Goal: Task Accomplishment & Management: Complete application form

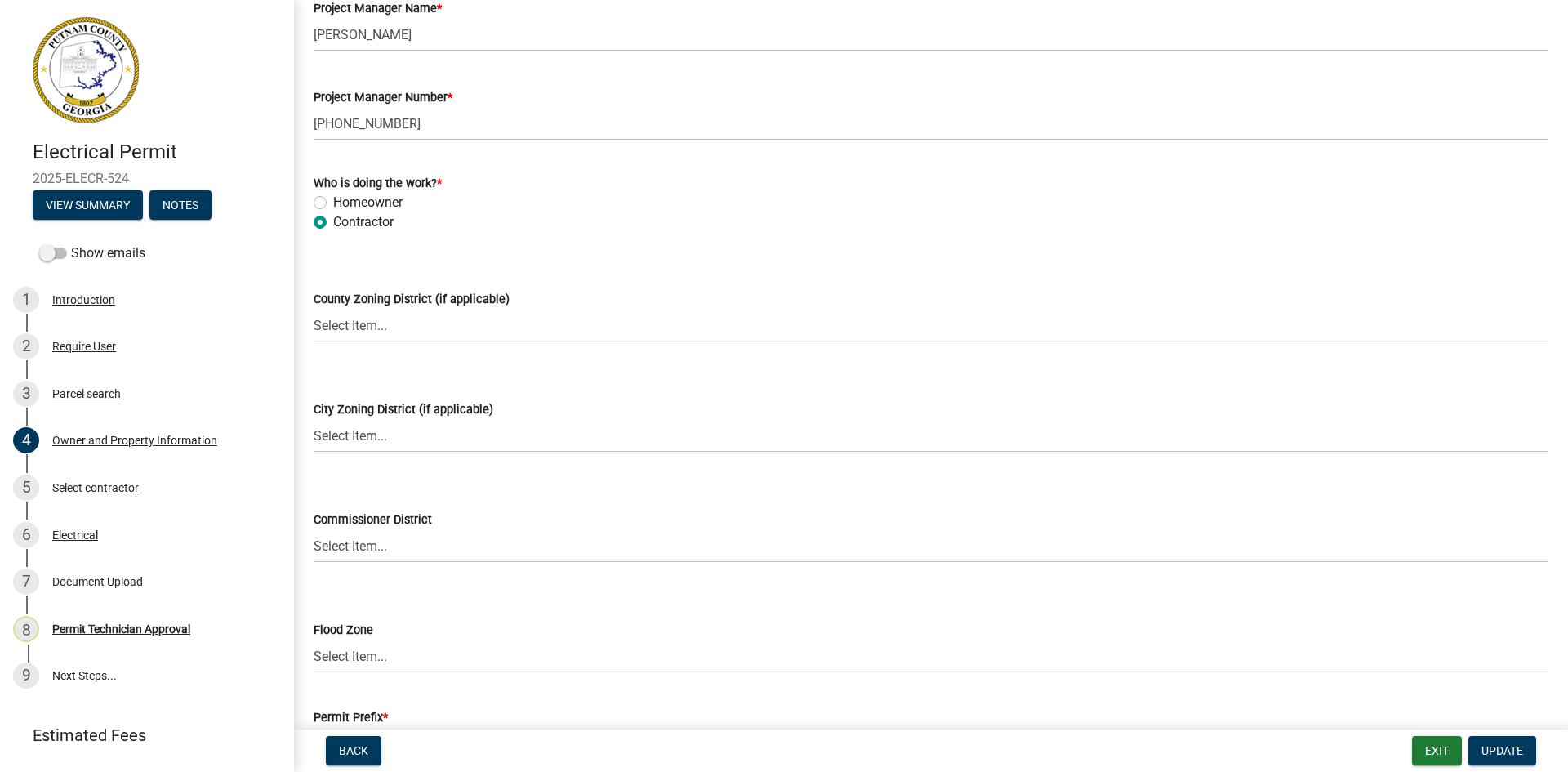
scroll to position [2825, 0]
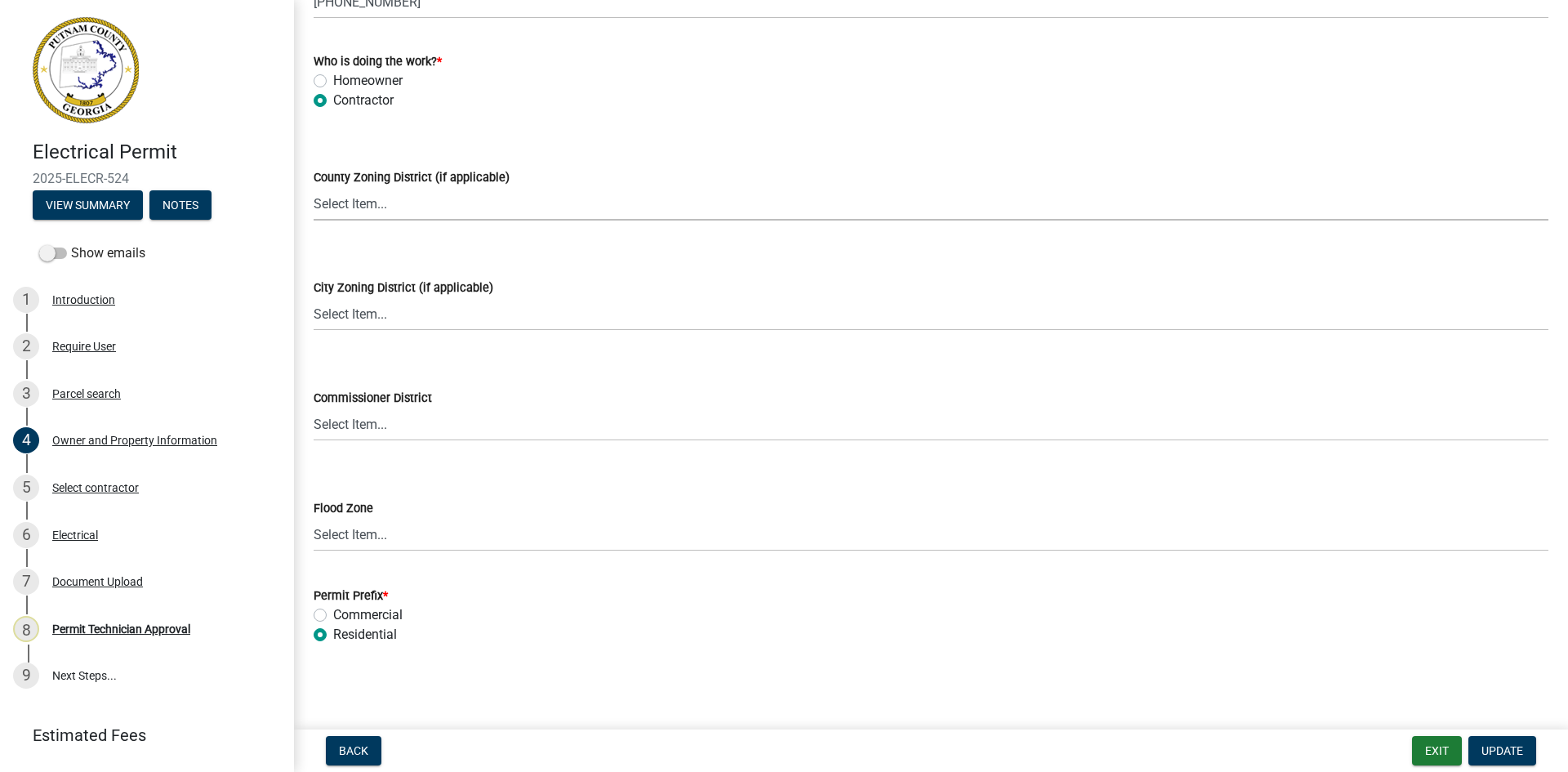
click at [438, 204] on select "Select Item... AG-1 R-1R R-1 R-2 MHP RM-1 RM-3 C-1 C-2 I-M PUD N/A" at bounding box center [931, 204] width 1235 height 34
click at [314, 187] on select "Select Item... AG-1 R-1R R-1 R-2 MHP RM-1 RM-3 C-1 C-2 I-M PUD N/A" at bounding box center [931, 204] width 1235 height 34
click at [400, 199] on select "Select Item... AG-1 R-1R R-1 R-2 MHP RM-1 RM-3 C-1 C-2 I-M PUD N/A" at bounding box center [931, 204] width 1235 height 34
click at [314, 187] on select "Select Item... AG-1 R-1R R-1 R-2 MHP RM-1 RM-3 C-1 C-2 I-M PUD N/A" at bounding box center [931, 204] width 1235 height 34
select select "af4fa47c-8bb5-4ba0-9393-e9f4e4358ca2"
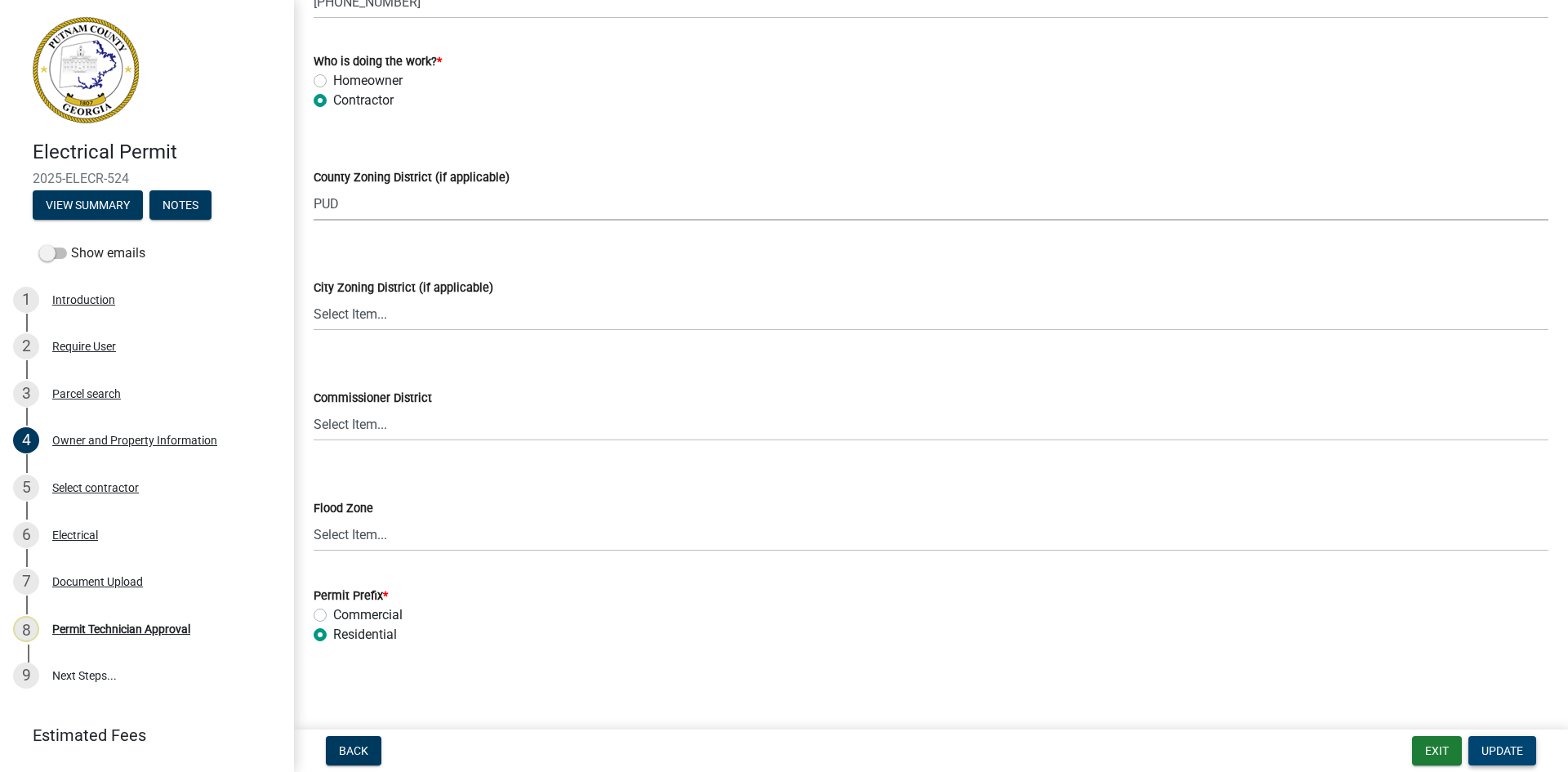
click at [1512, 750] on span "Update" at bounding box center [1503, 750] width 42 height 13
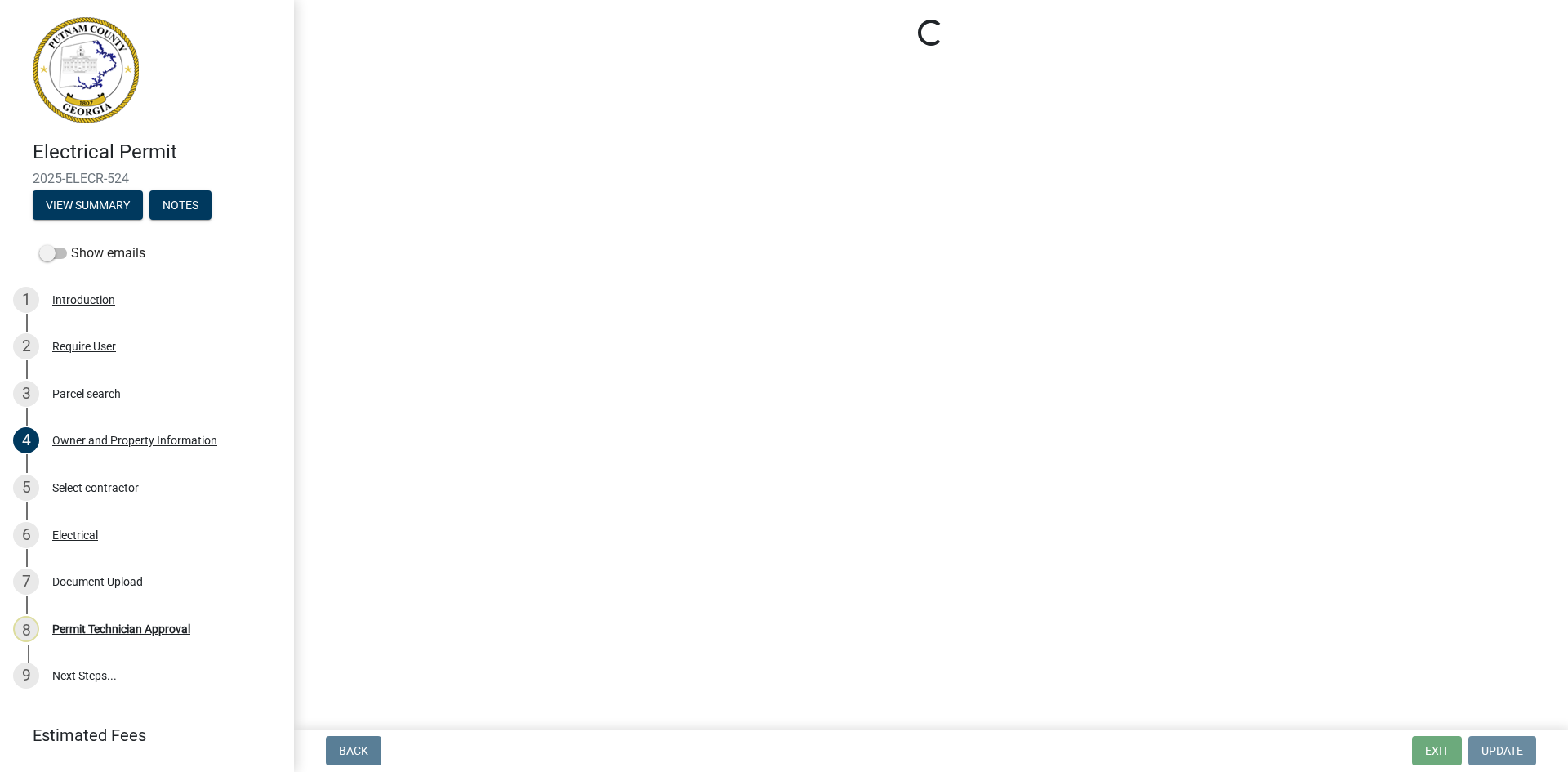
scroll to position [0, 0]
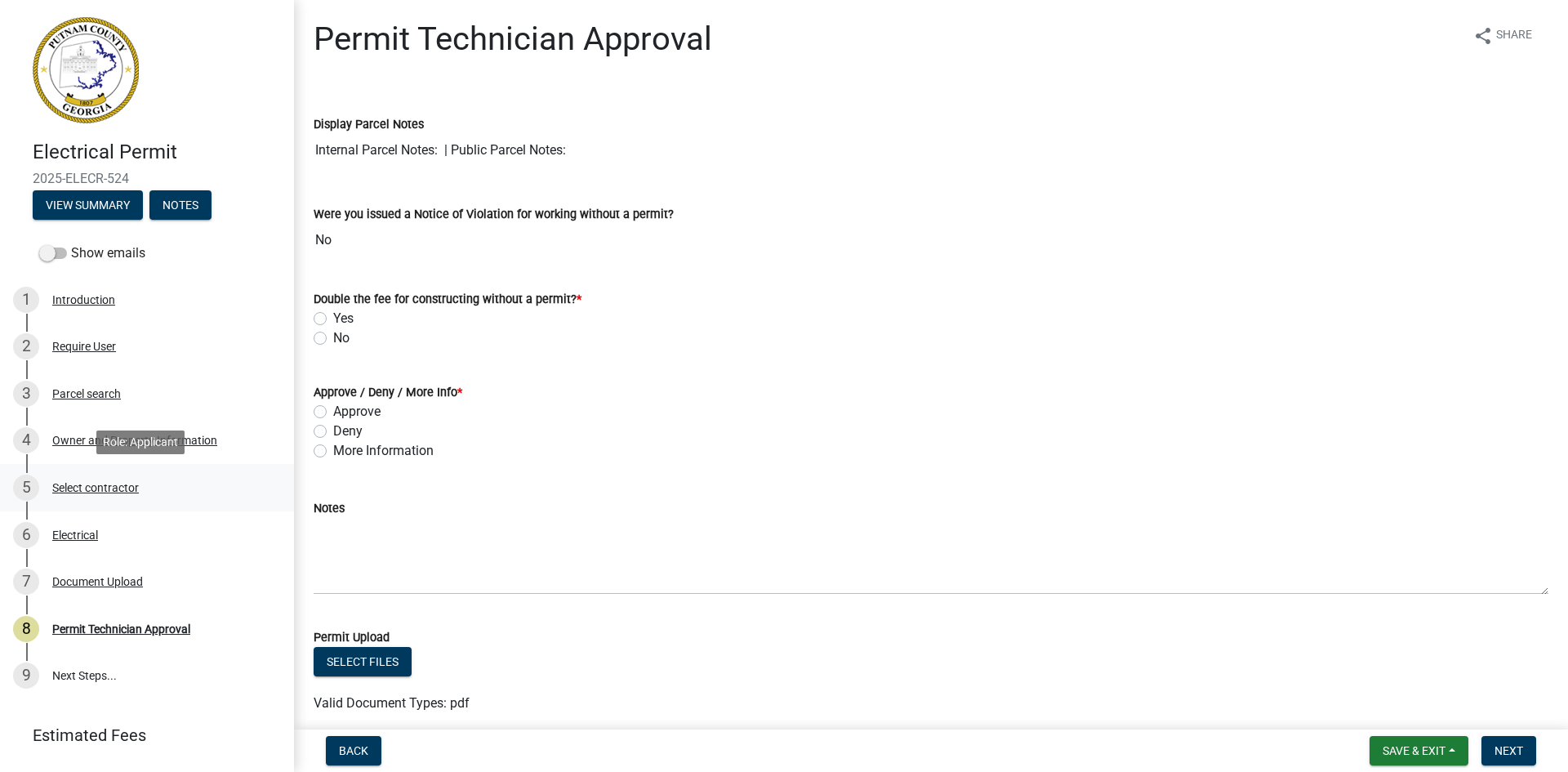
click at [110, 484] on div "Select contractor" at bounding box center [96, 488] width 87 height 12
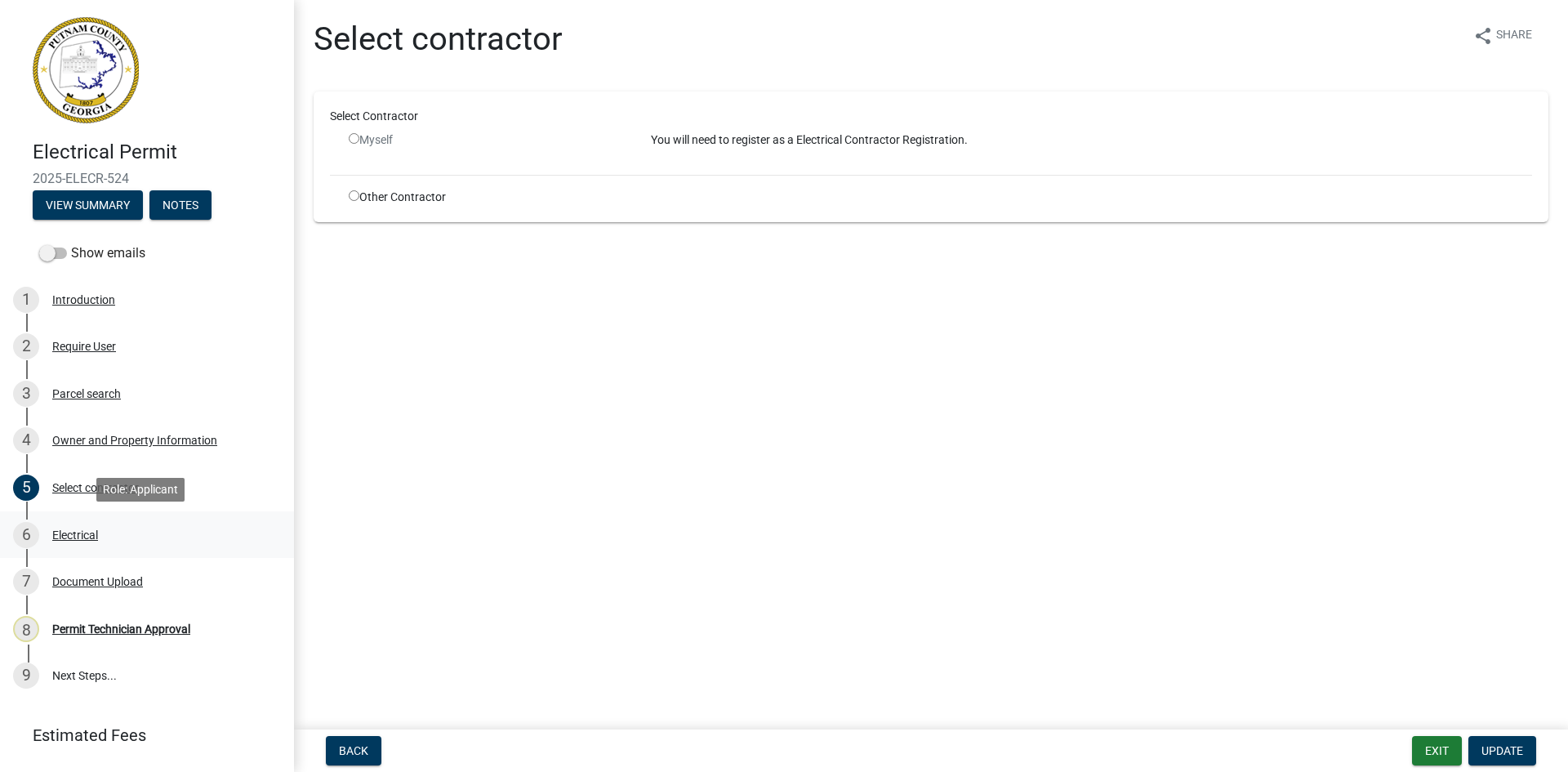
click at [95, 536] on div "Electrical" at bounding box center [75, 535] width 46 height 12
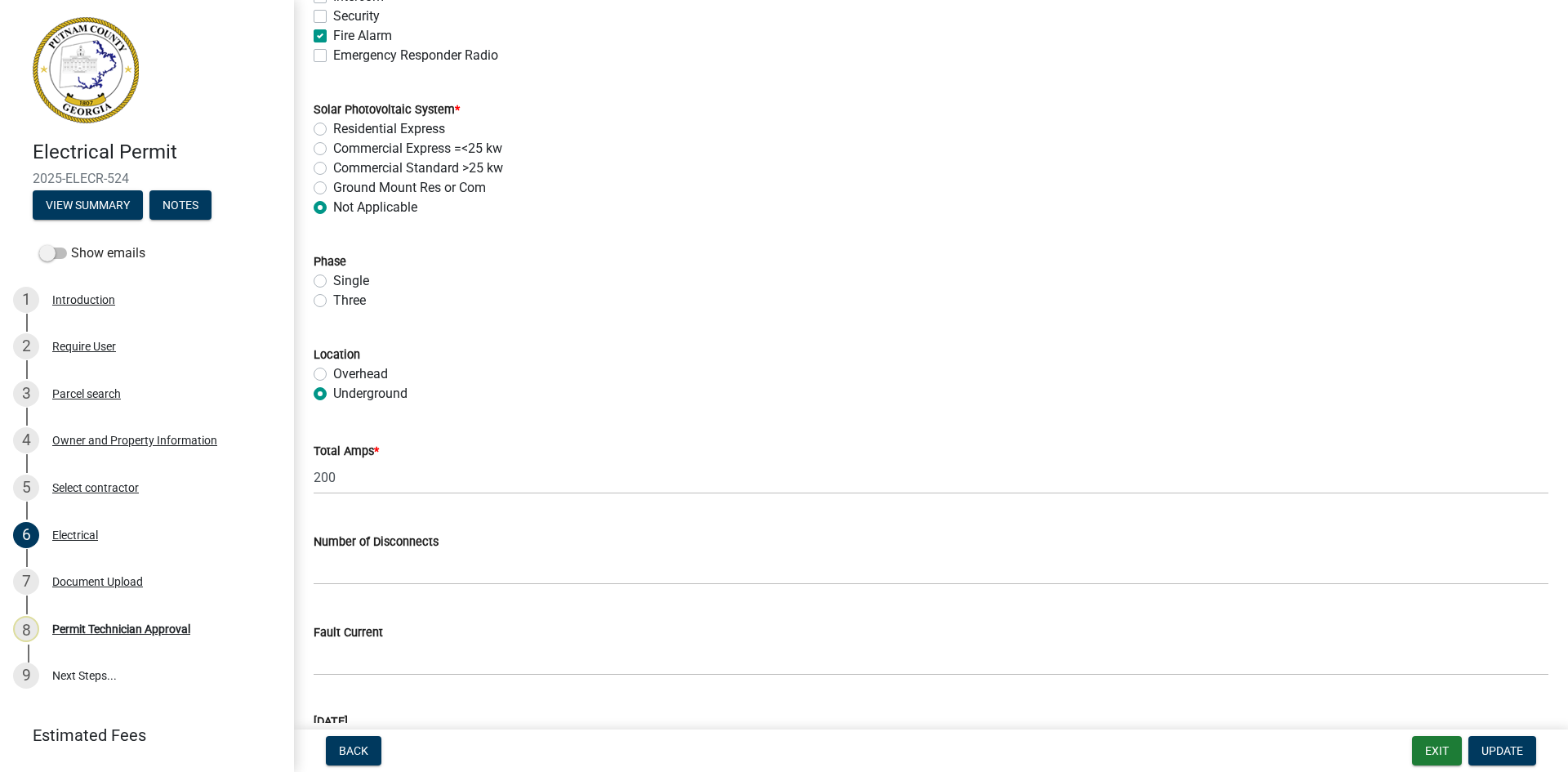
scroll to position [1527, 0]
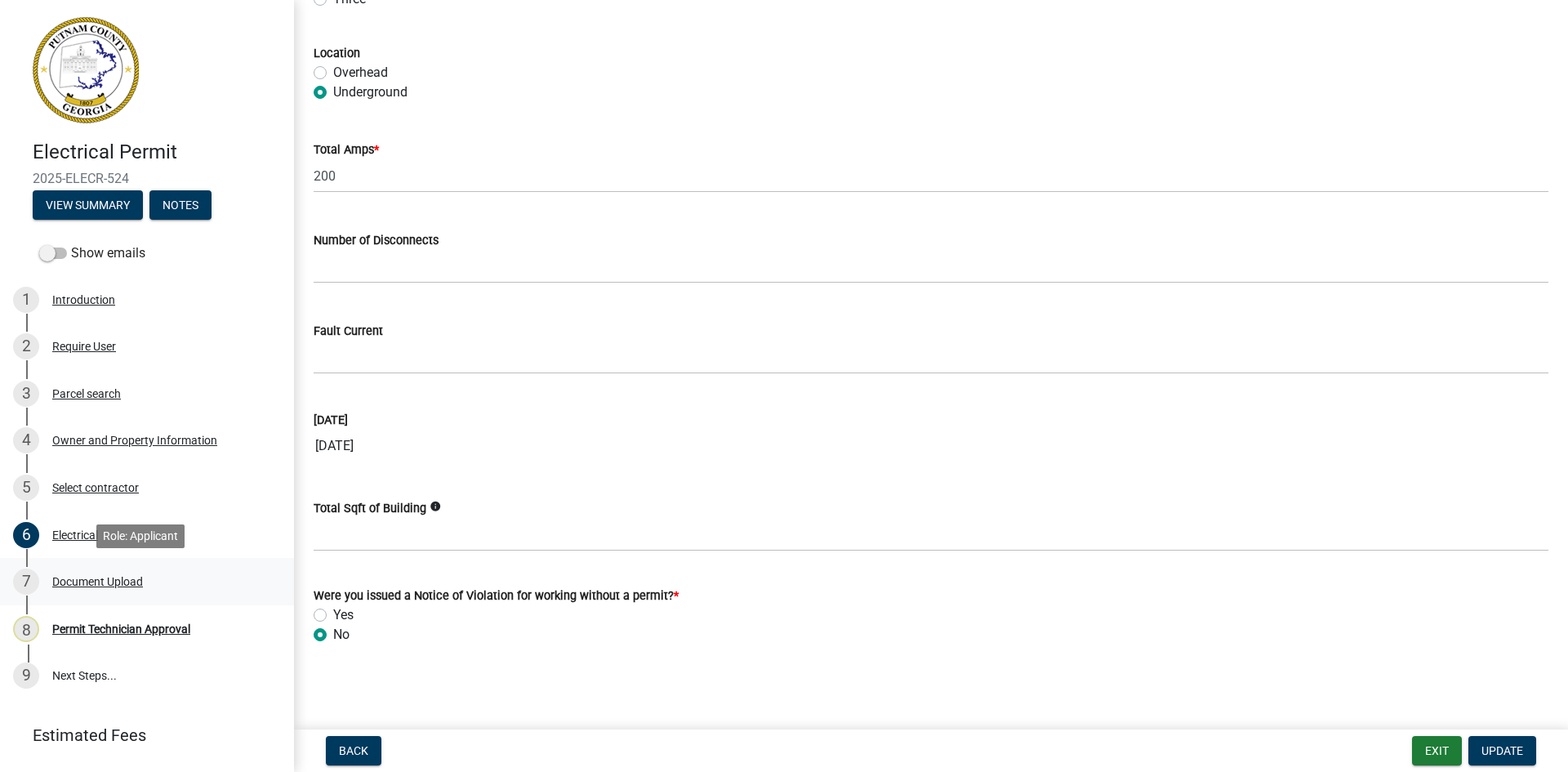
click at [115, 577] on div "Document Upload" at bounding box center [98, 582] width 91 height 12
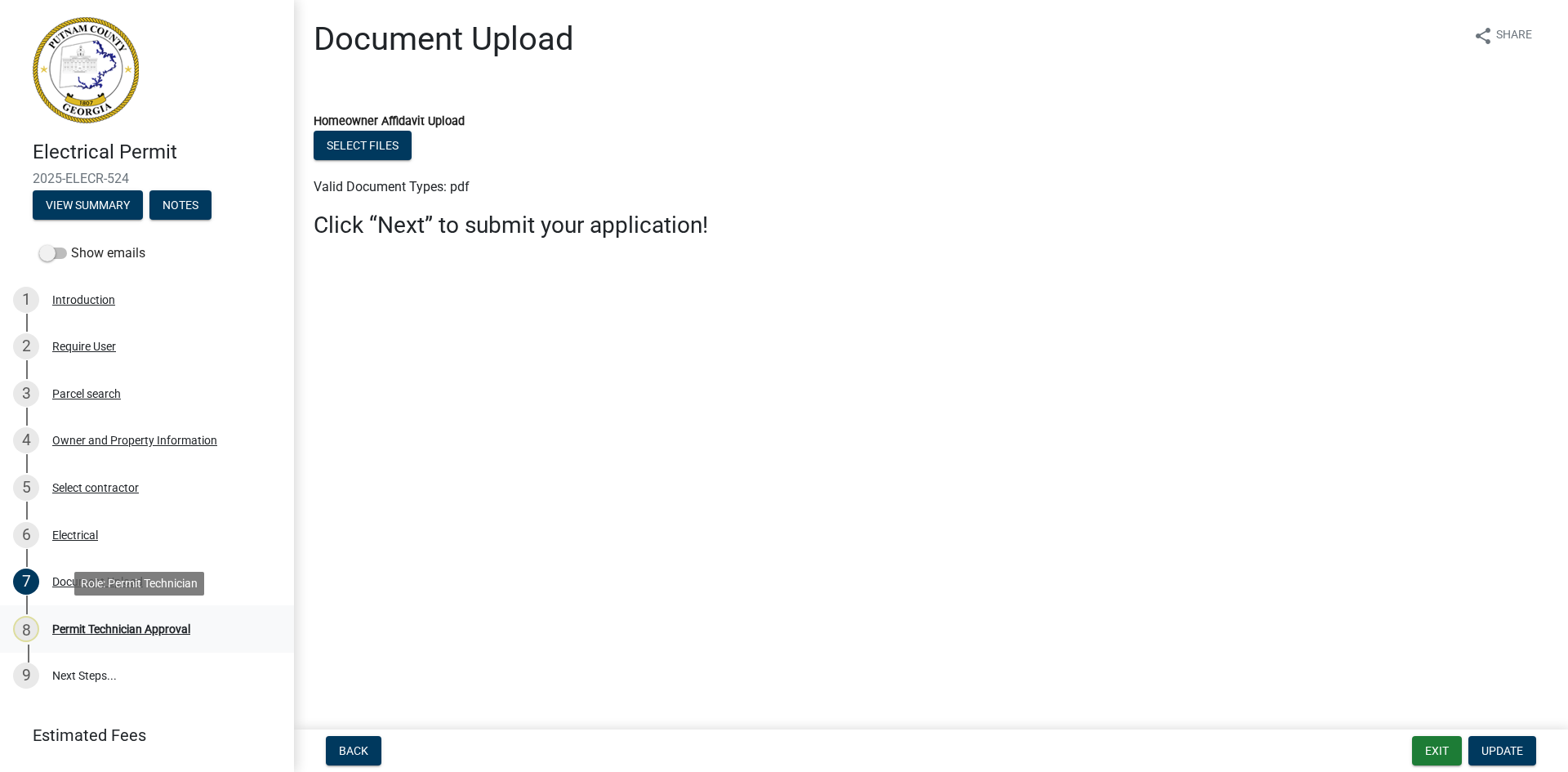
click at [134, 632] on div "Permit Technician Approval" at bounding box center [122, 629] width 138 height 12
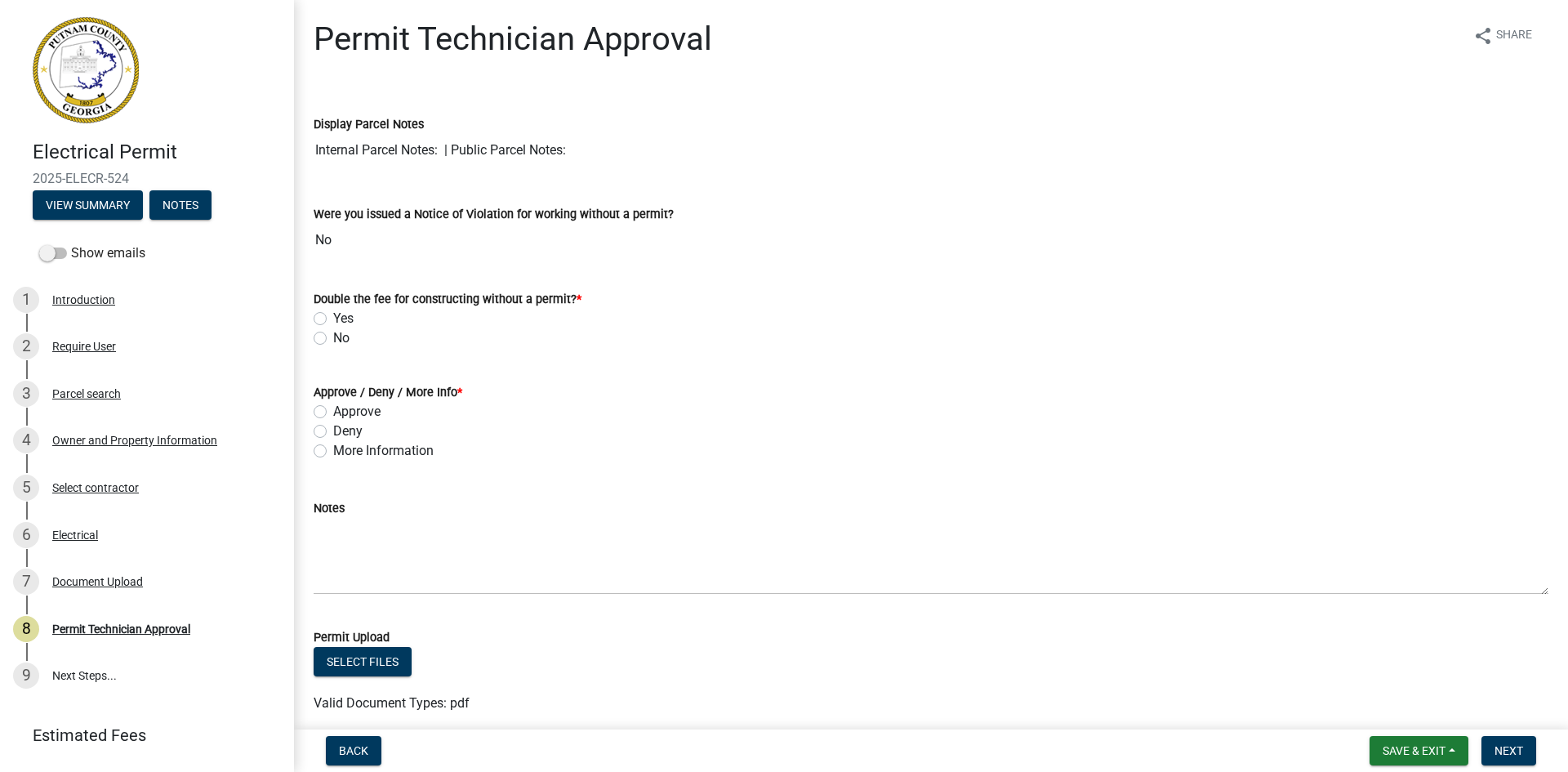
click at [333, 342] on label "No" at bounding box center [341, 338] width 17 height 20
click at [333, 339] on input "No" at bounding box center [338, 334] width 11 height 11
radio input "true"
click at [333, 408] on label "Approve" at bounding box center [357, 412] width 47 height 20
click at [333, 408] on input "Approve" at bounding box center [338, 407] width 11 height 11
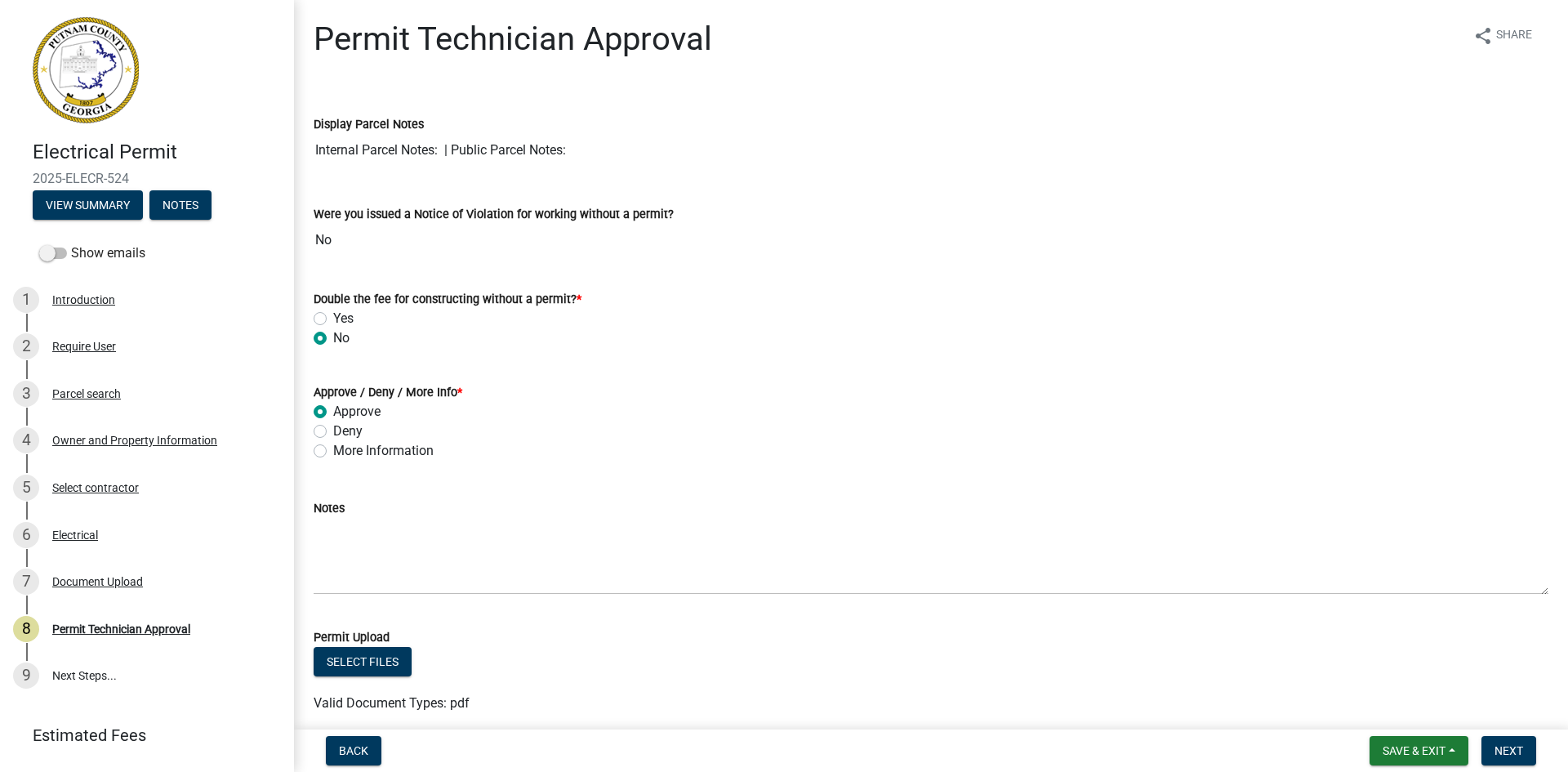
radio input "true"
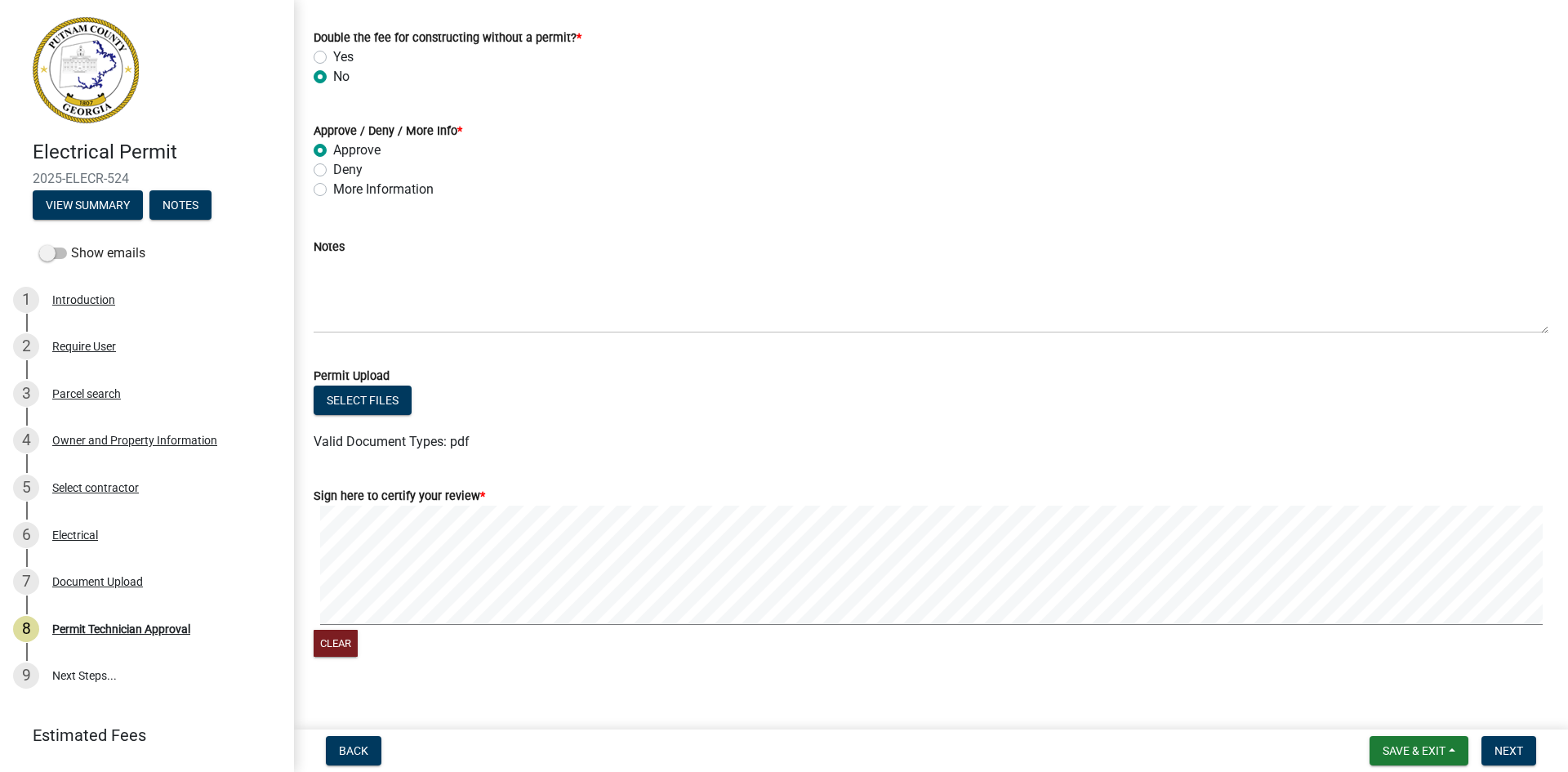
scroll to position [278, 0]
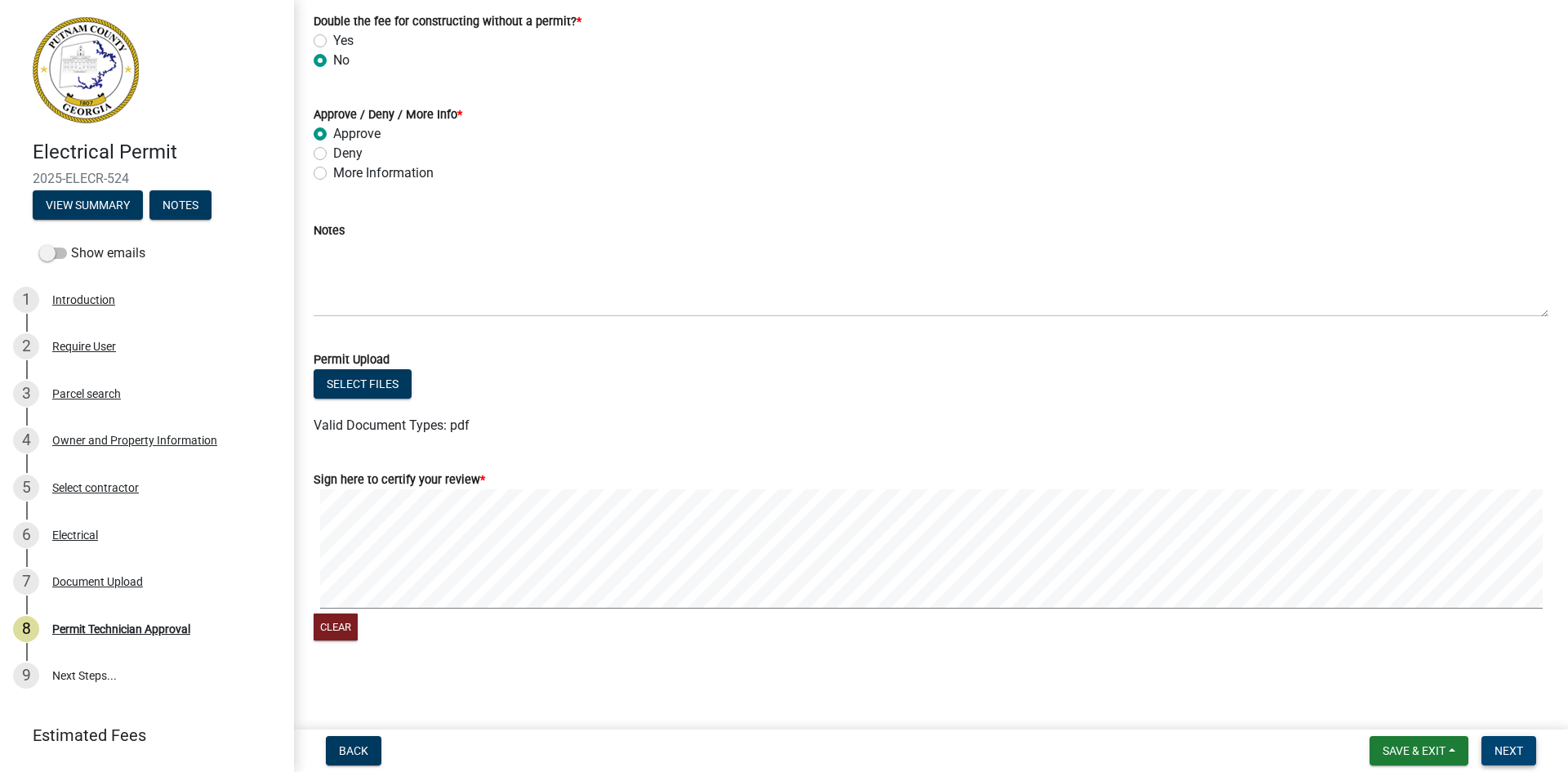
click at [1502, 747] on span "Next" at bounding box center [1509, 750] width 29 height 13
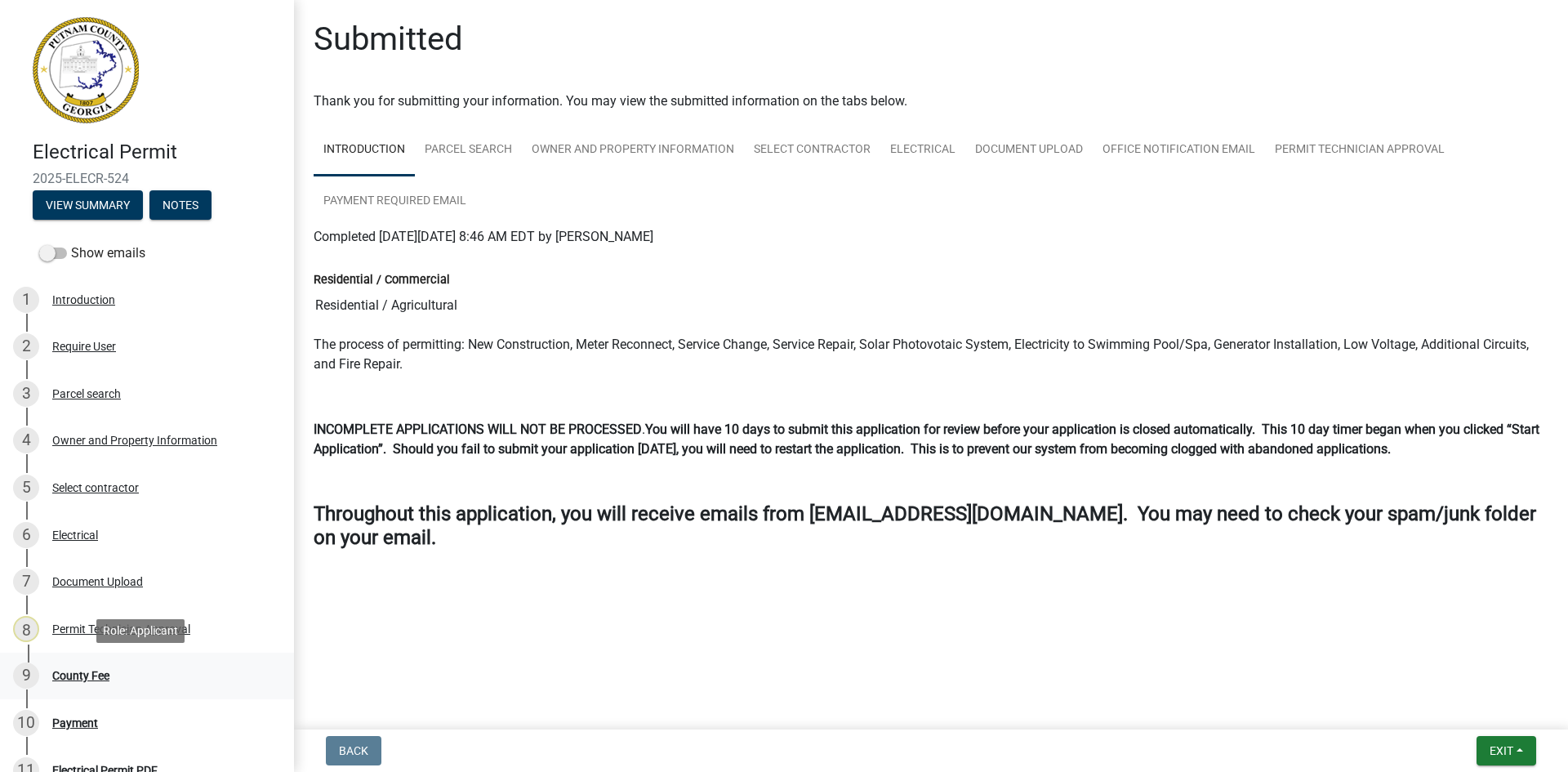
click at [87, 677] on div "County Fee" at bounding box center [81, 676] width 57 height 12
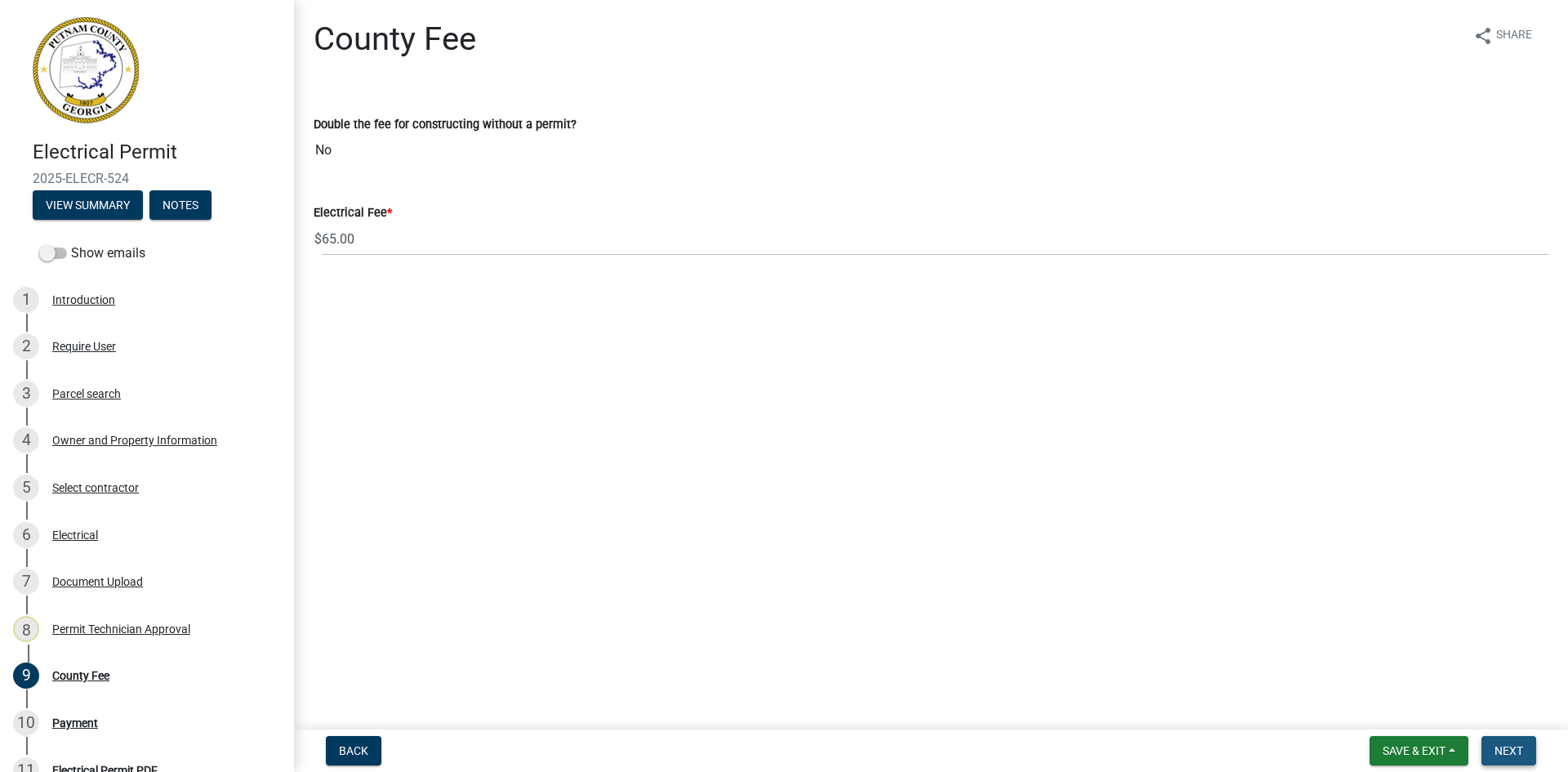
click at [1515, 757] on span "Next" at bounding box center [1509, 750] width 29 height 13
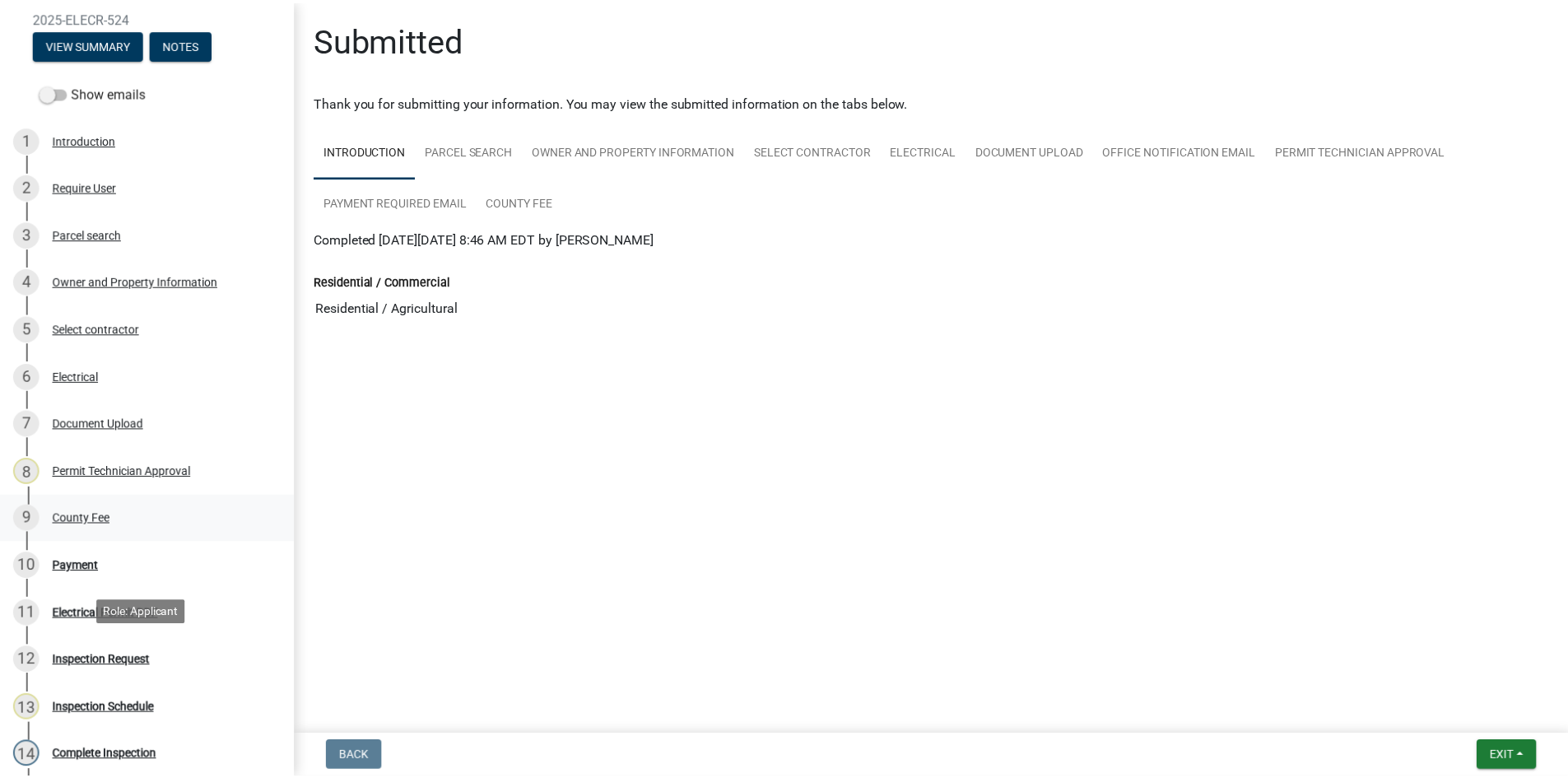
scroll to position [165, 0]
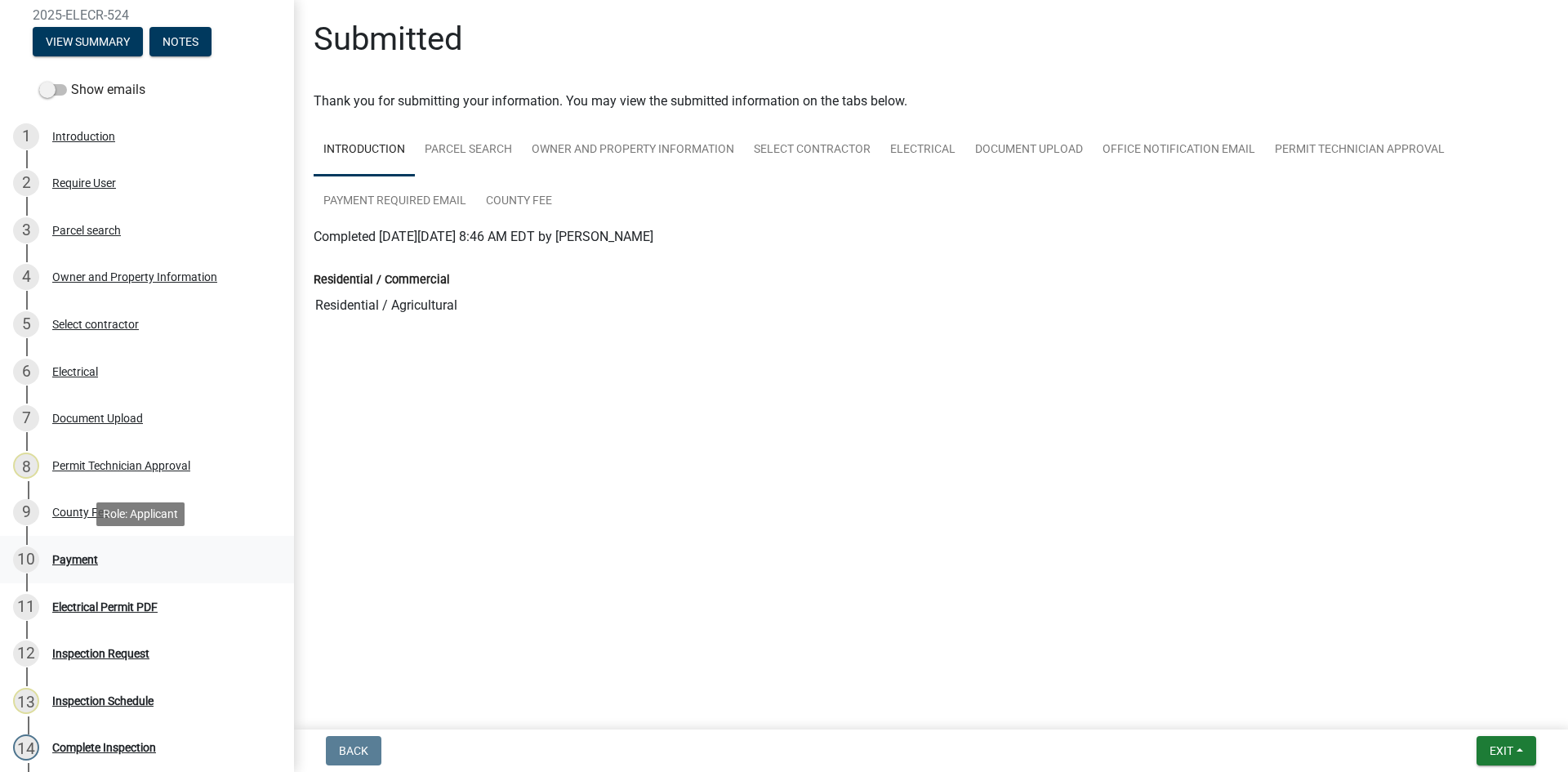
click at [90, 550] on div "10 Payment" at bounding box center [140, 559] width 255 height 26
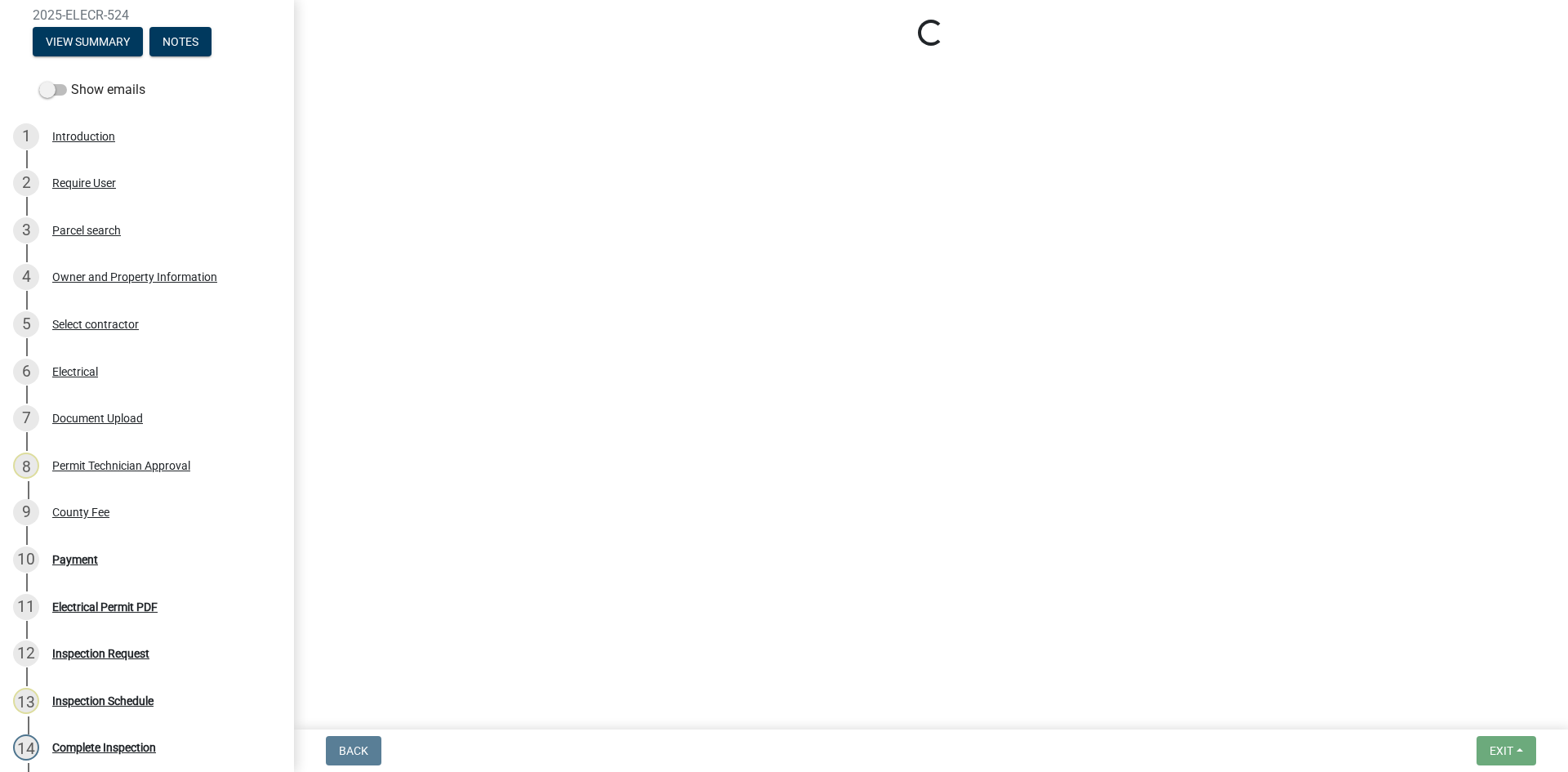
select select "3: 3"
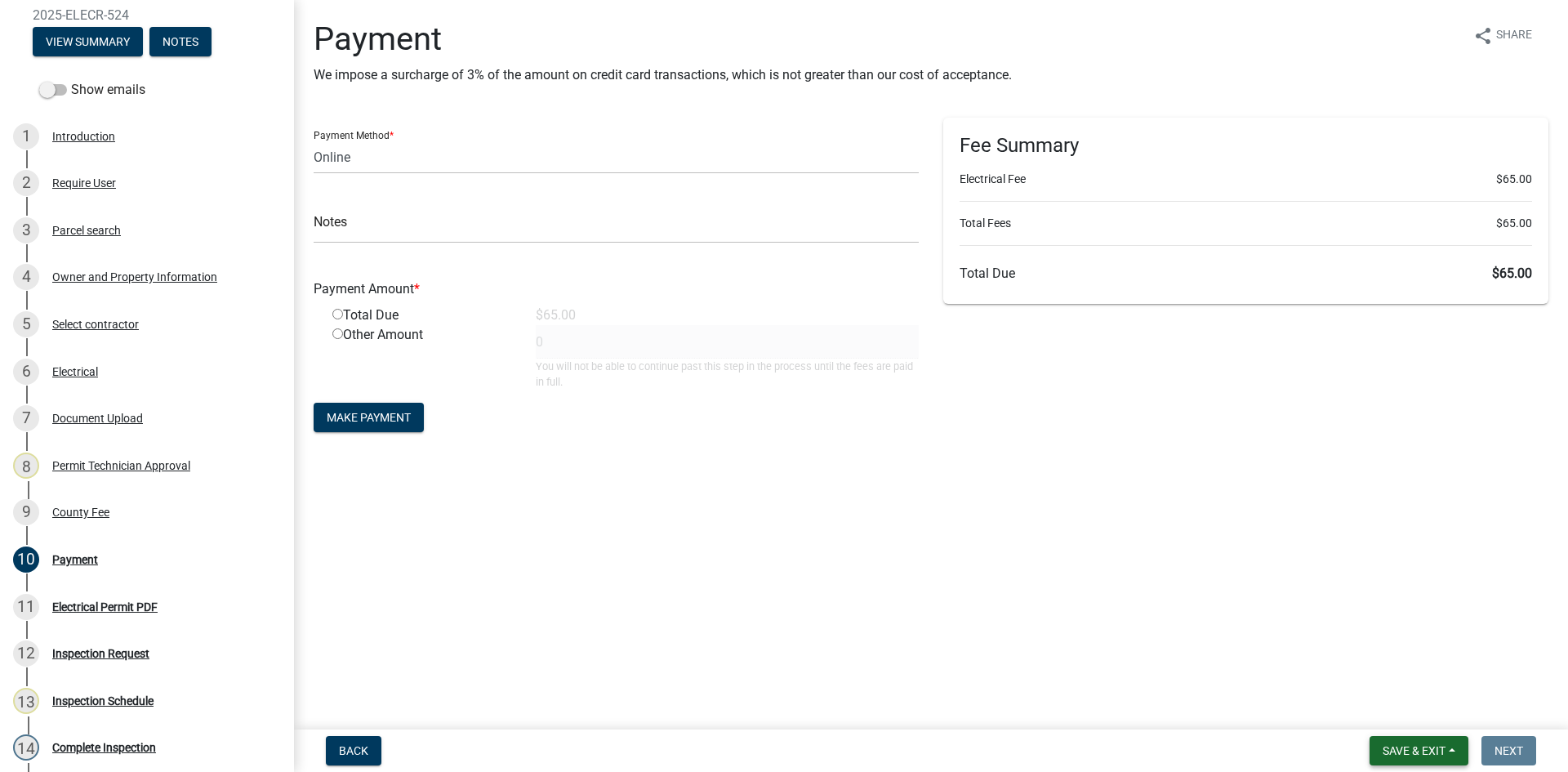
click at [1414, 754] on span "Save & Exit" at bounding box center [1415, 750] width 63 height 13
click at [1393, 714] on button "Save & Exit" at bounding box center [1403, 709] width 131 height 40
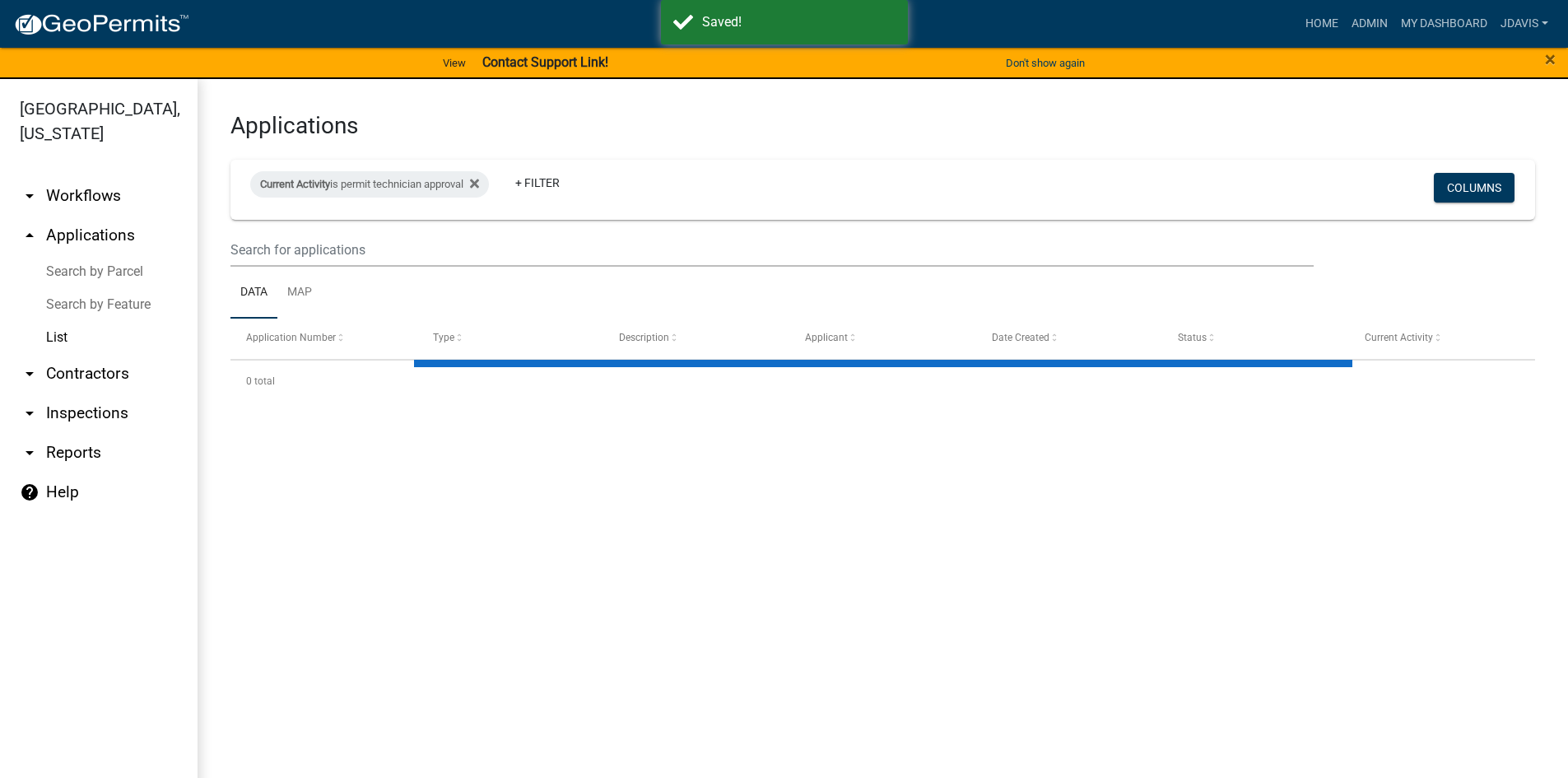
select select "2: 50"
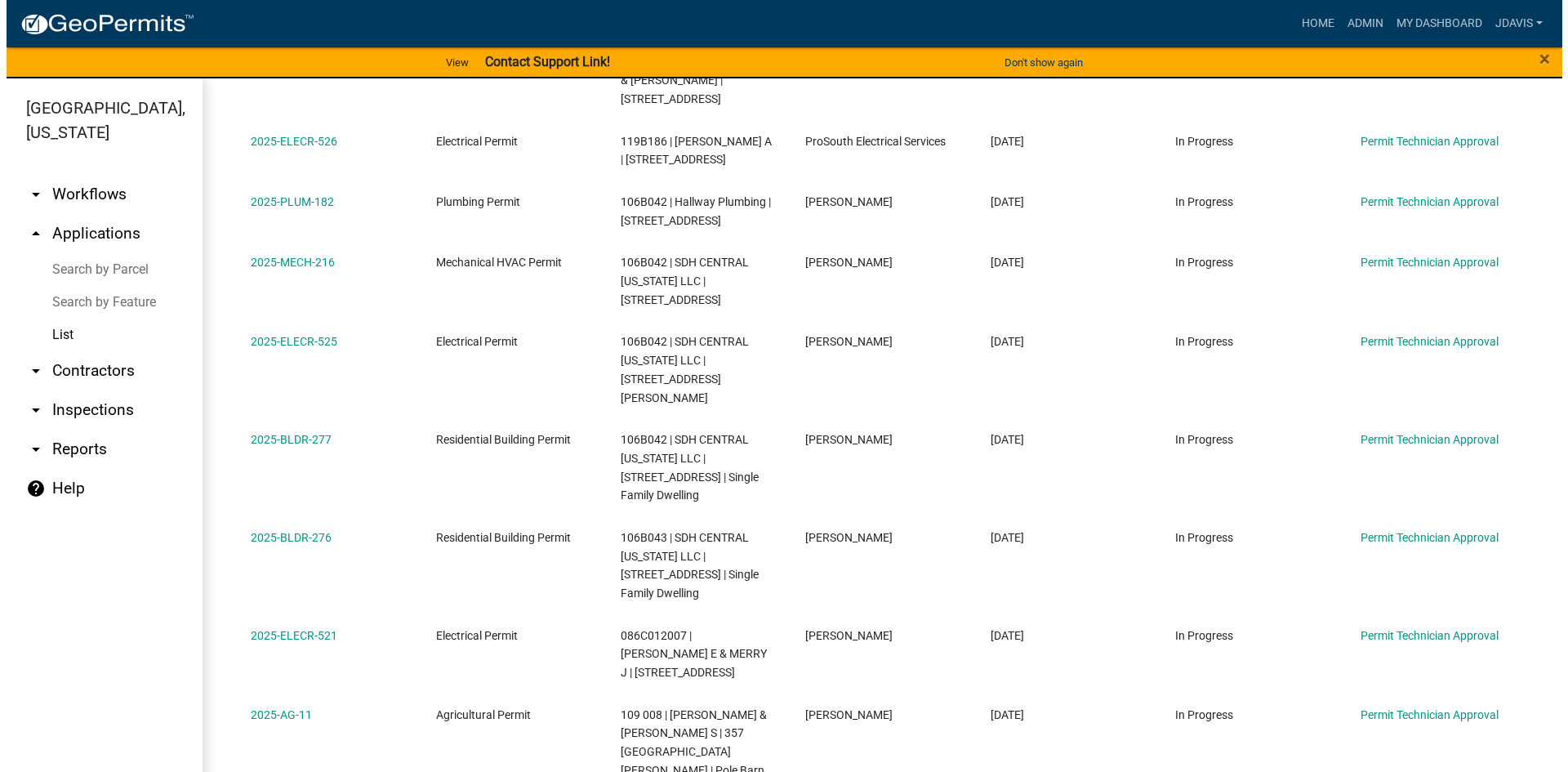
scroll to position [1023, 0]
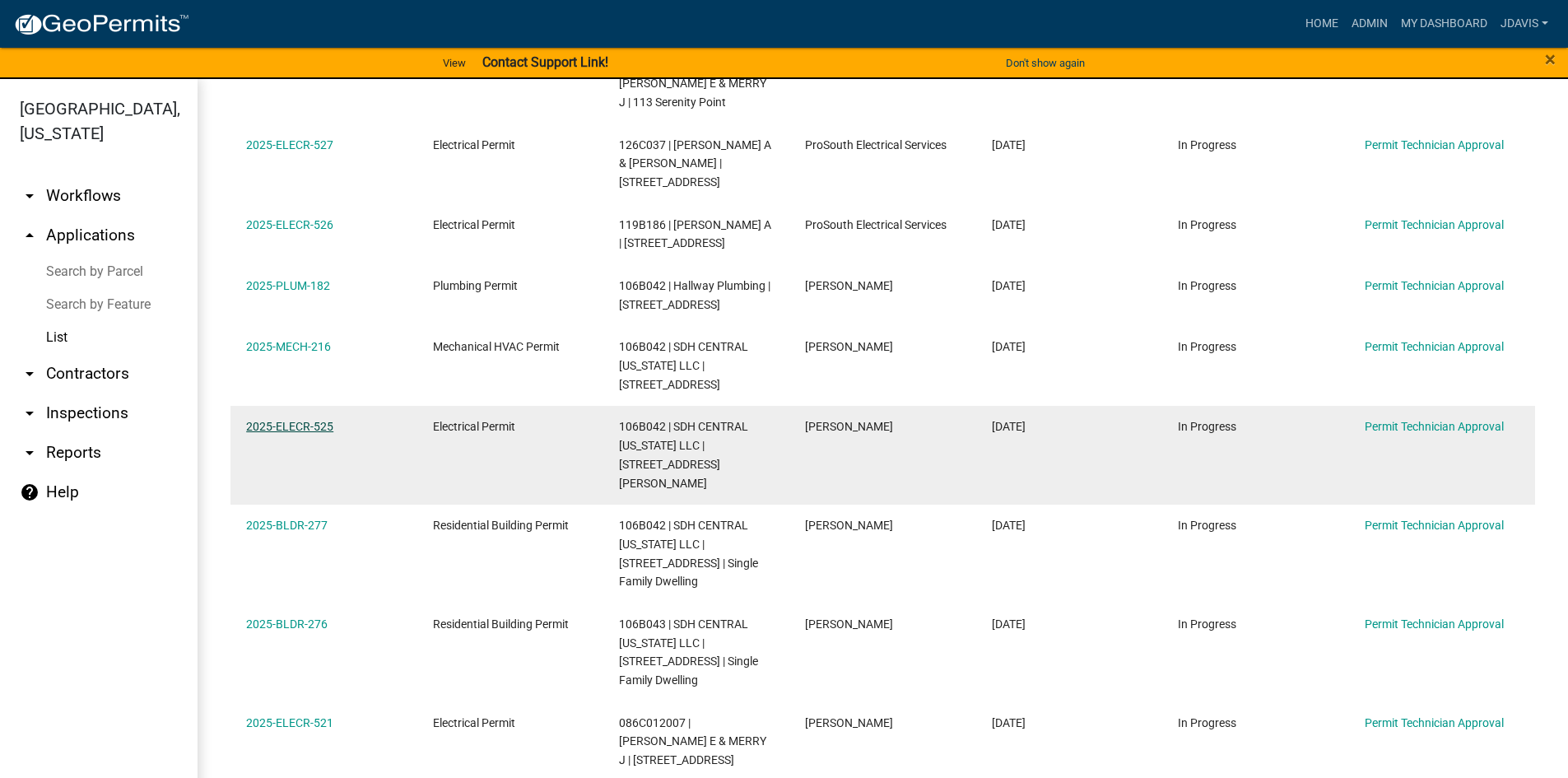
click at [304, 420] on link "2025-ELECR-525" at bounding box center [290, 426] width 88 height 13
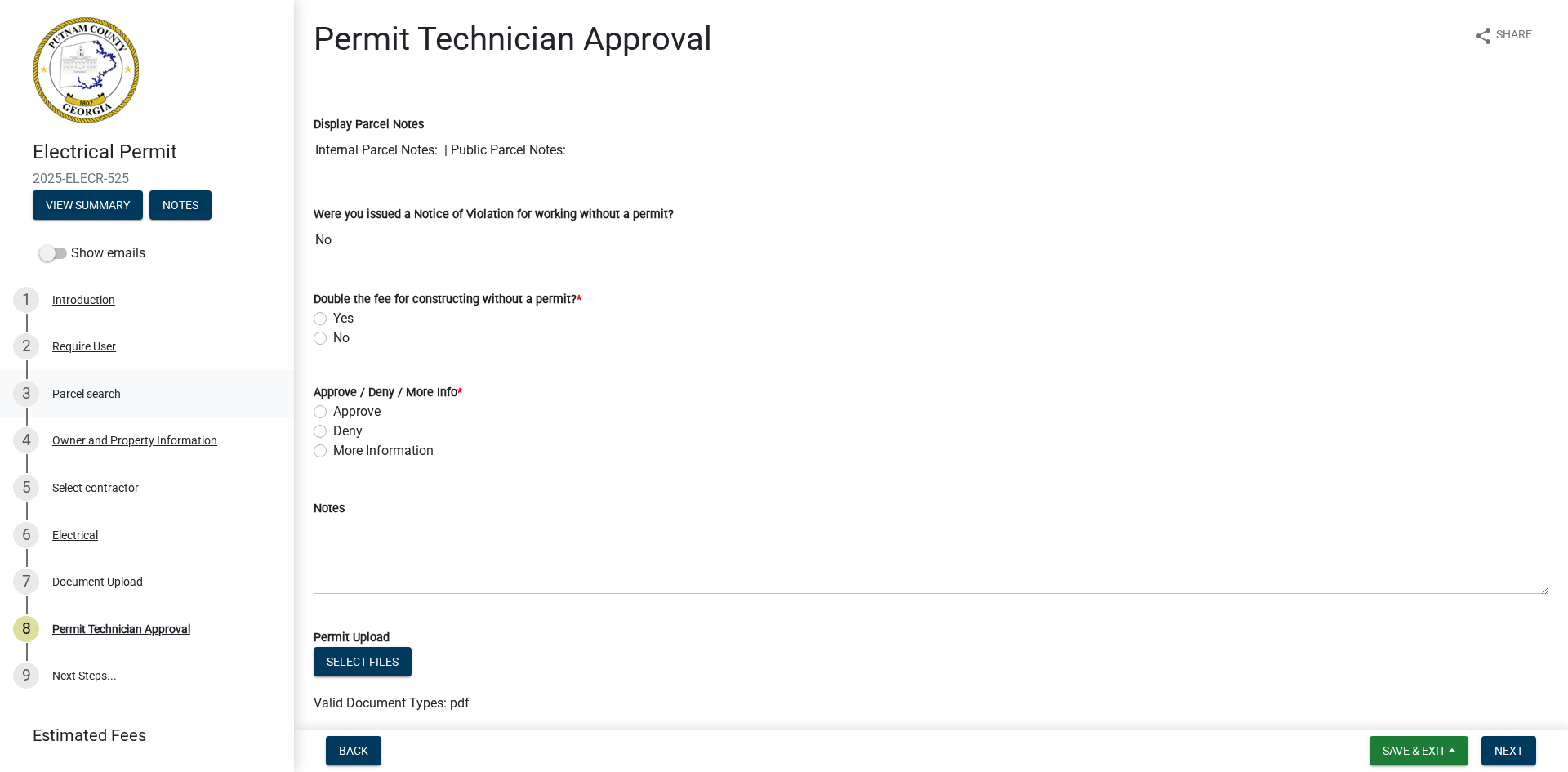
click at [86, 384] on div "3 Parcel search" at bounding box center [140, 394] width 255 height 26
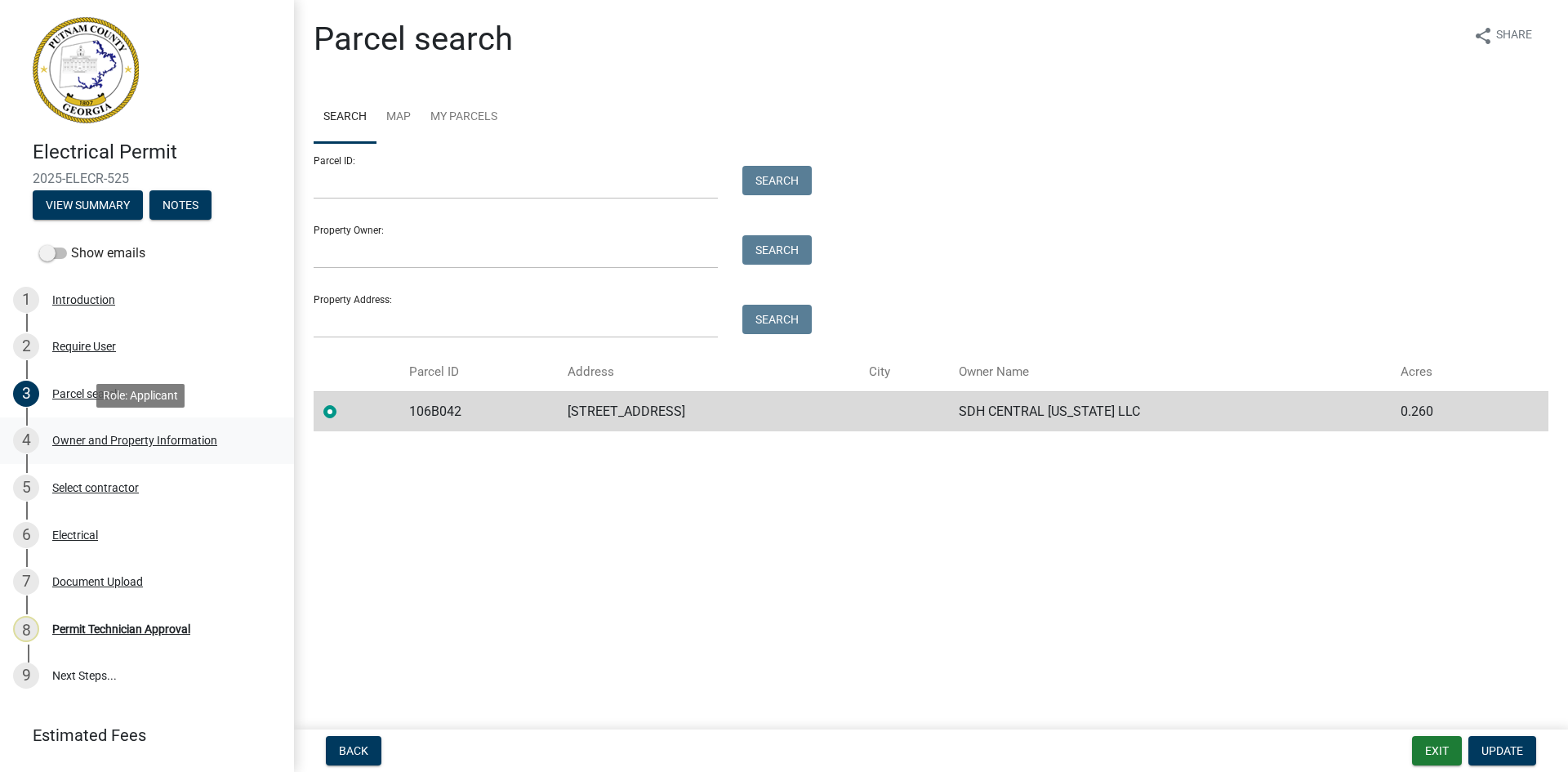
click at [110, 436] on div "Owner and Property Information" at bounding box center [135, 440] width 165 height 12
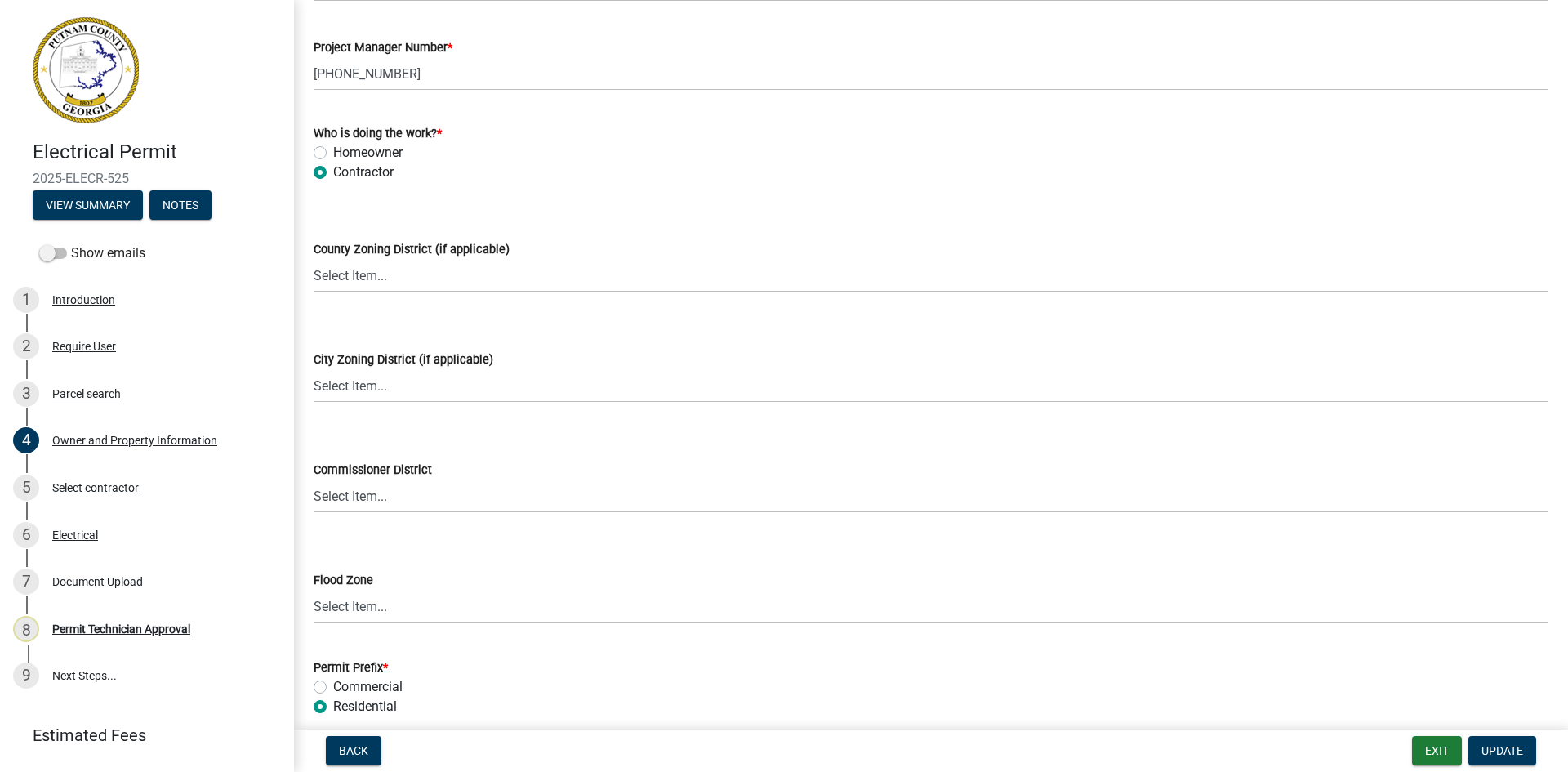
scroll to position [2778, 0]
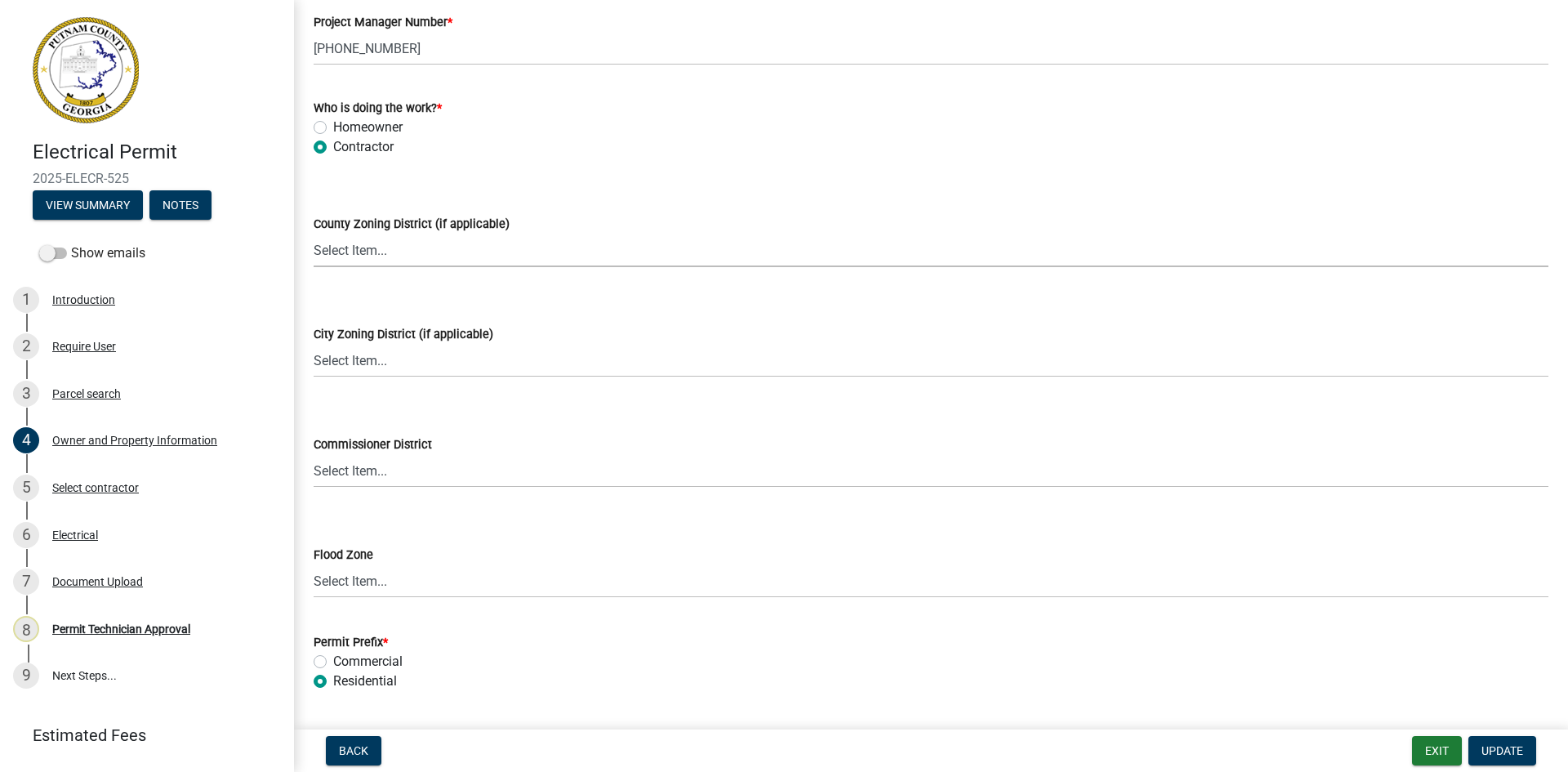
click at [389, 258] on select "Select Item... AG-1 R-1R R-1 R-2 MHP RM-1 RM-3 C-1 C-2 I-M PUD N/A" at bounding box center [931, 250] width 1235 height 34
click at [314, 234] on select "Select Item... AG-1 R-1R R-1 R-2 MHP RM-1 RM-3 C-1 C-2 I-M PUD N/A" at bounding box center [931, 250] width 1235 height 34
select select "af4fa47c-8bb5-4ba0-9393-e9f4e4358ca2"
click at [1478, 757] on button "Update" at bounding box center [1502, 751] width 68 height 30
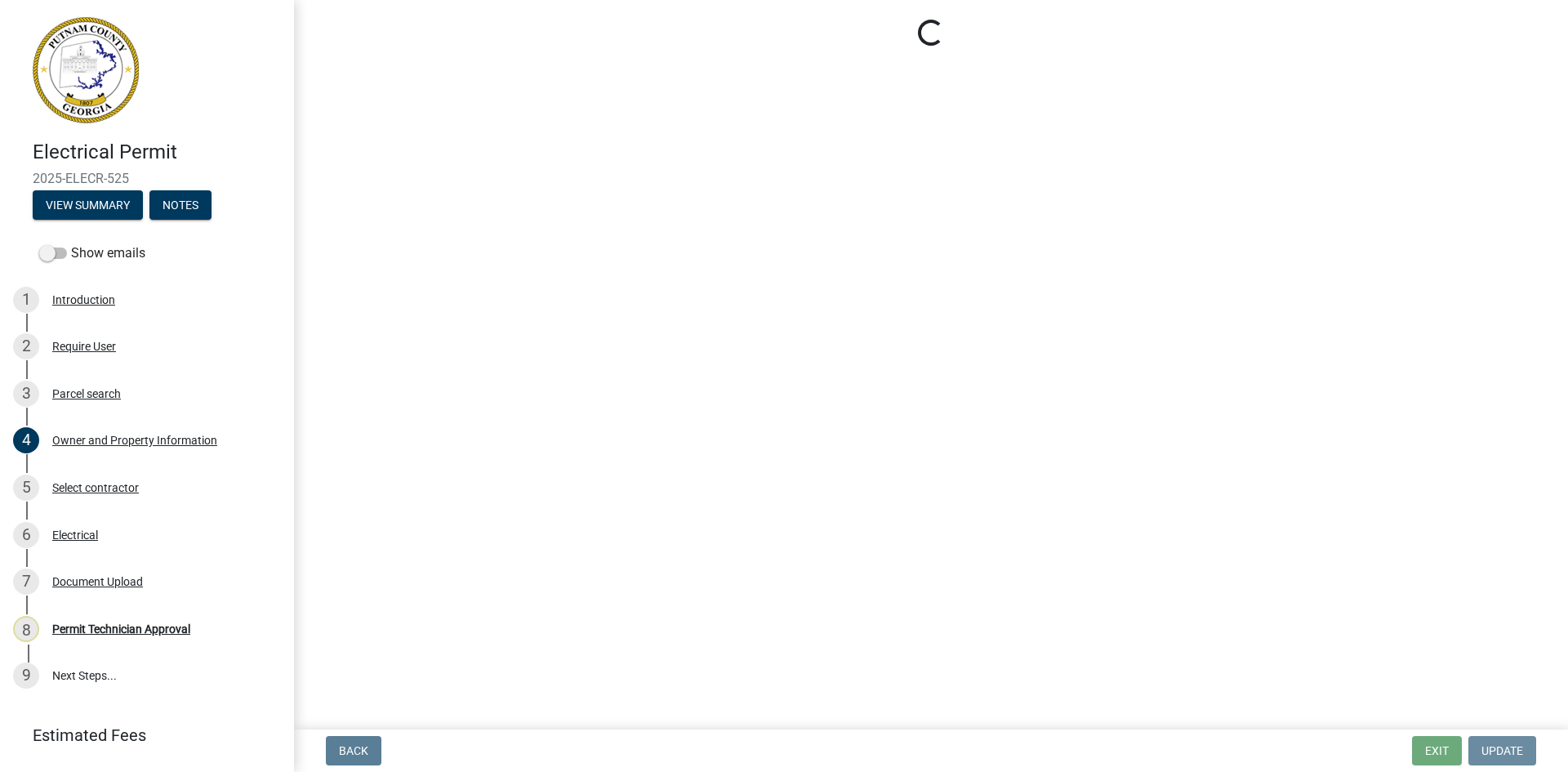
scroll to position [0, 0]
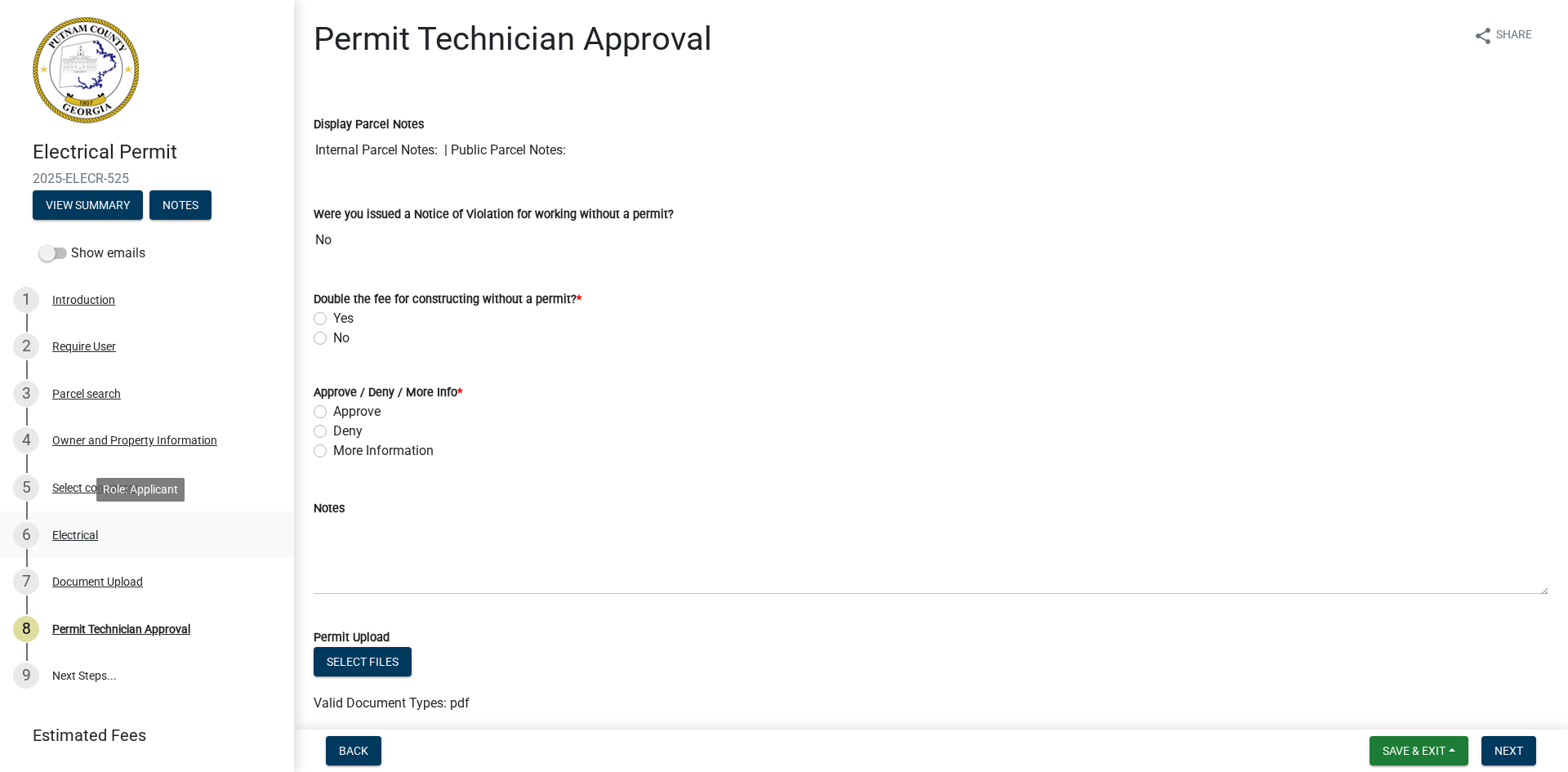
click at [88, 536] on div "Electrical" at bounding box center [75, 535] width 46 height 12
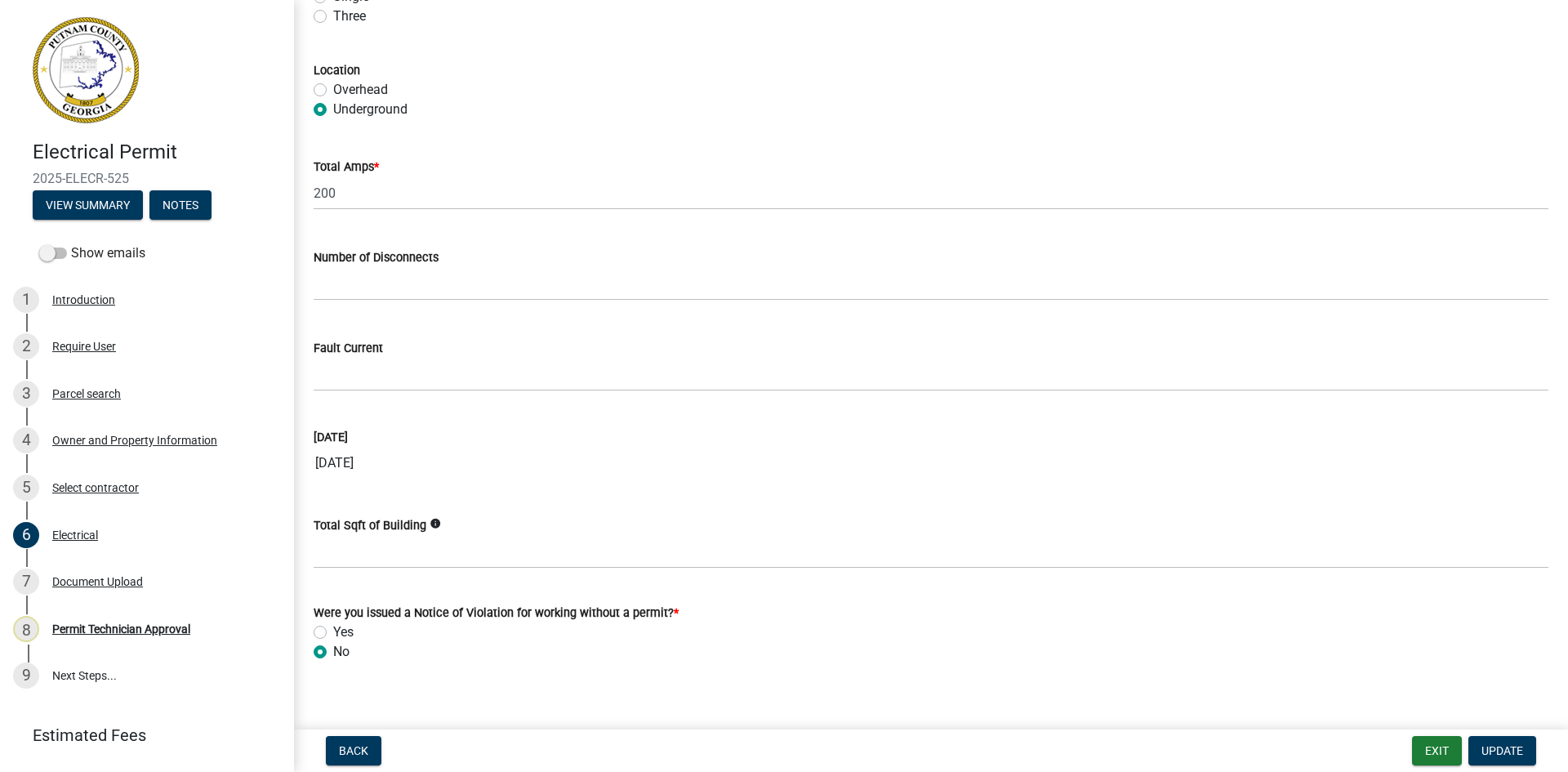
scroll to position [1527, 0]
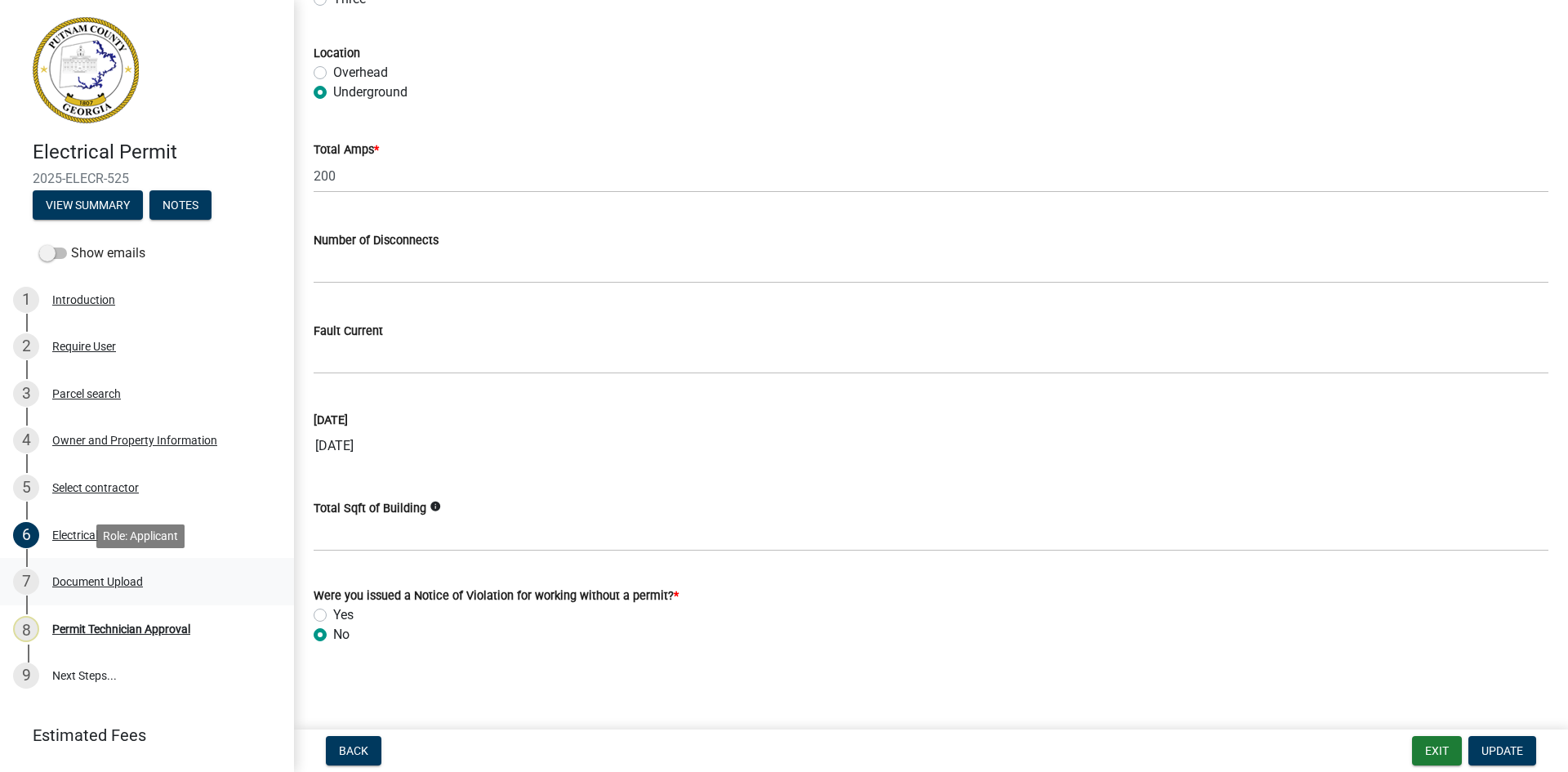
click at [123, 585] on div "Document Upload" at bounding box center [98, 582] width 91 height 12
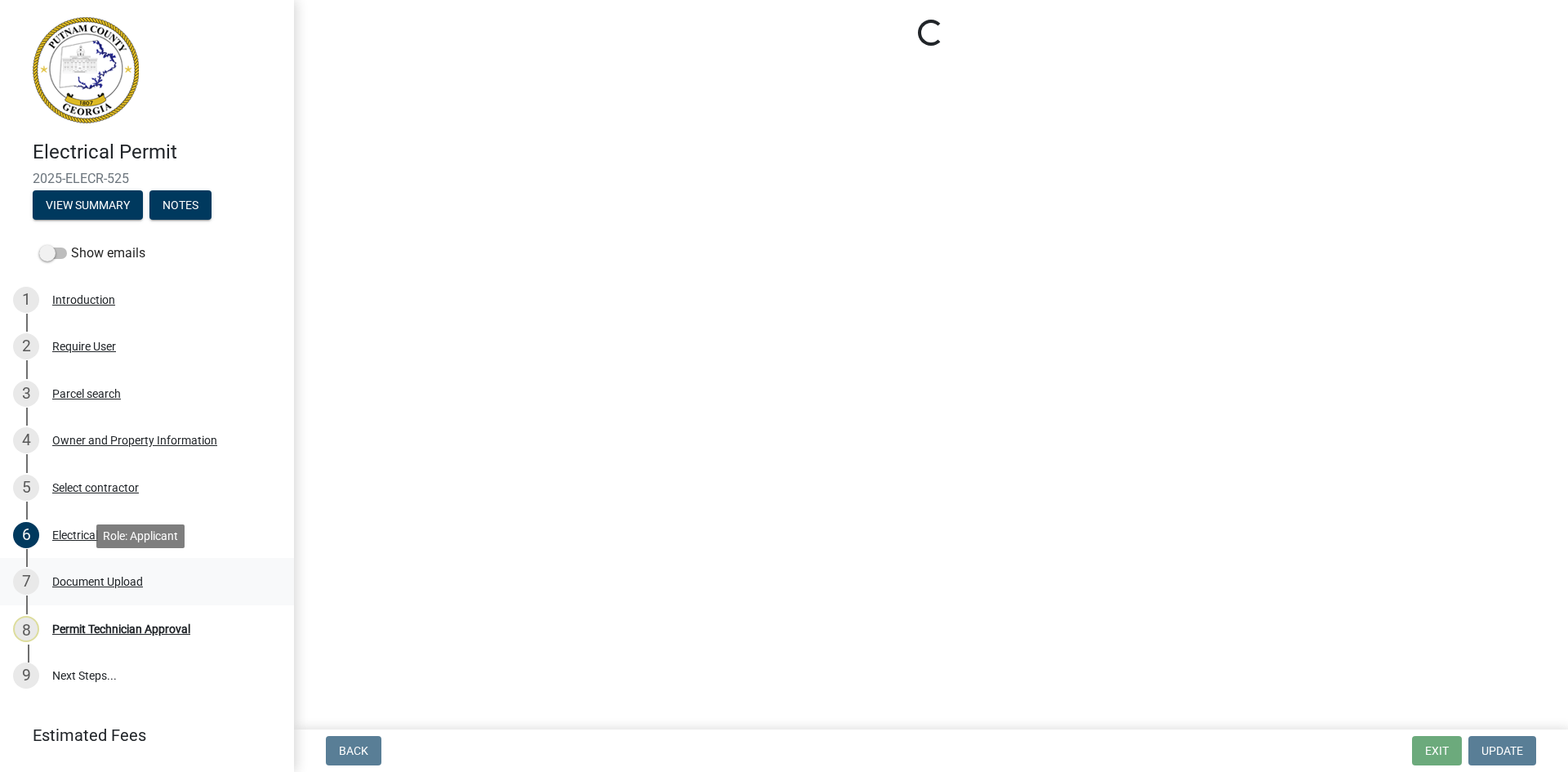
scroll to position [0, 0]
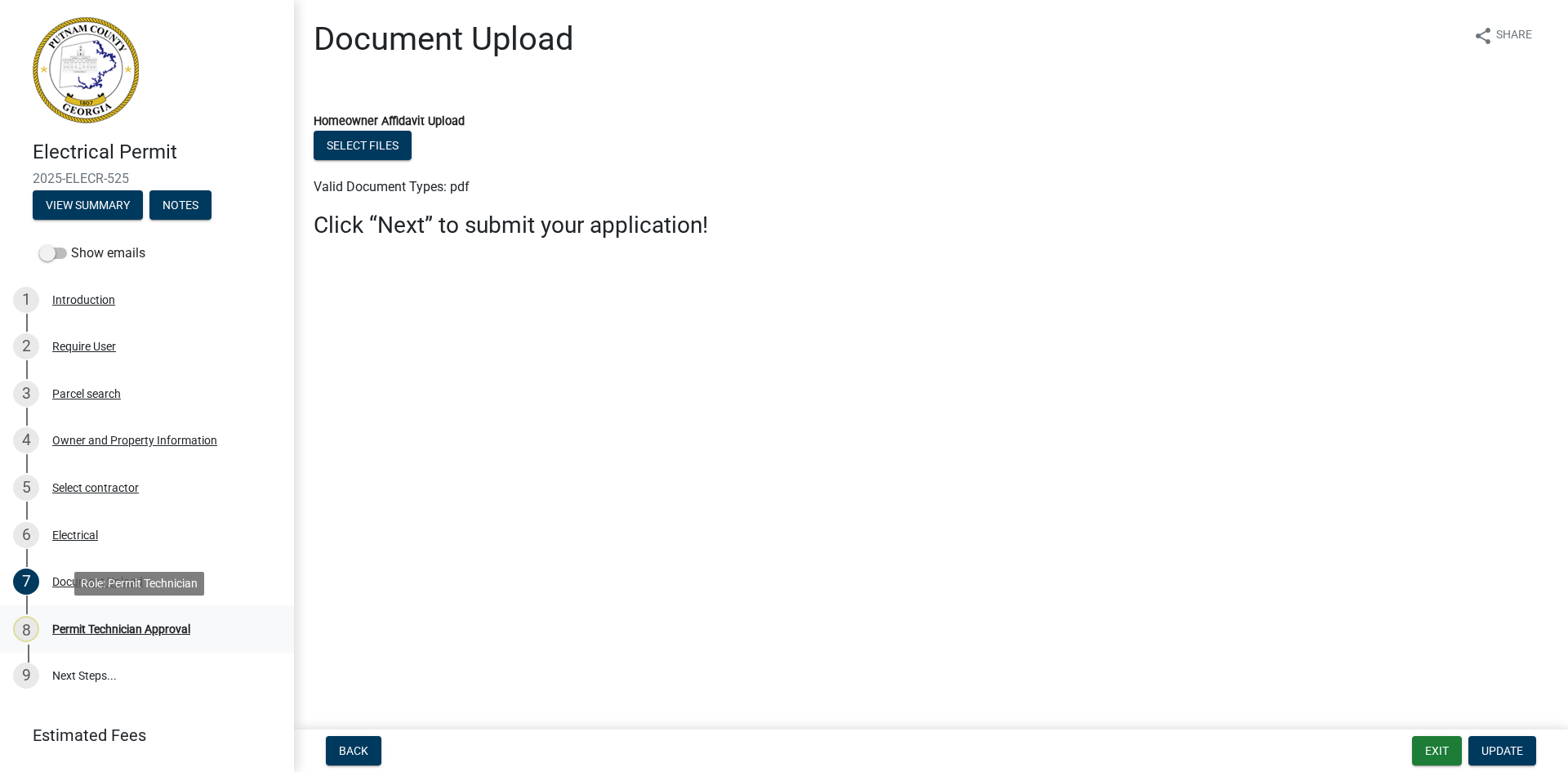
click at [161, 627] on div "Permit Technician Approval" at bounding box center [122, 629] width 138 height 12
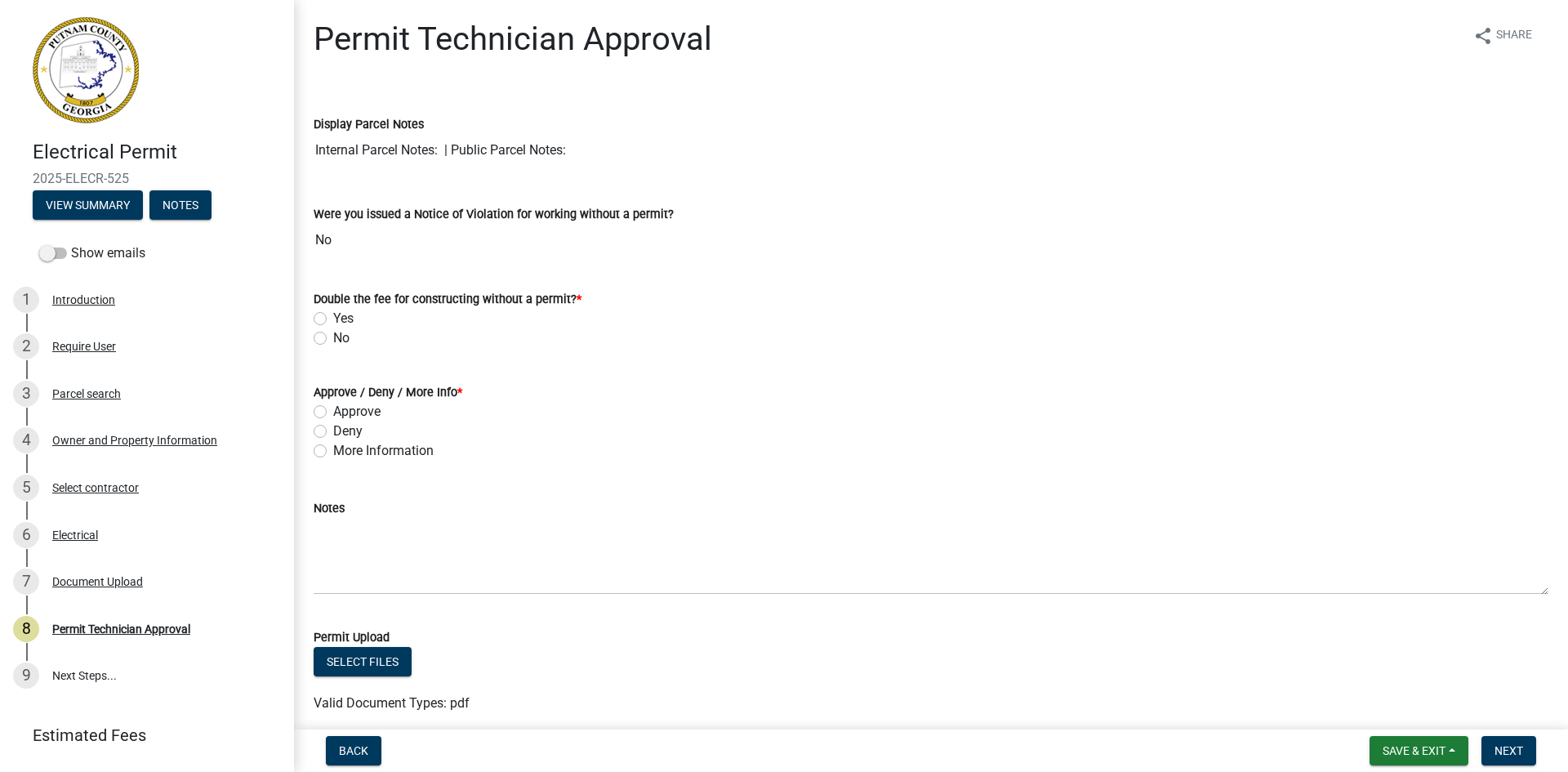
click at [333, 341] on label "No" at bounding box center [341, 338] width 17 height 20
click at [333, 339] on input "No" at bounding box center [338, 334] width 11 height 11
radio input "true"
click at [333, 412] on label "Approve" at bounding box center [357, 412] width 47 height 20
click at [333, 412] on input "Approve" at bounding box center [338, 407] width 11 height 11
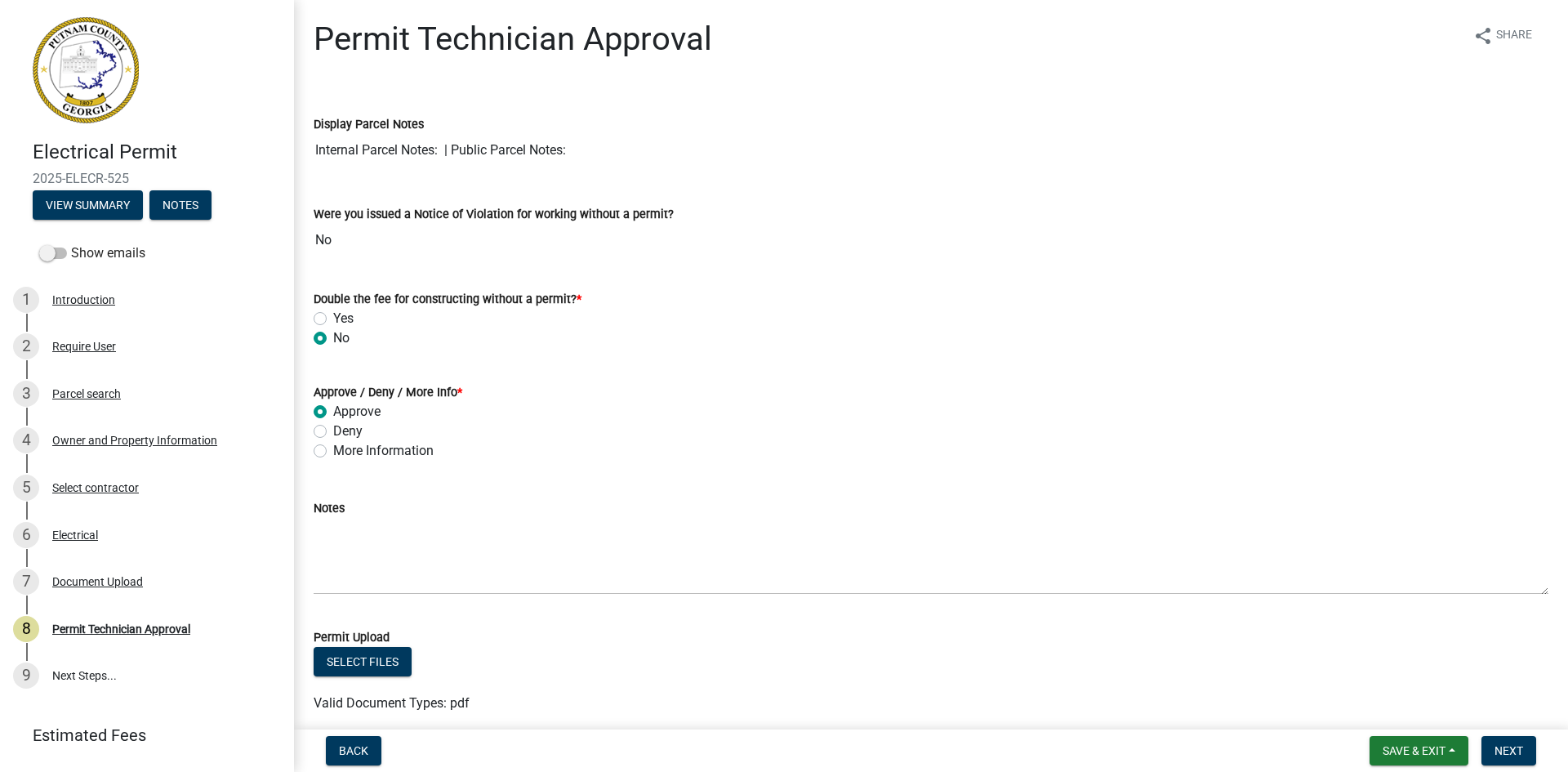
radio input "true"
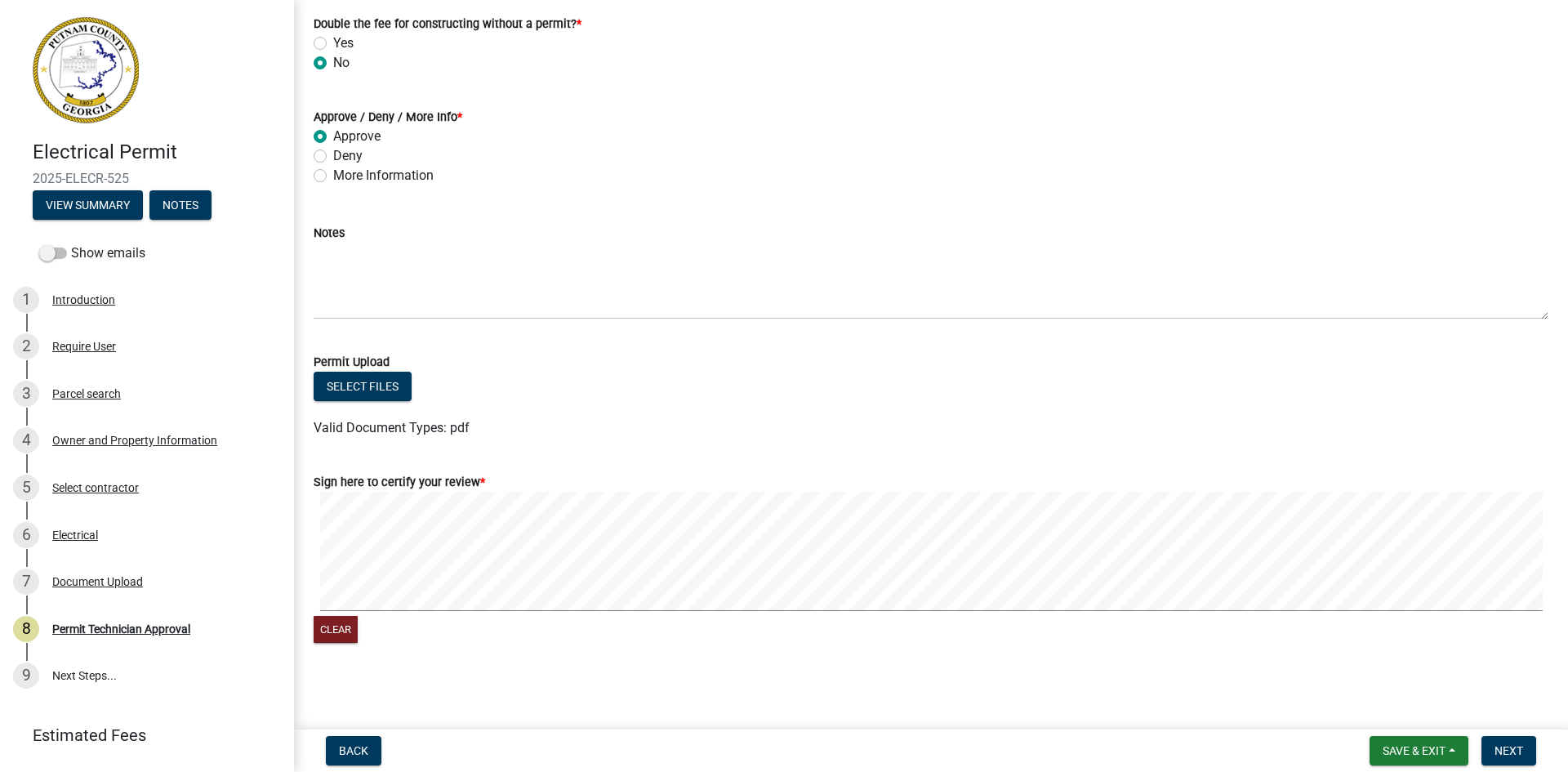
scroll to position [278, 0]
click at [390, 609] on signature-pad at bounding box center [931, 551] width 1235 height 124
click at [1506, 754] on span "Next" at bounding box center [1509, 750] width 29 height 13
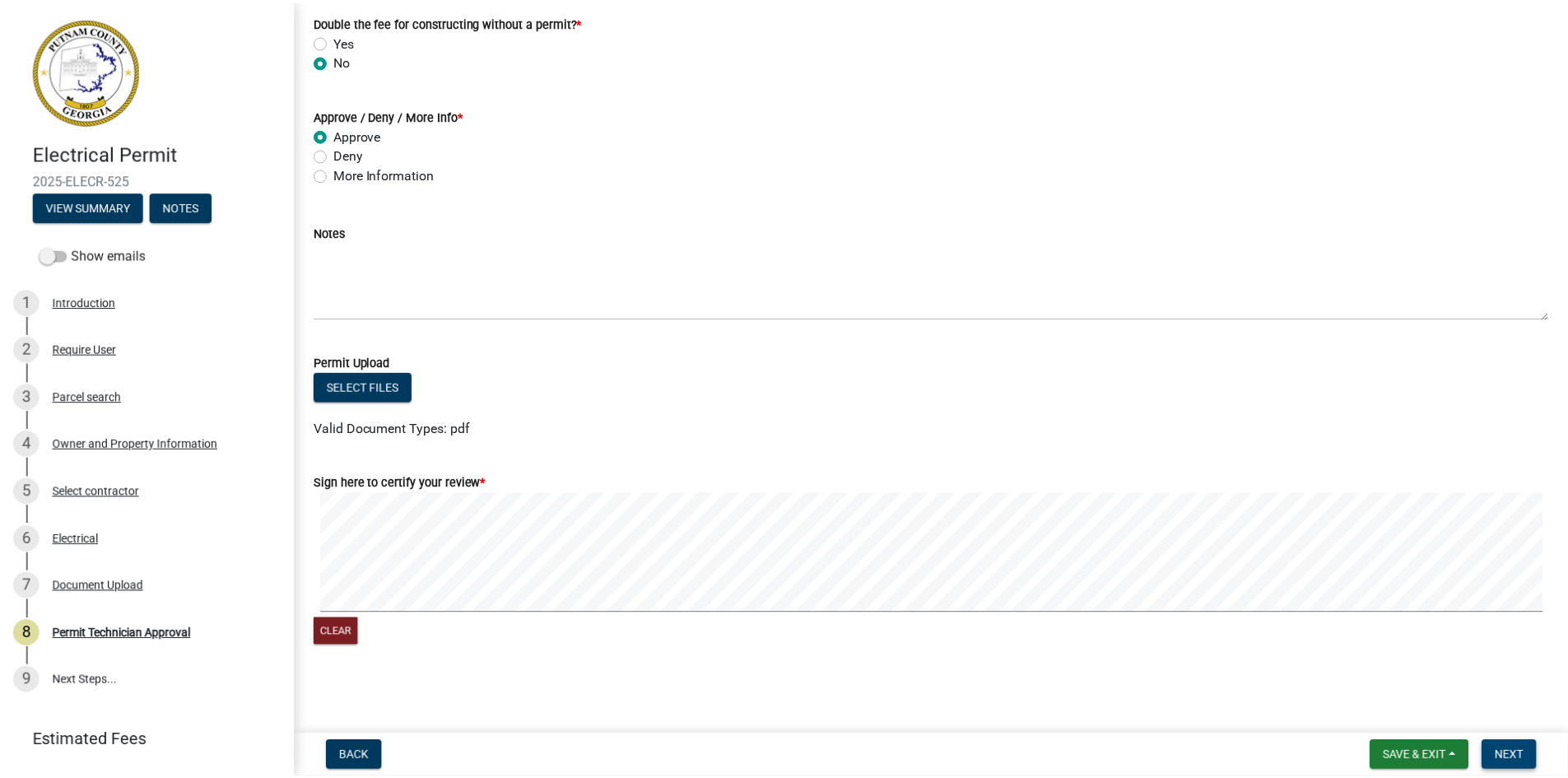
scroll to position [0, 0]
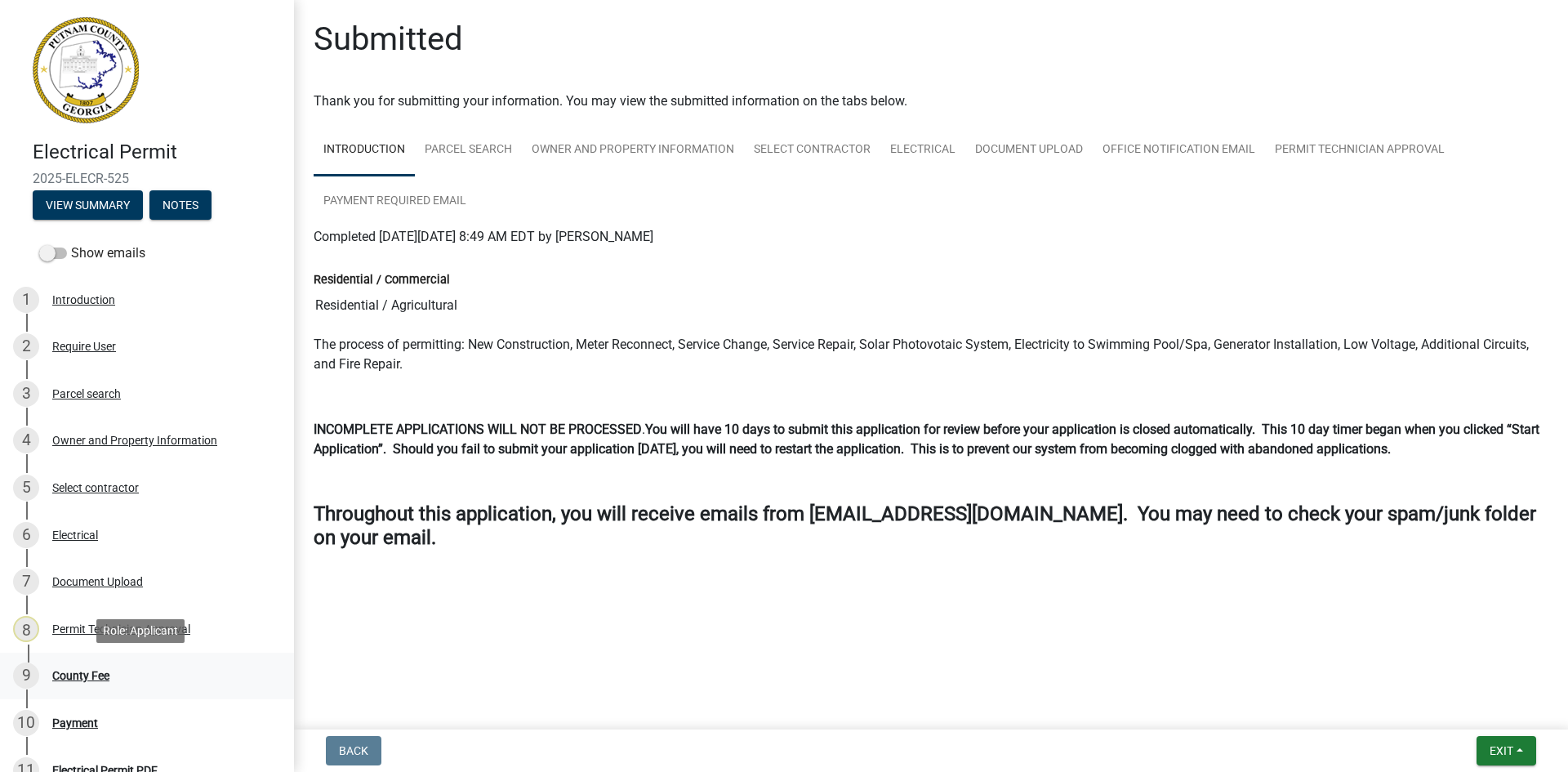
click at [77, 678] on div "County Fee" at bounding box center [81, 676] width 57 height 12
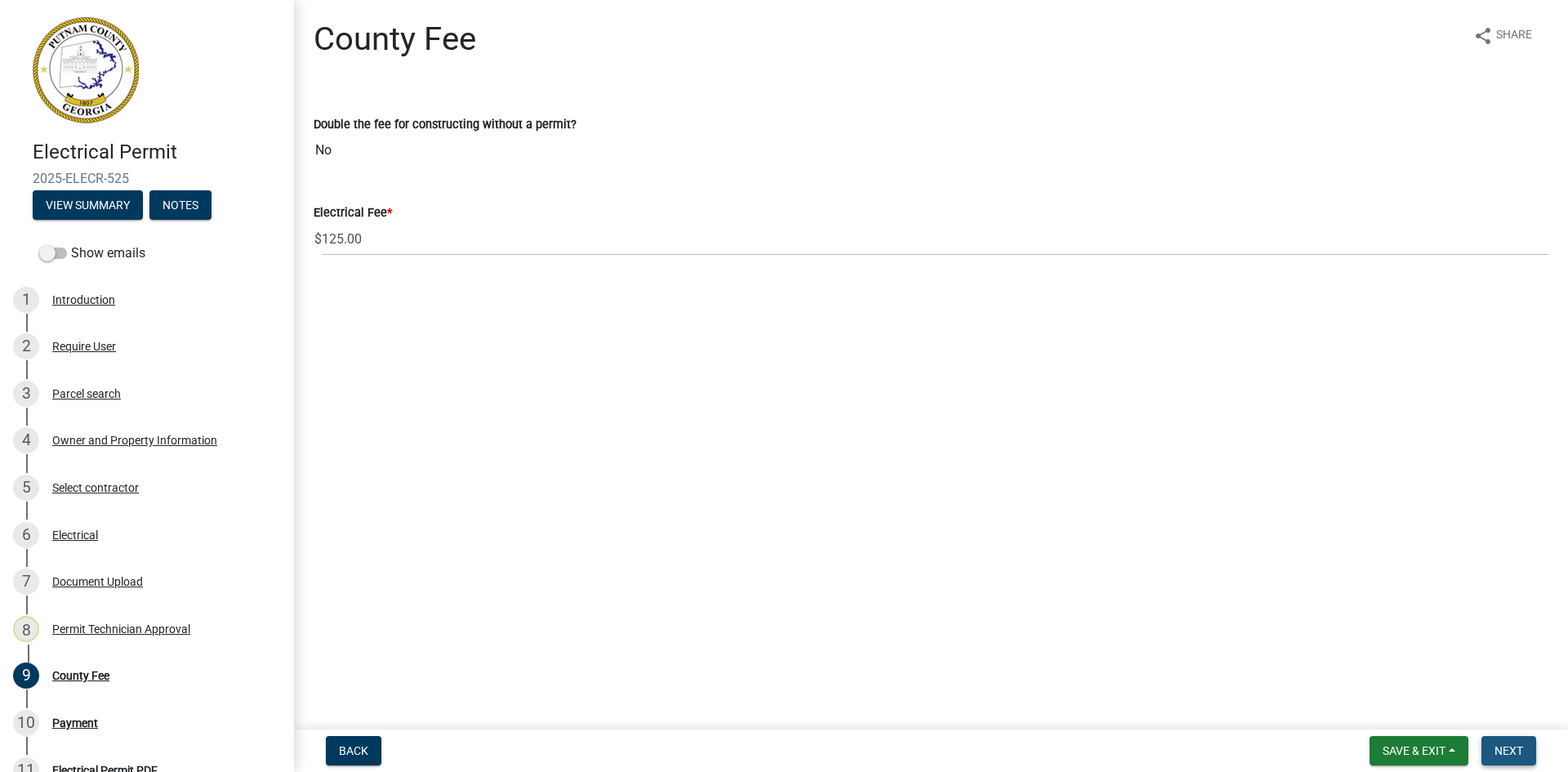
click at [1511, 745] on span "Next" at bounding box center [1509, 750] width 29 height 13
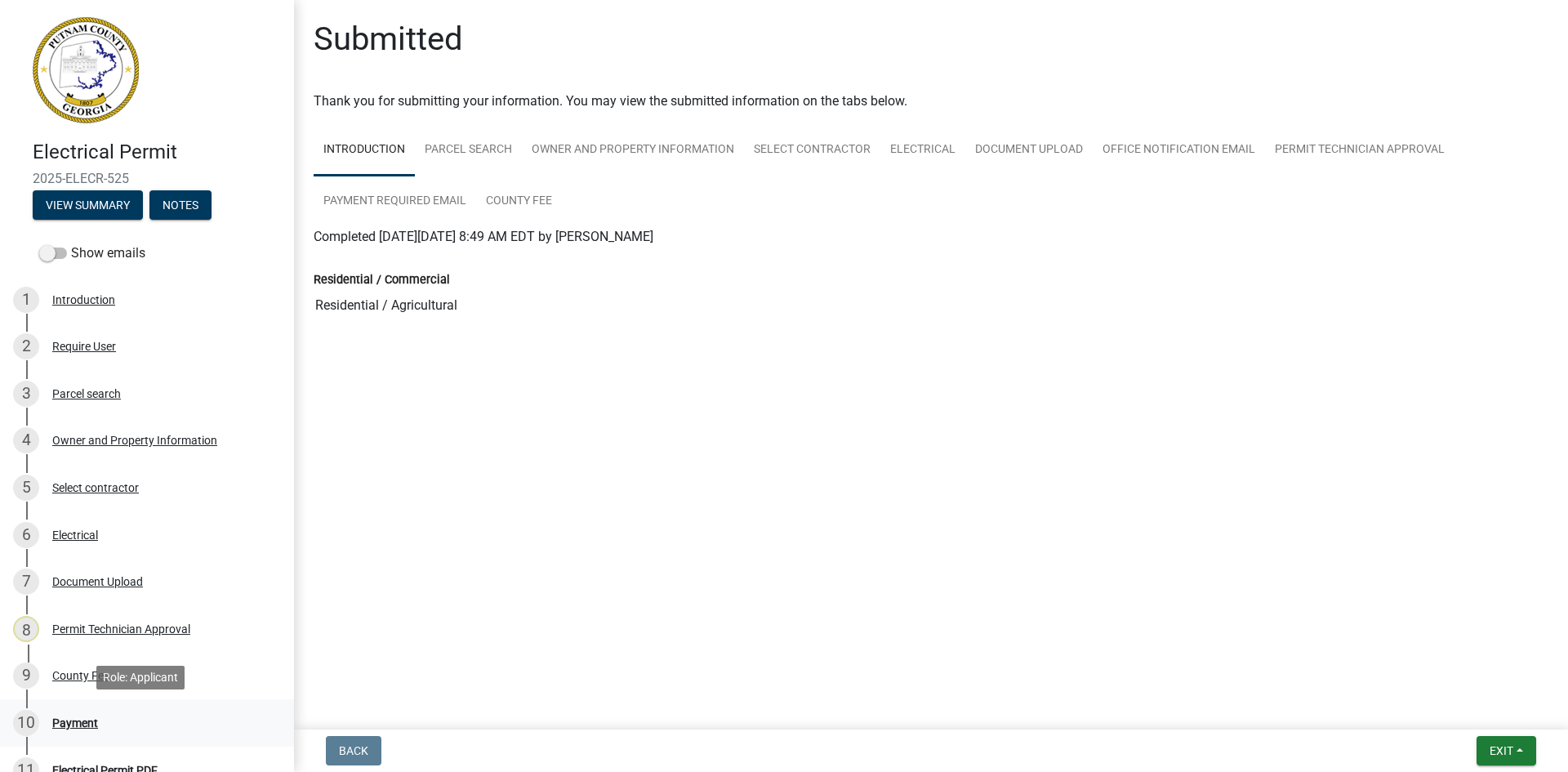
click at [74, 720] on div "Payment" at bounding box center [75, 724] width 46 height 12
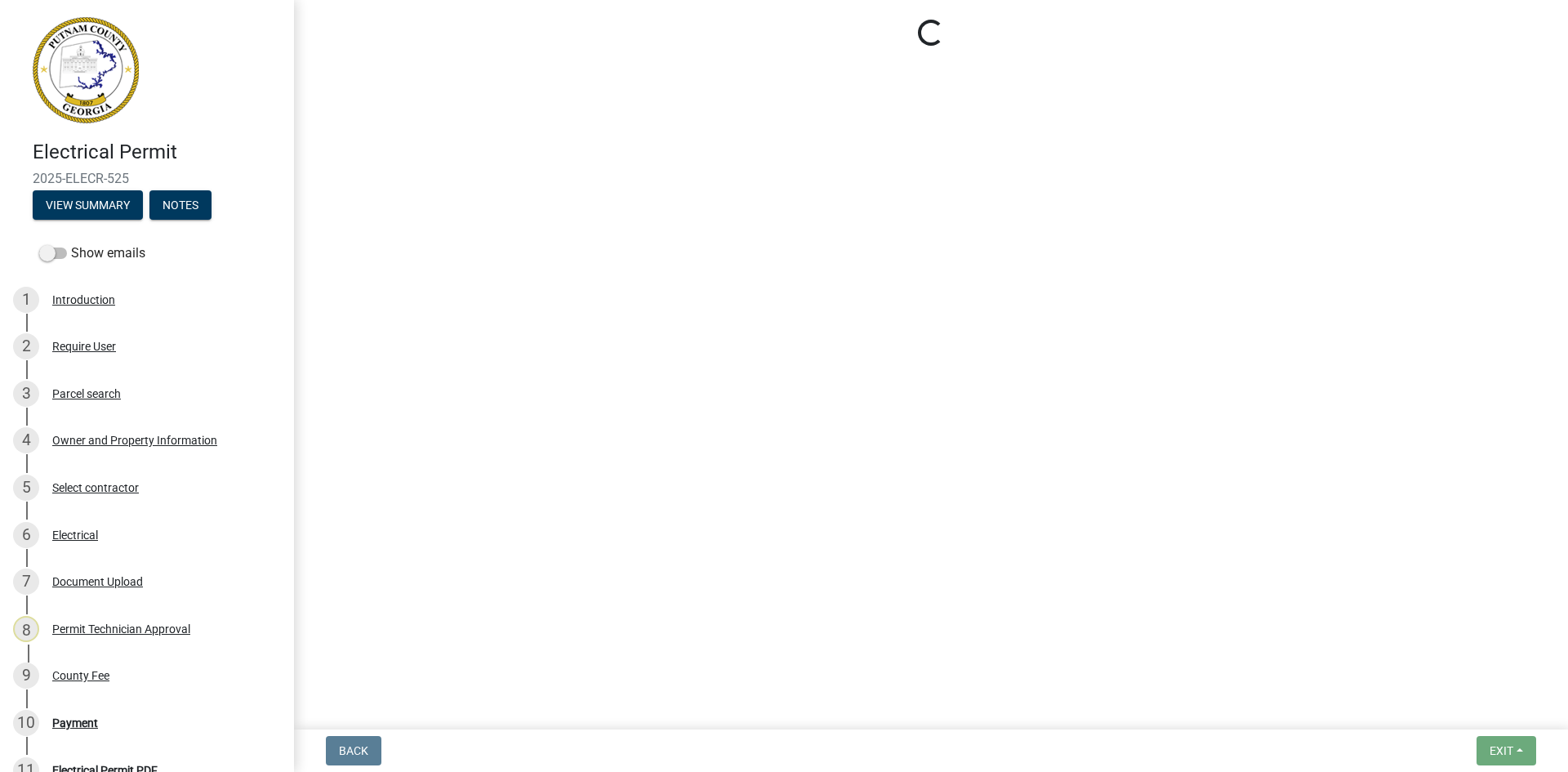
select select "3: 3"
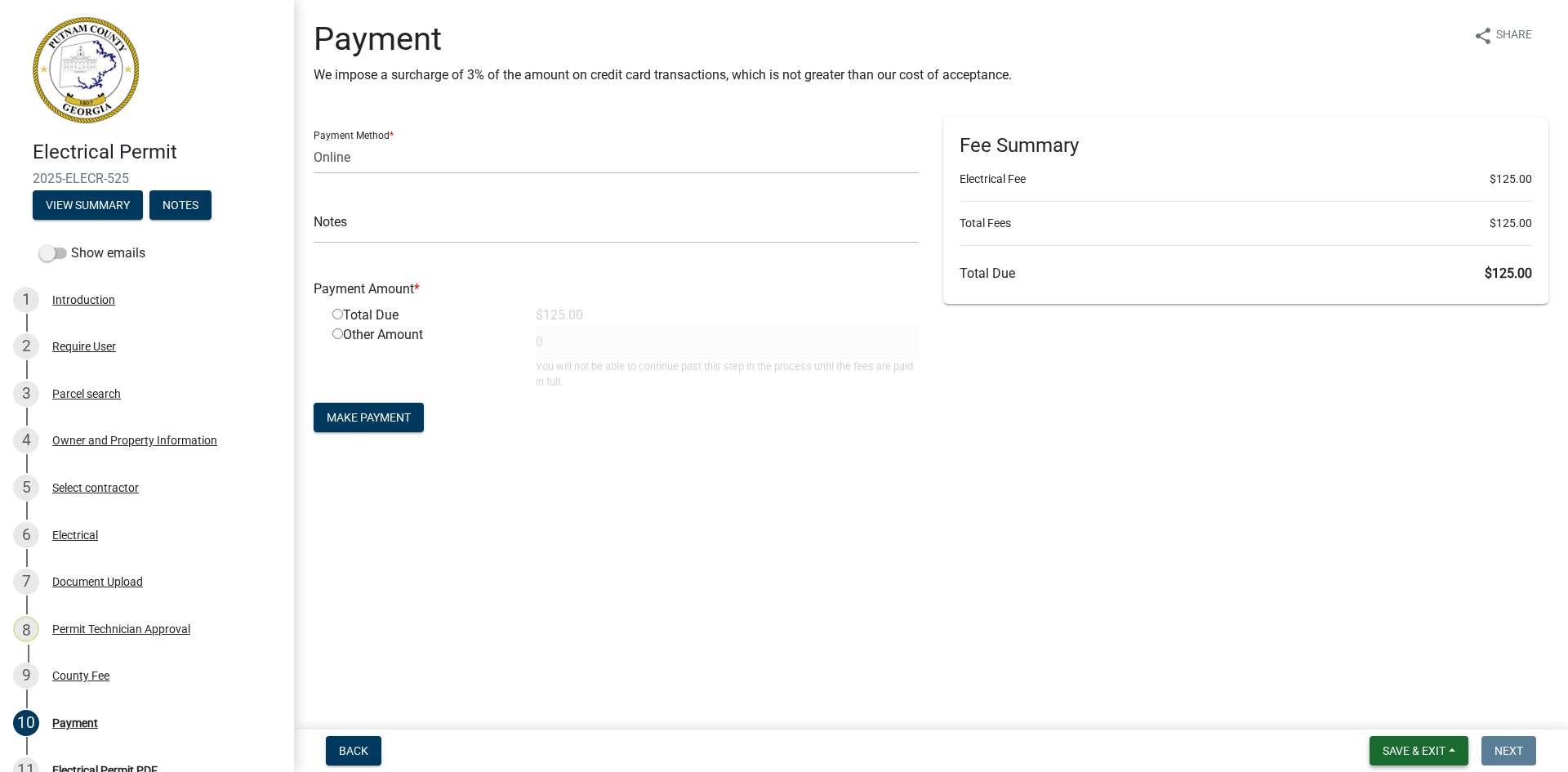
click at [1421, 752] on span "Save & Exit" at bounding box center [1415, 750] width 63 height 13
click at [1438, 712] on button "Save & Exit" at bounding box center [1403, 709] width 131 height 40
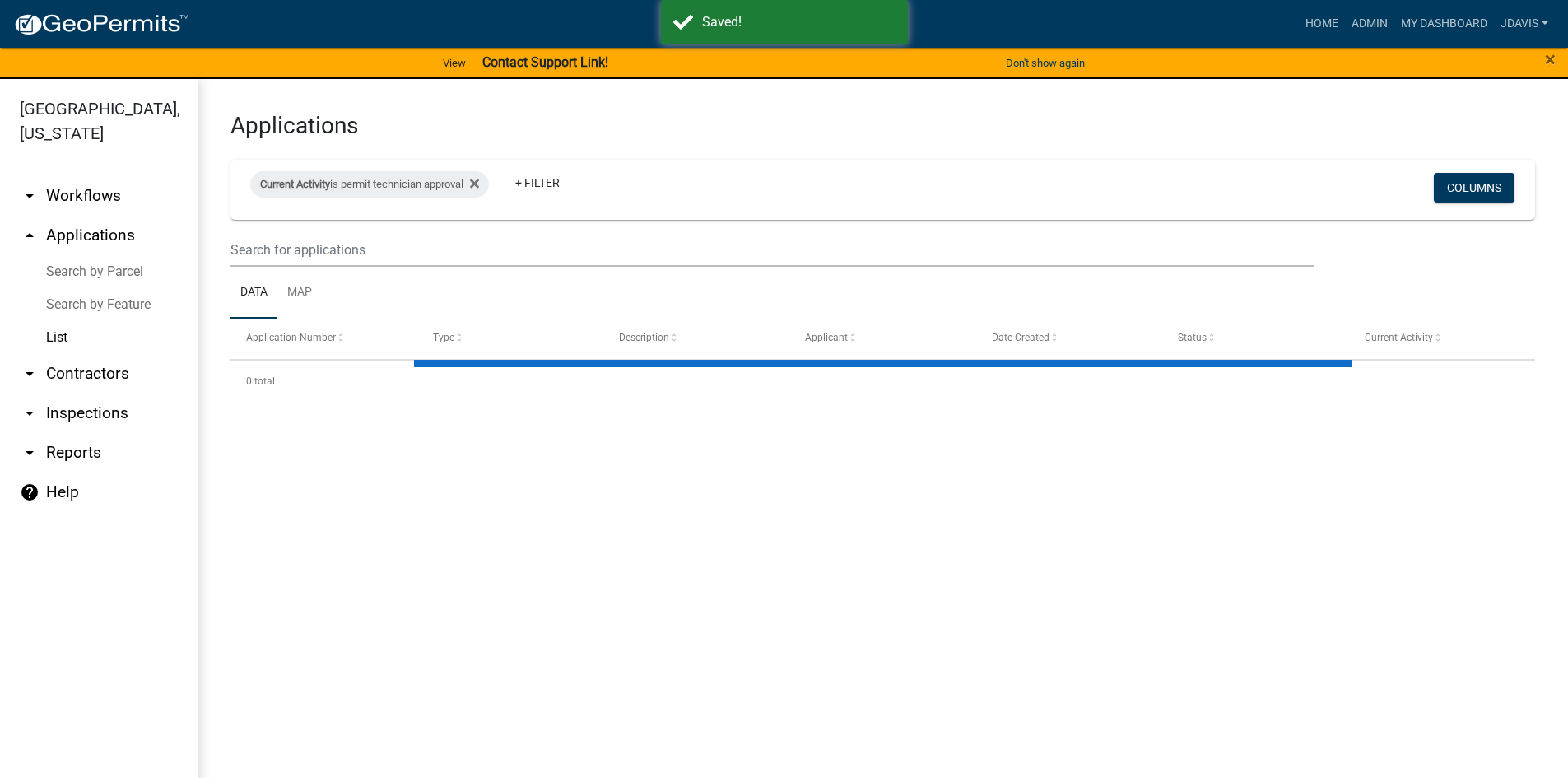
select select "2: 50"
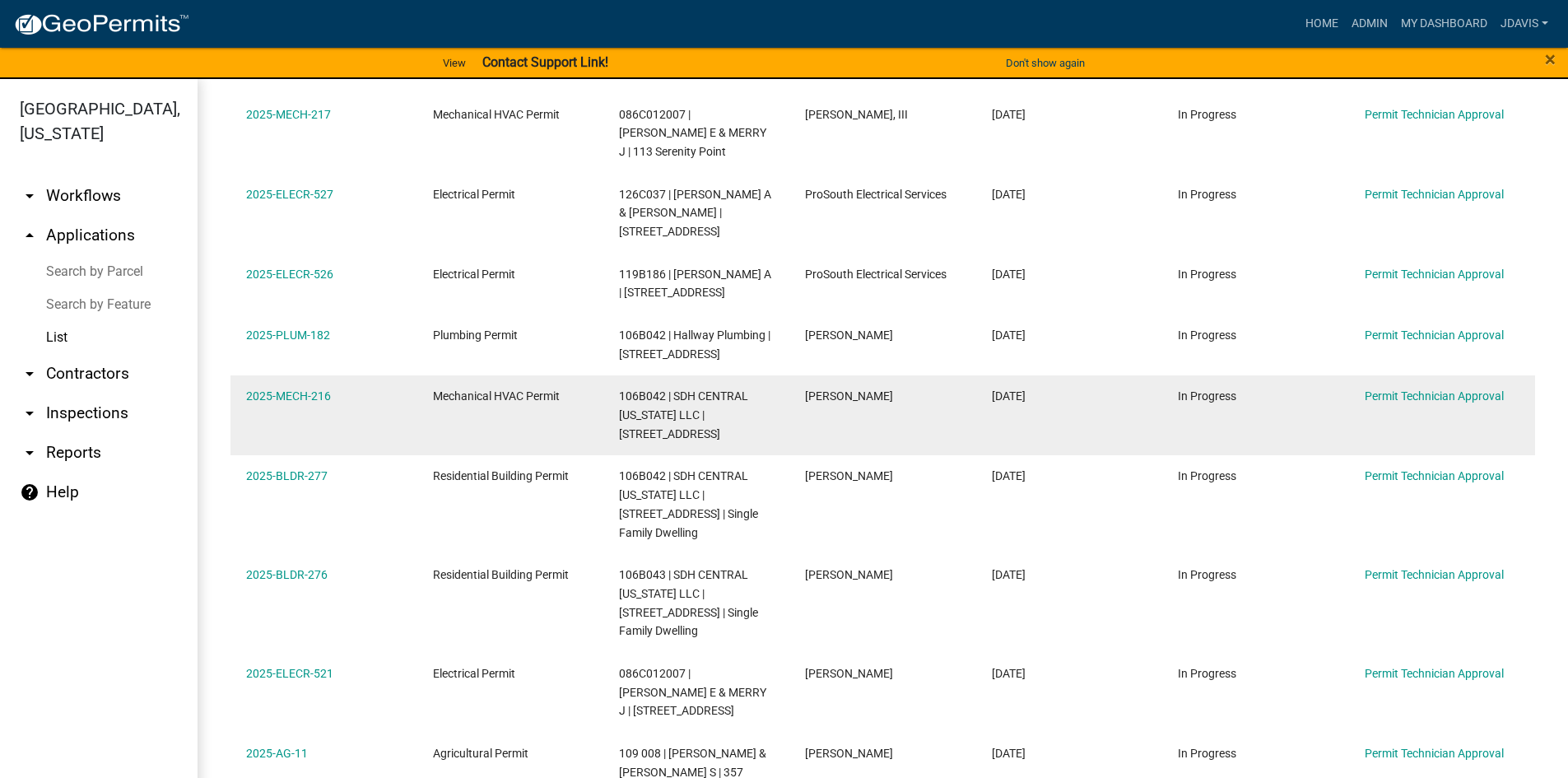
scroll to position [988, 0]
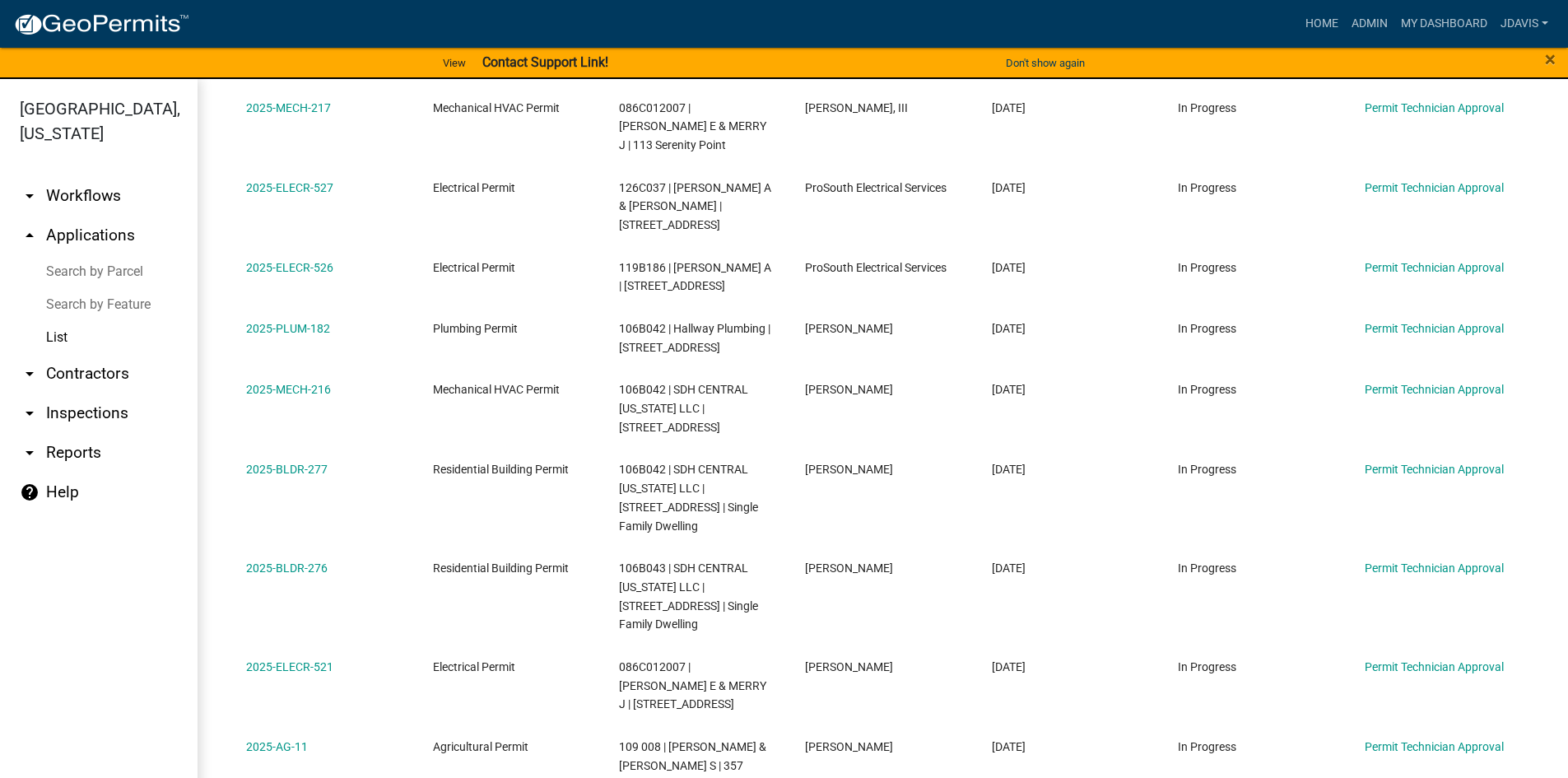
click at [121, 265] on link "Search by Parcel" at bounding box center [99, 271] width 197 height 33
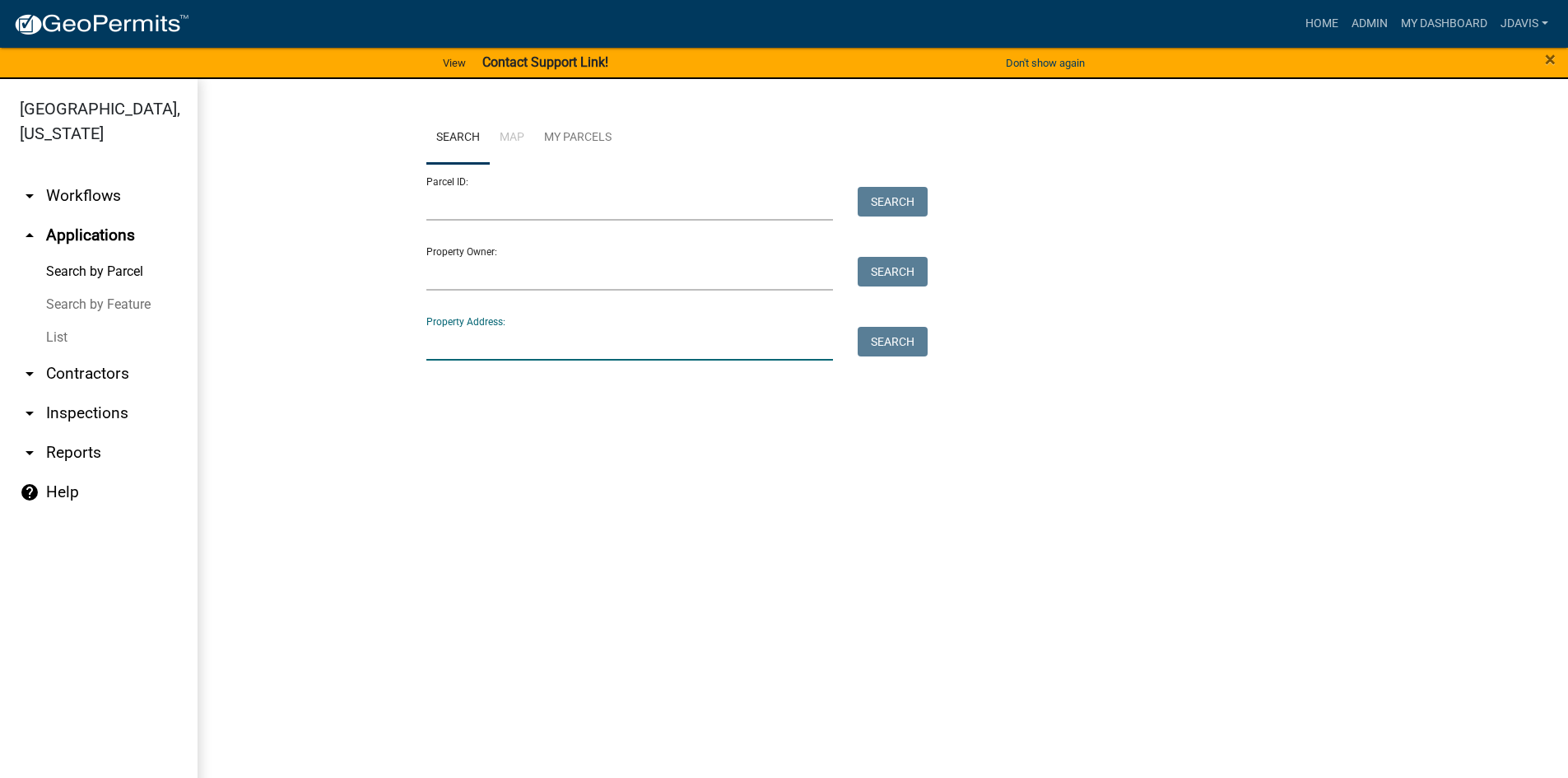
click at [559, 339] on input "Property Address:" at bounding box center [630, 344] width 408 height 34
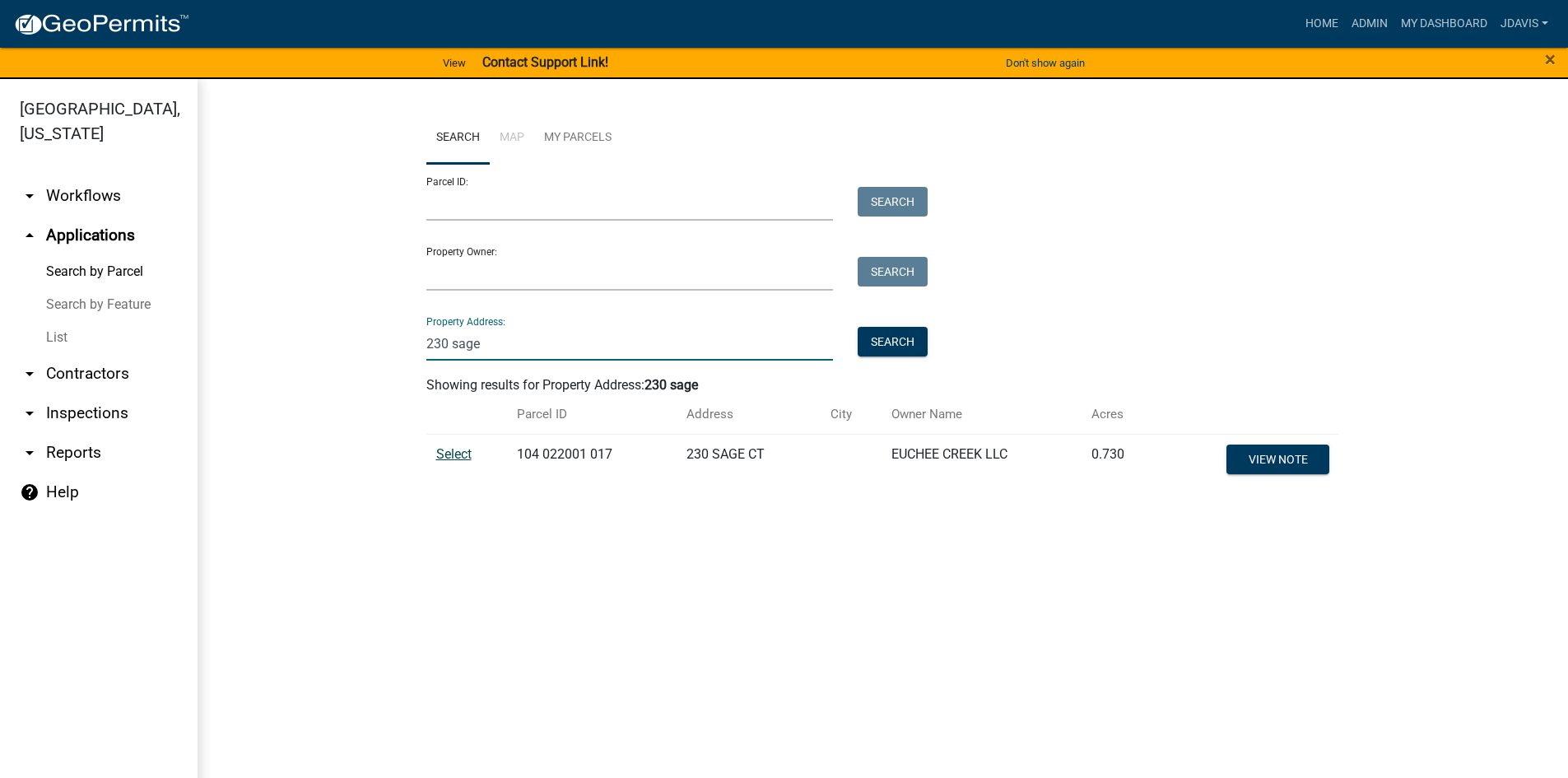
type input "230 sage"
click at [463, 456] on span "Select" at bounding box center [455, 454] width 36 height 16
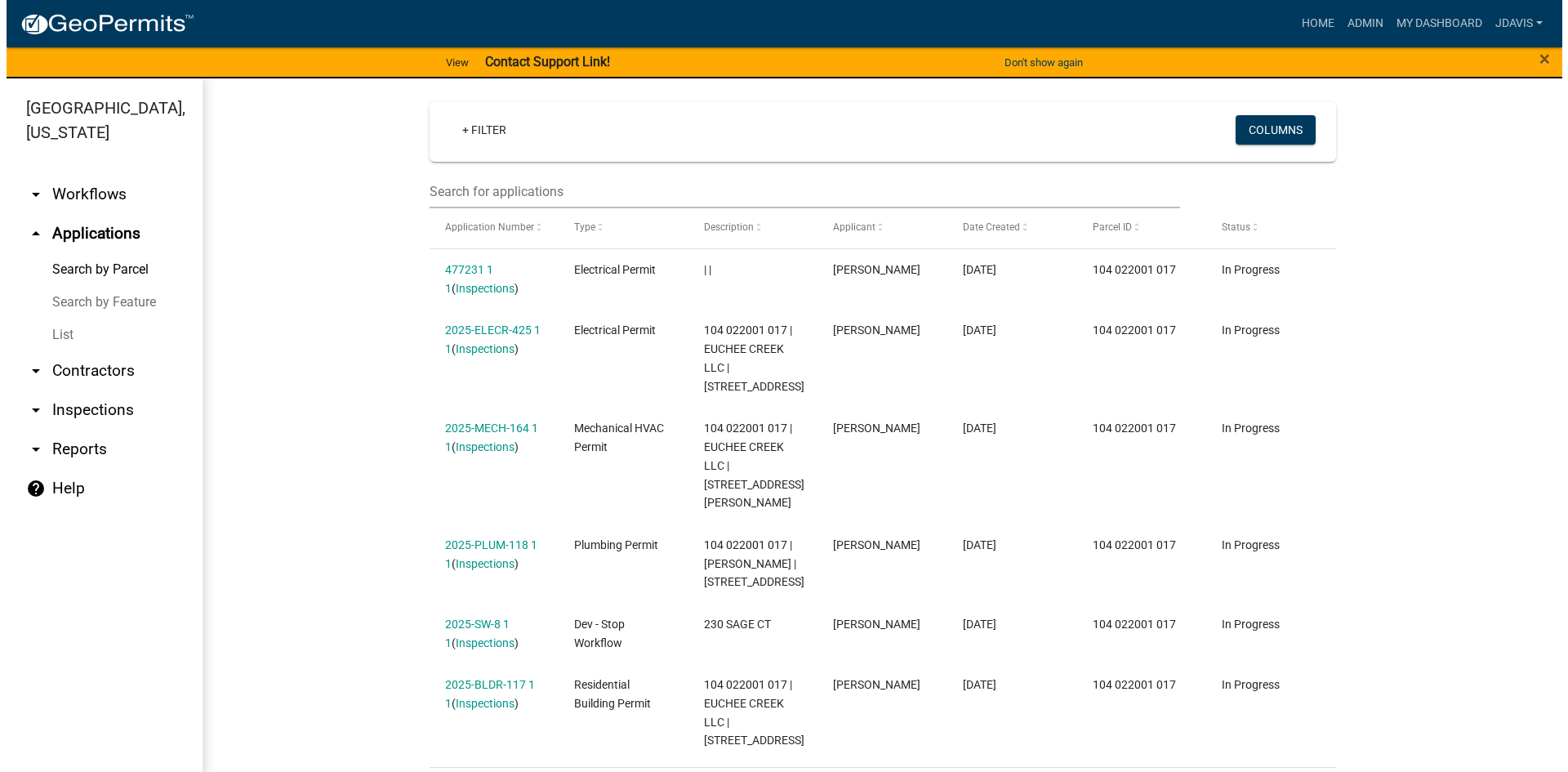
scroll to position [440, 0]
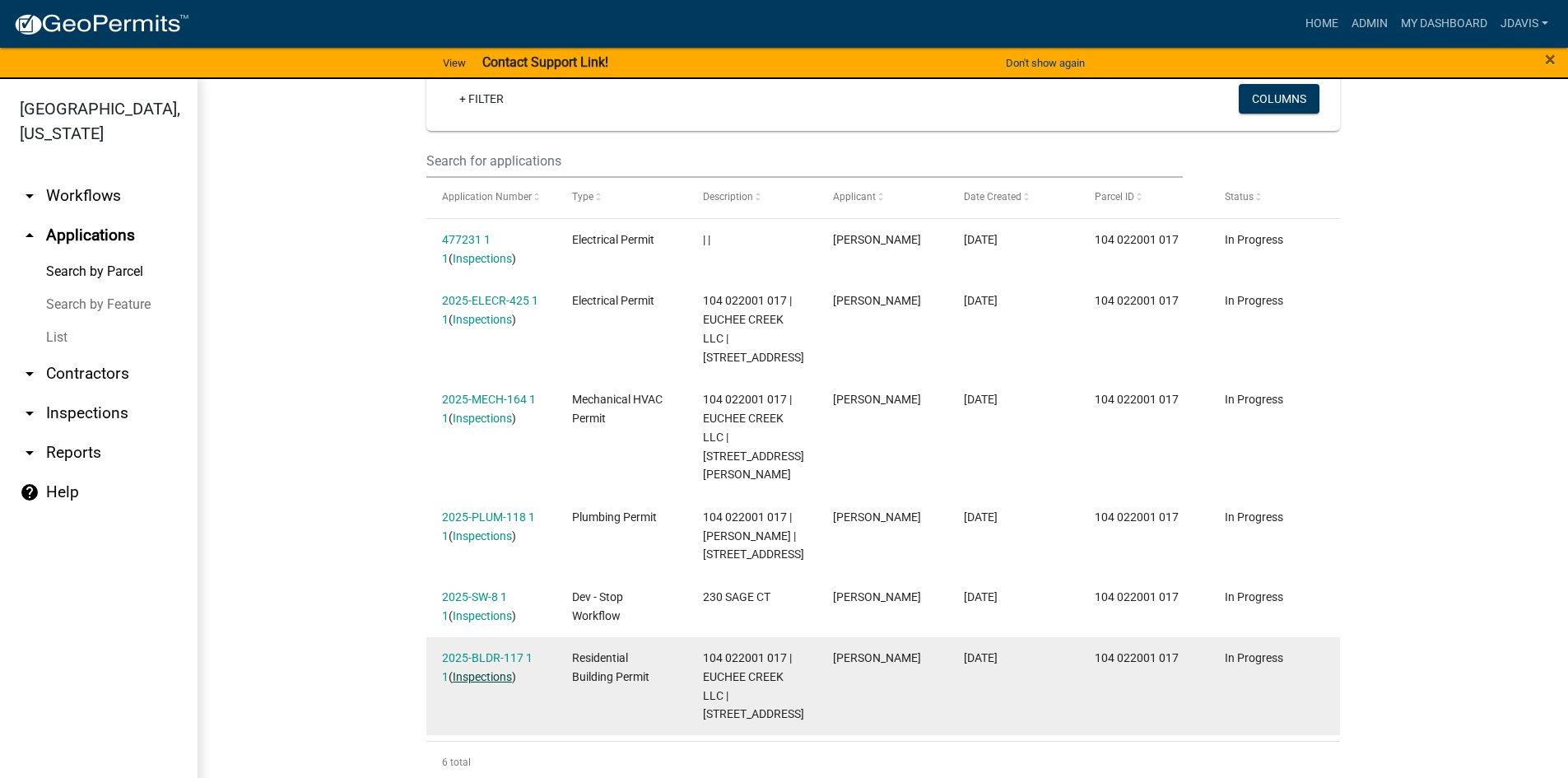
click at [476, 679] on link "Inspections" at bounding box center [481, 676] width 59 height 13
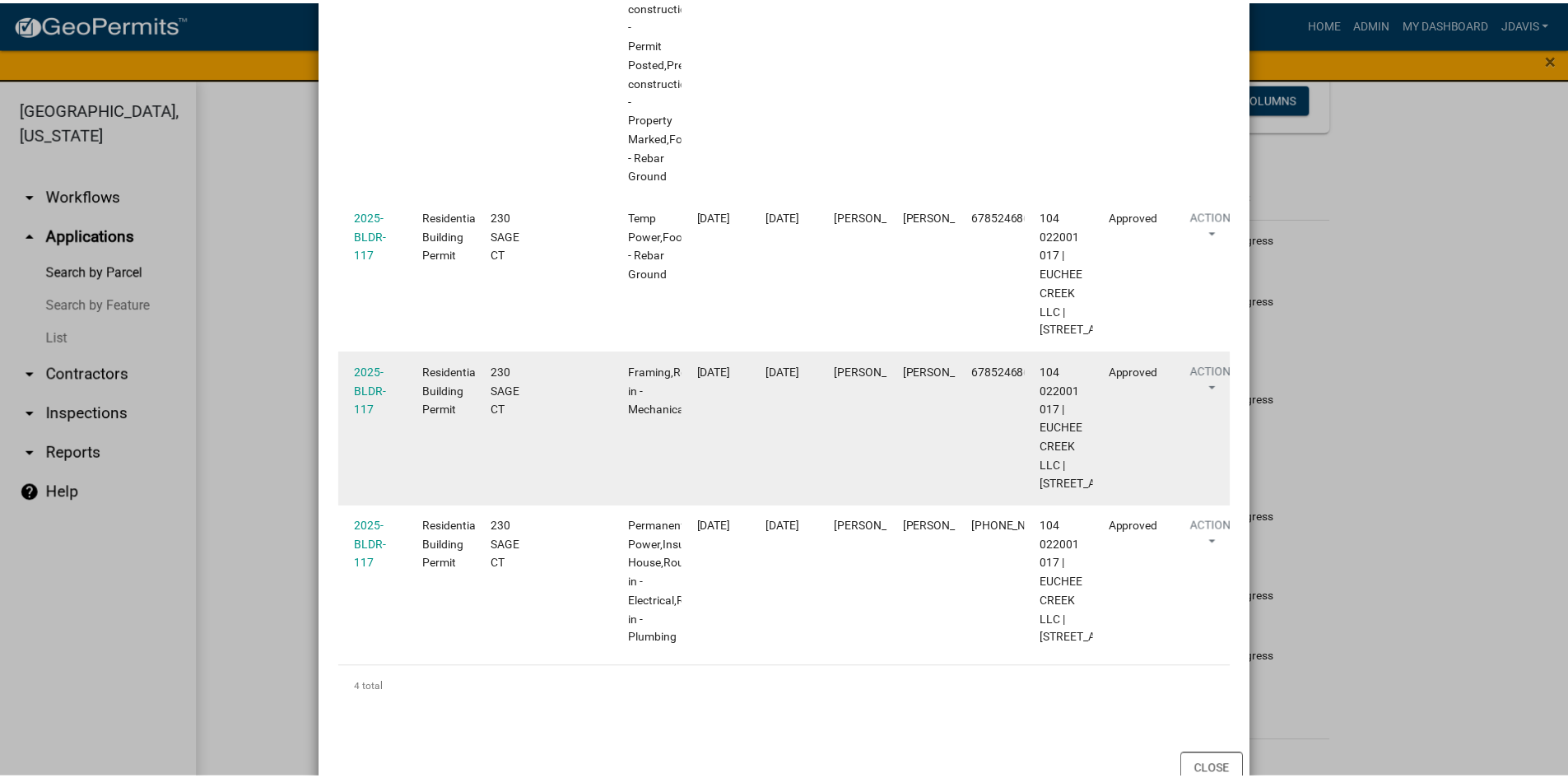
scroll to position [726, 0]
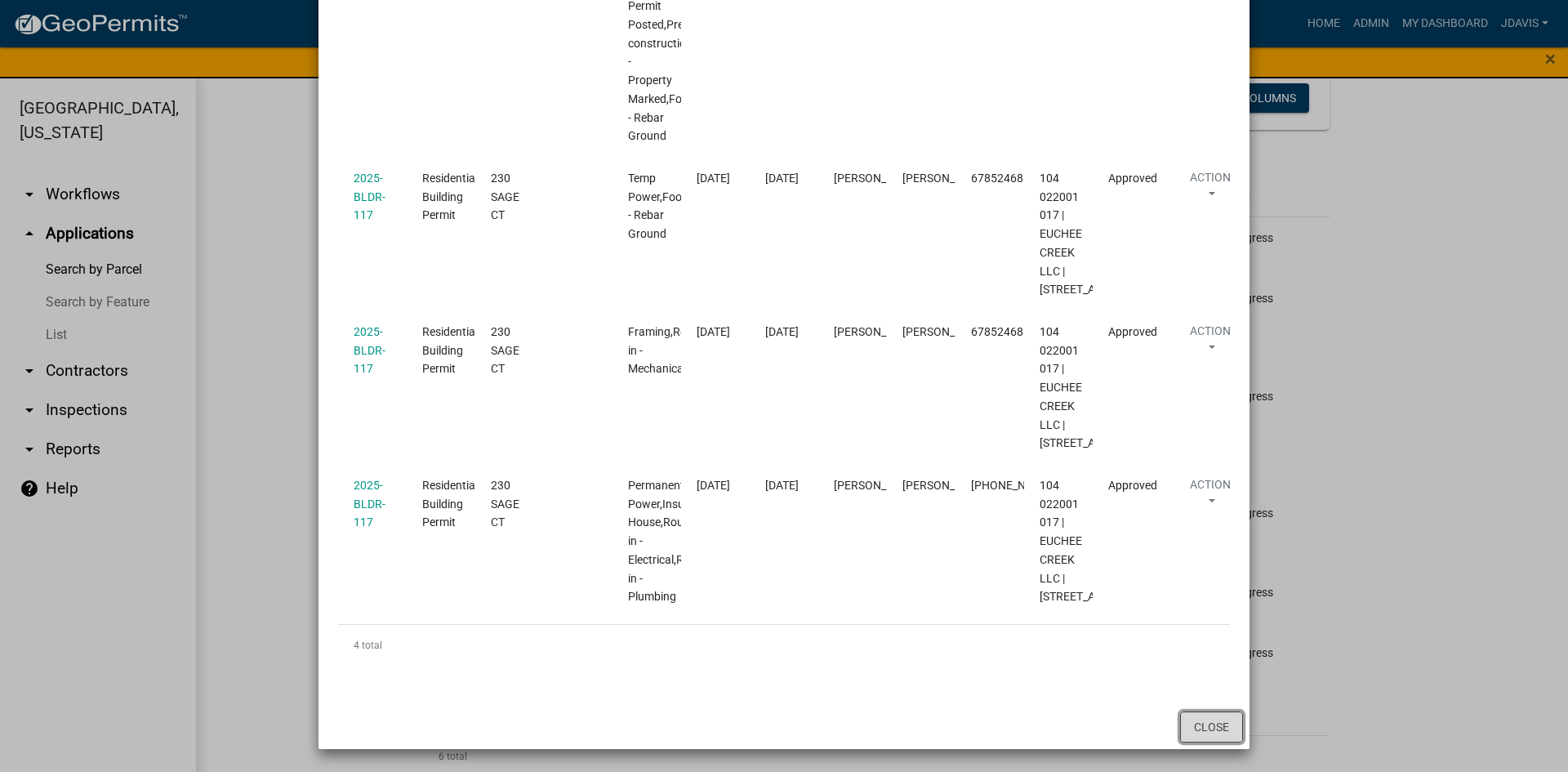
click at [1214, 728] on button "Close" at bounding box center [1212, 726] width 63 height 31
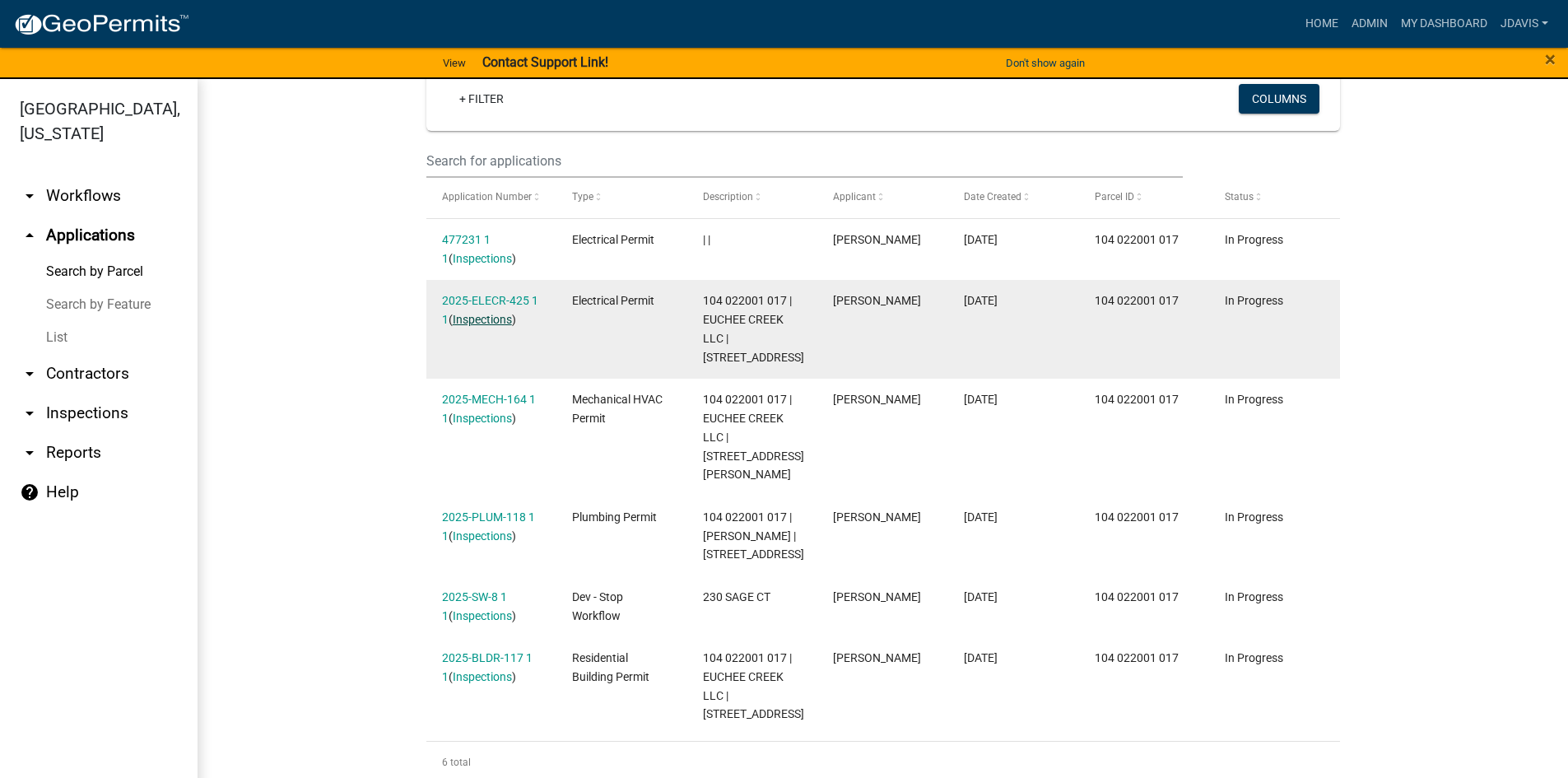
click at [500, 322] on link "Inspections" at bounding box center [481, 319] width 59 height 13
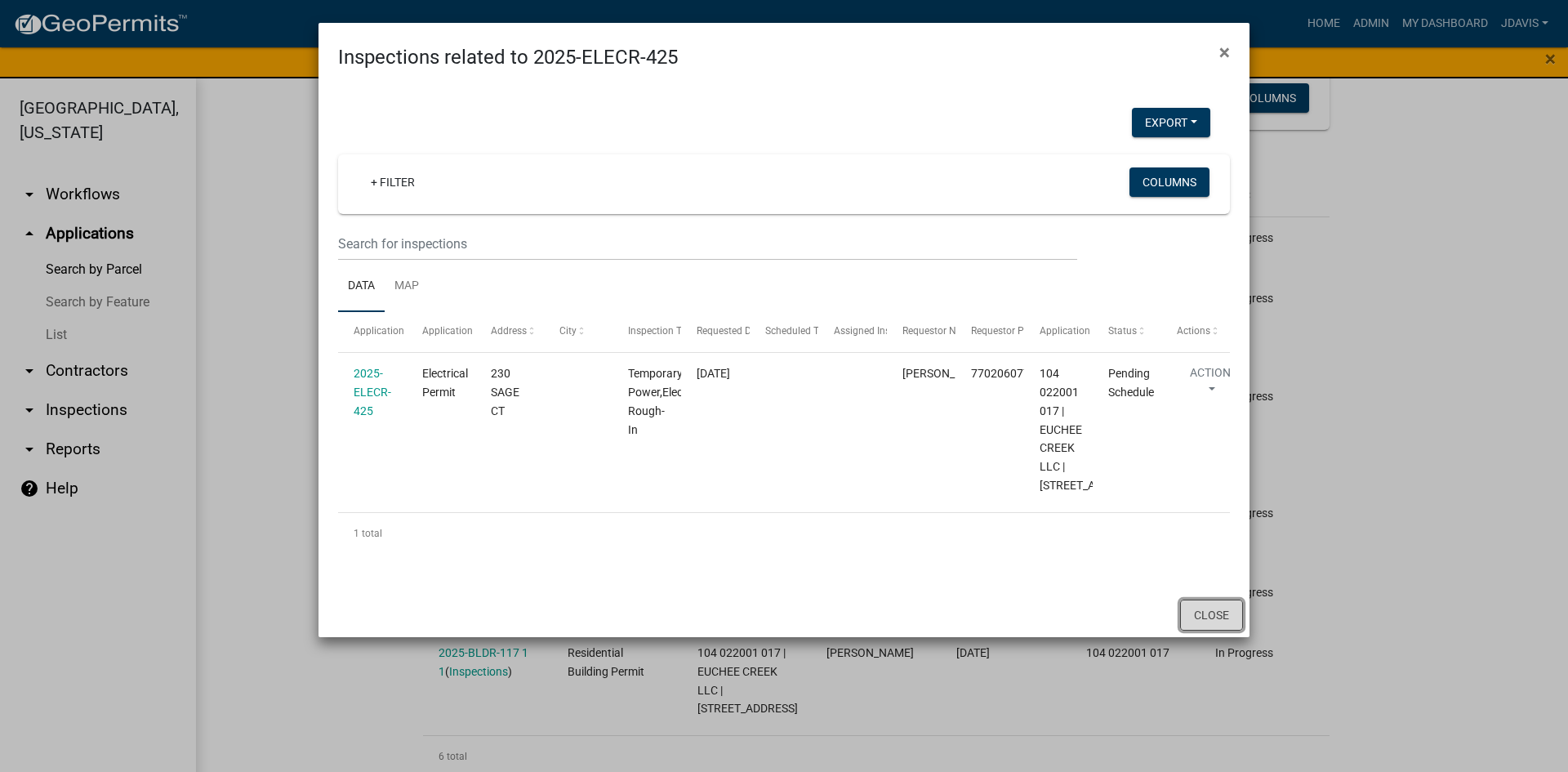
click at [1216, 630] on button "Close" at bounding box center [1212, 615] width 63 height 31
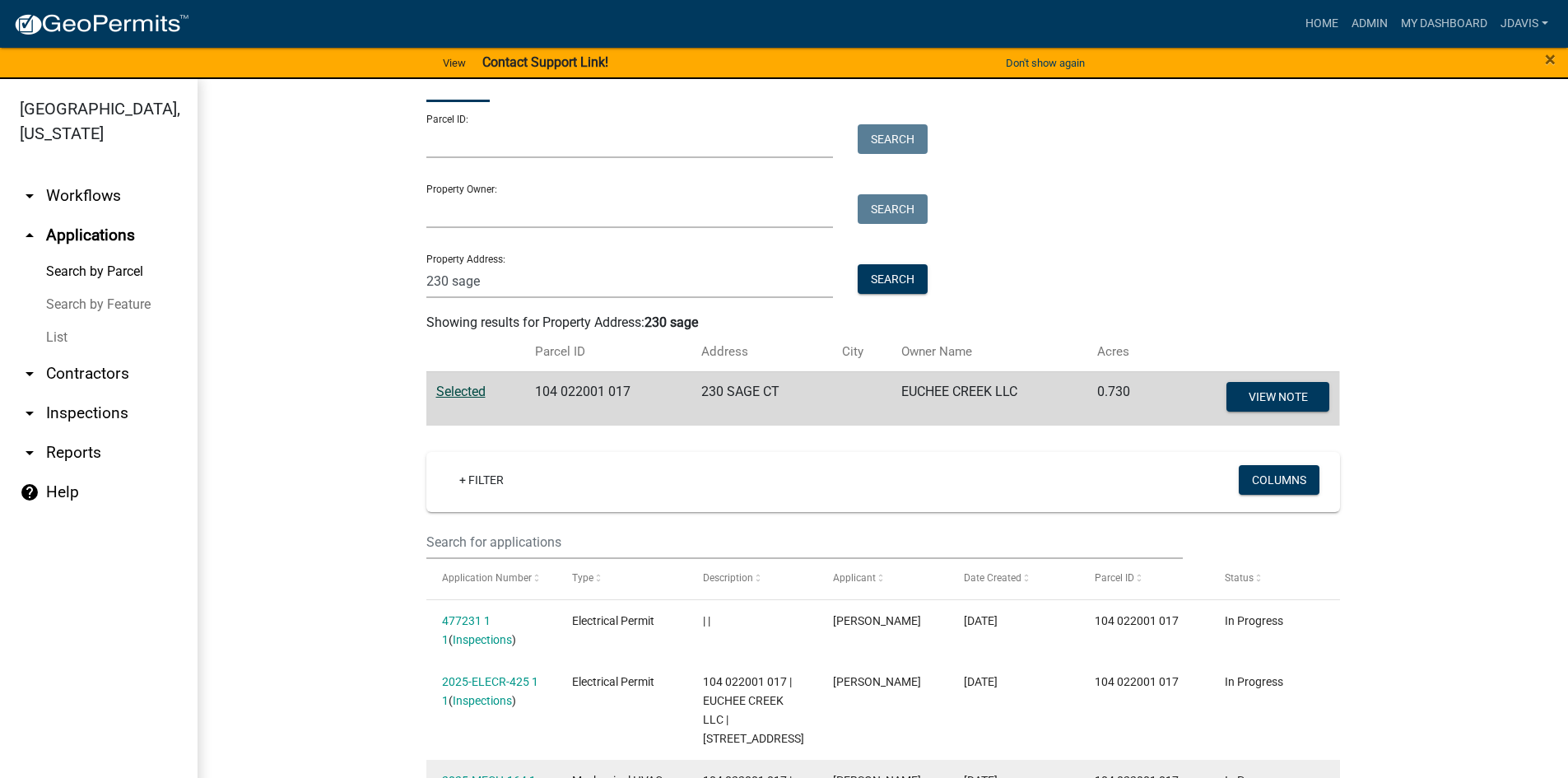
scroll to position [32, 0]
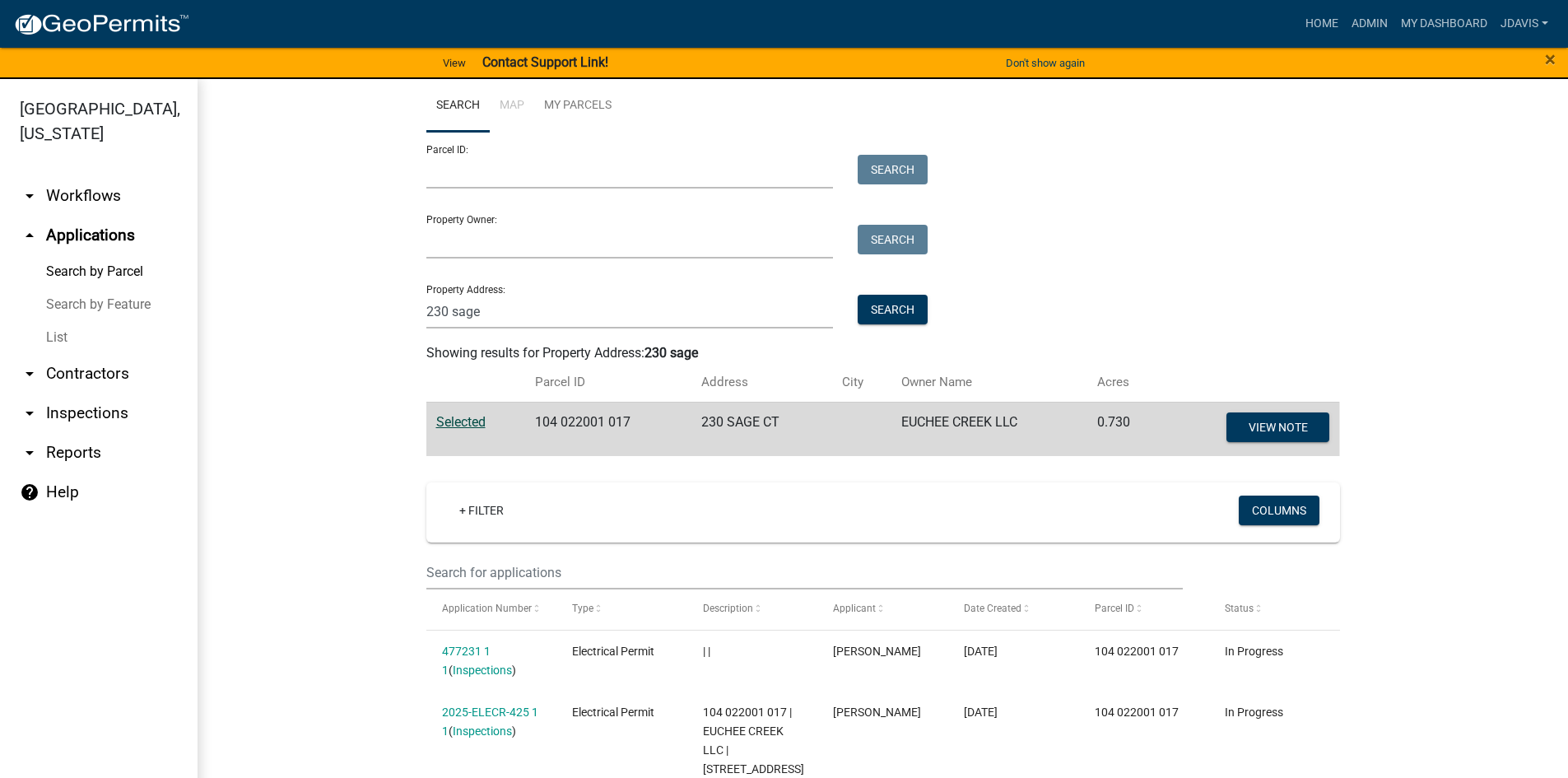
click at [55, 335] on link "List" at bounding box center [99, 337] width 197 height 33
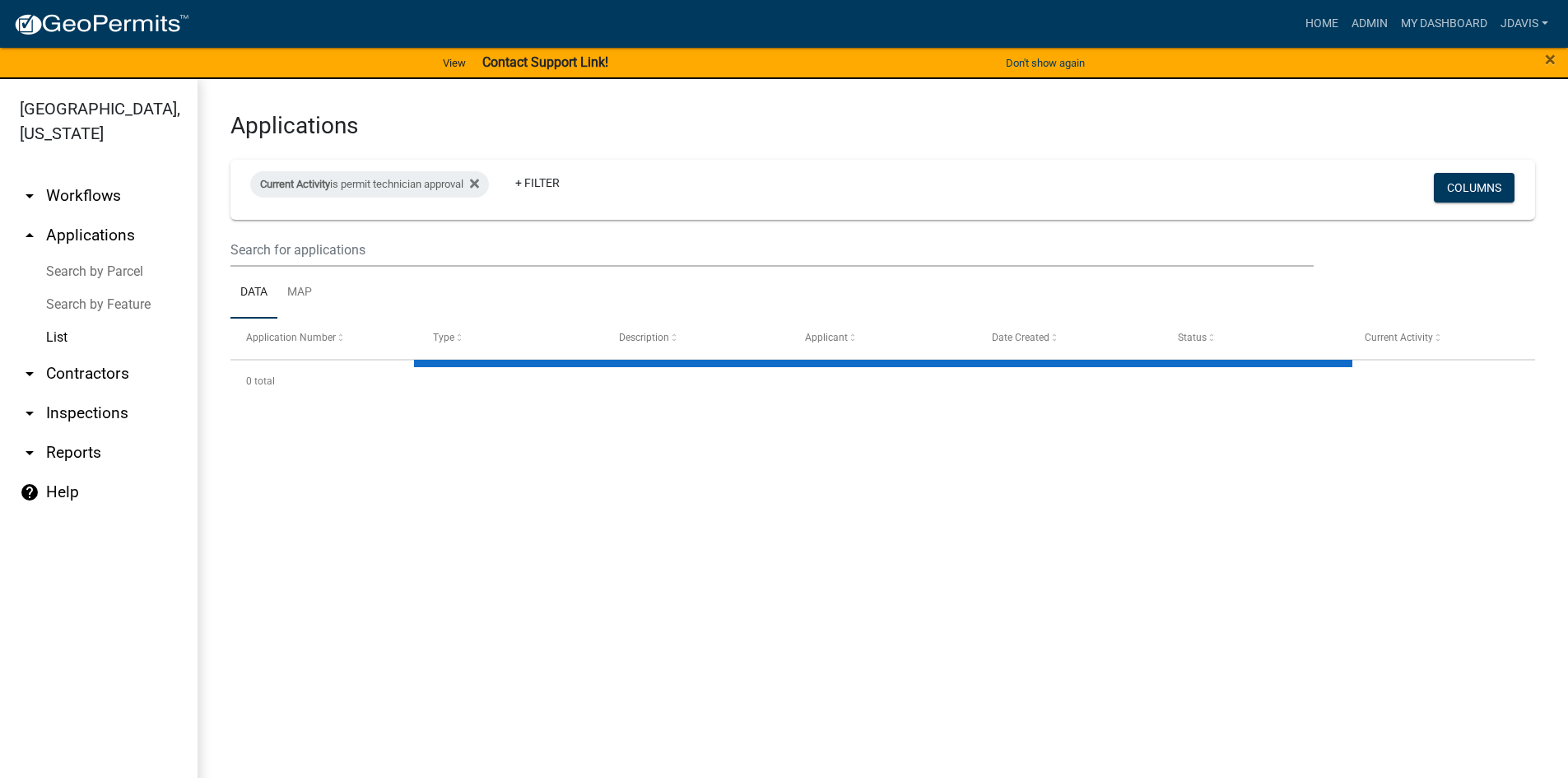
select select "2: 50"
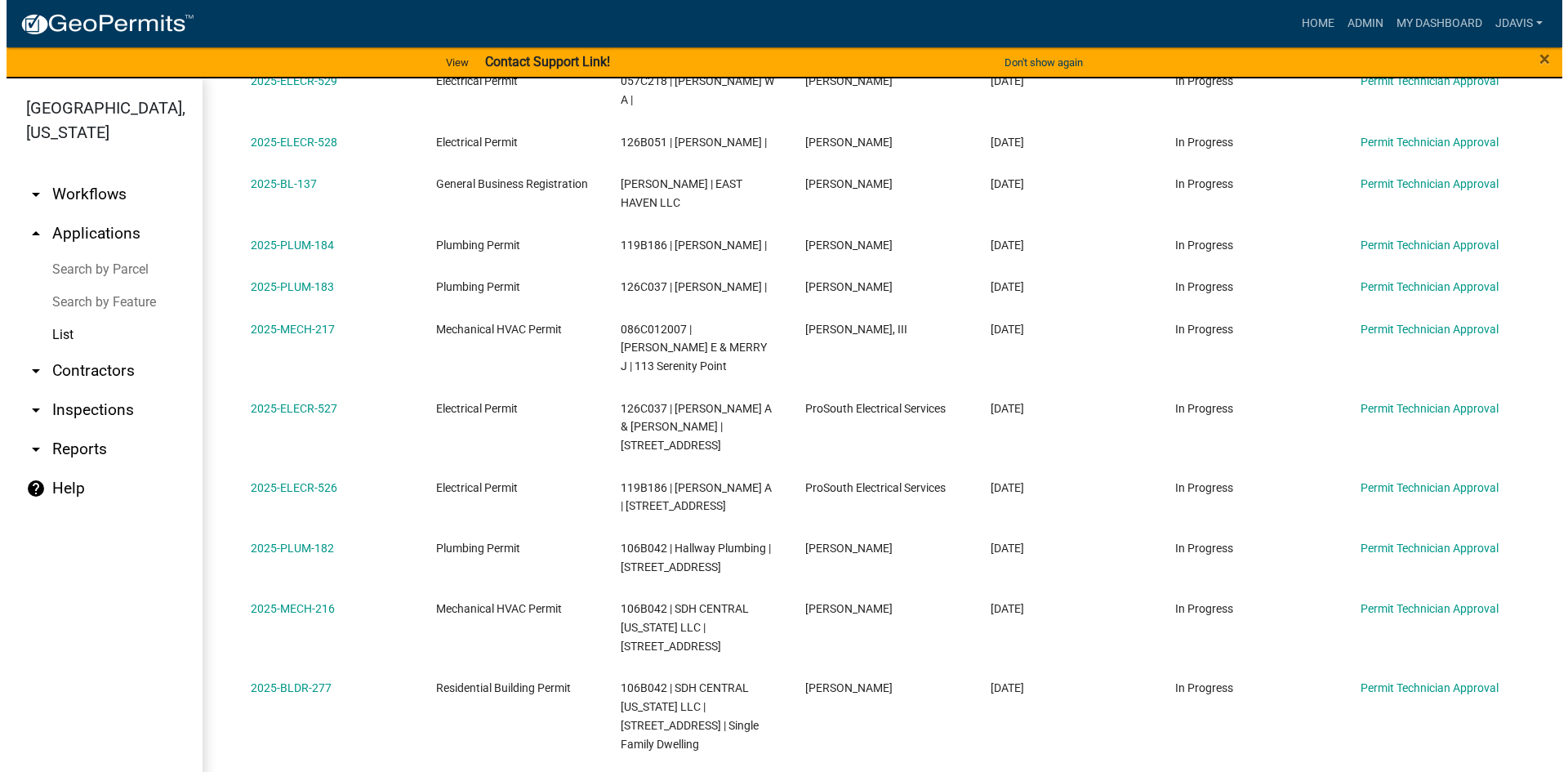
scroll to position [818, 0]
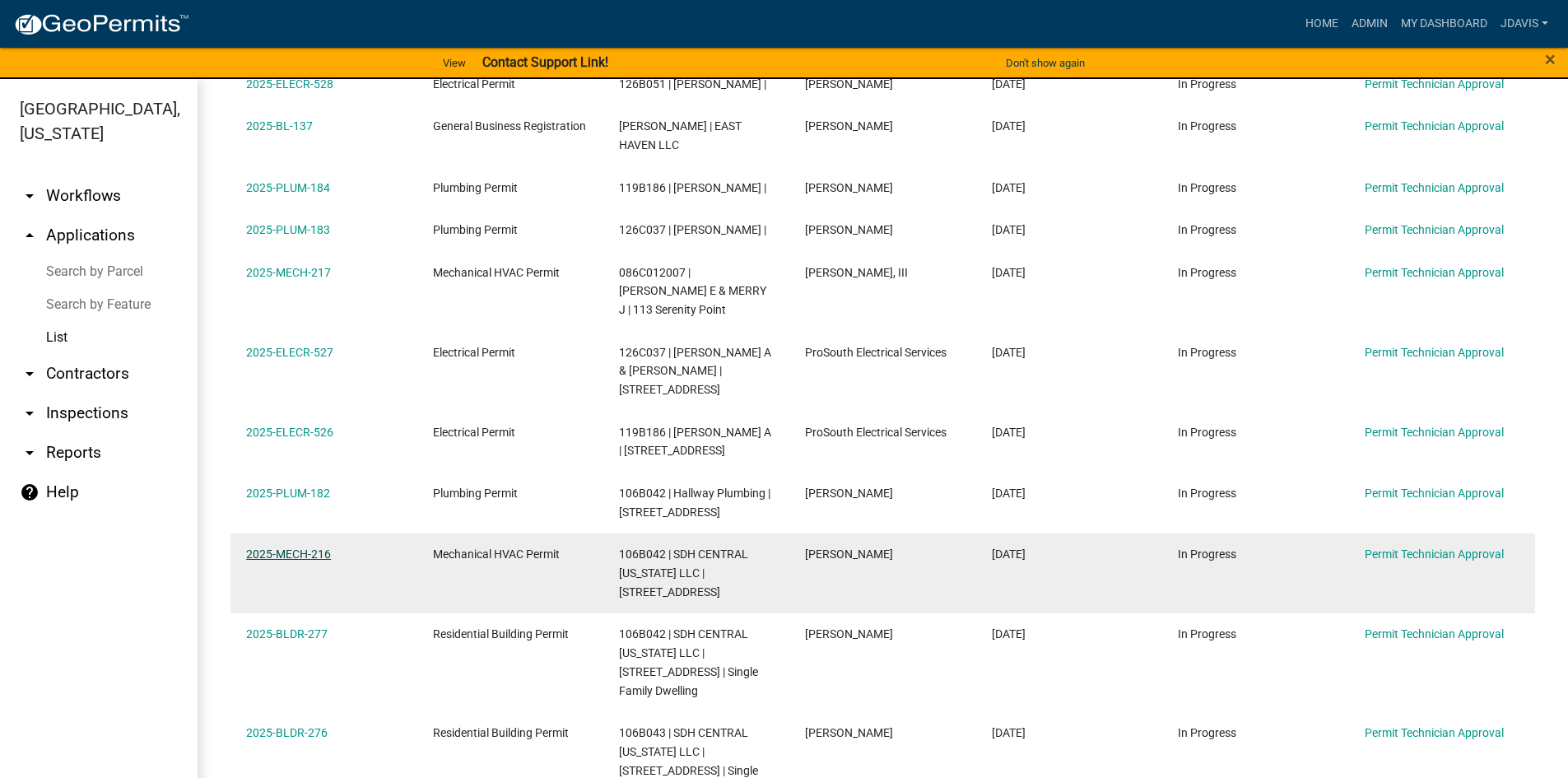
click at [312, 548] on link "2025-MECH-216" at bounding box center [288, 554] width 85 height 13
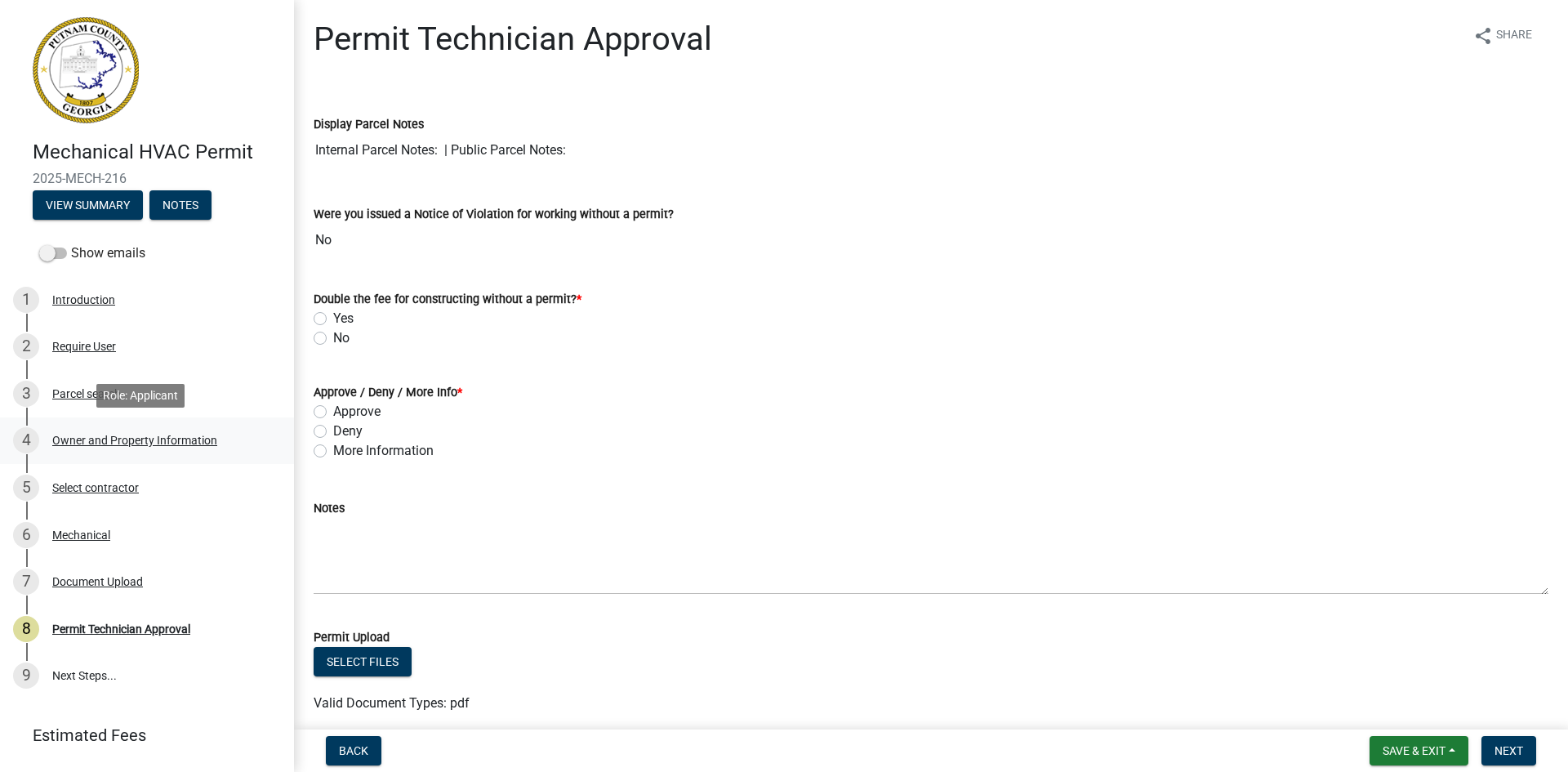
click at [147, 438] on div "Owner and Property Information" at bounding box center [135, 440] width 165 height 12
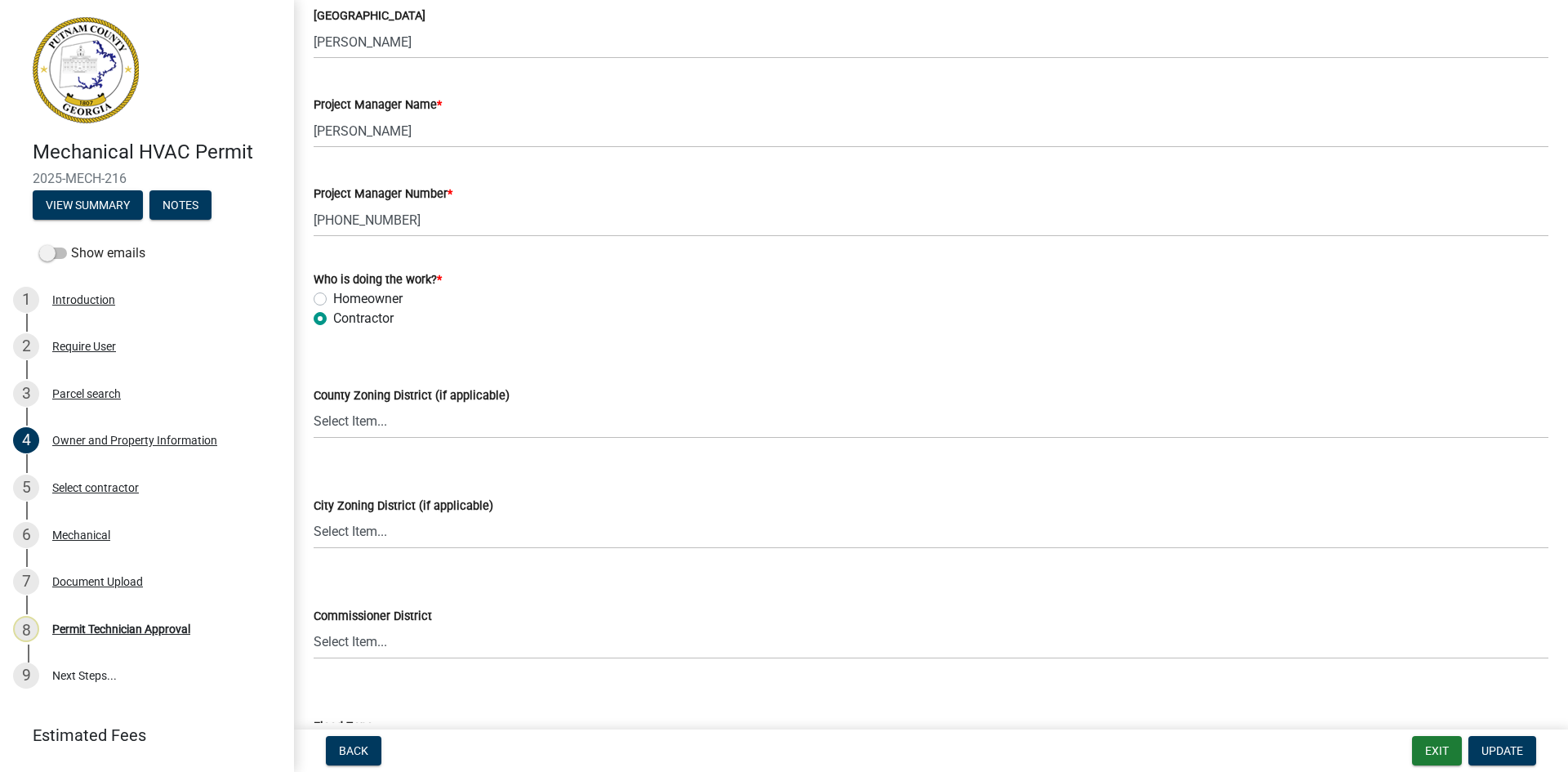
scroll to position [2740, 0]
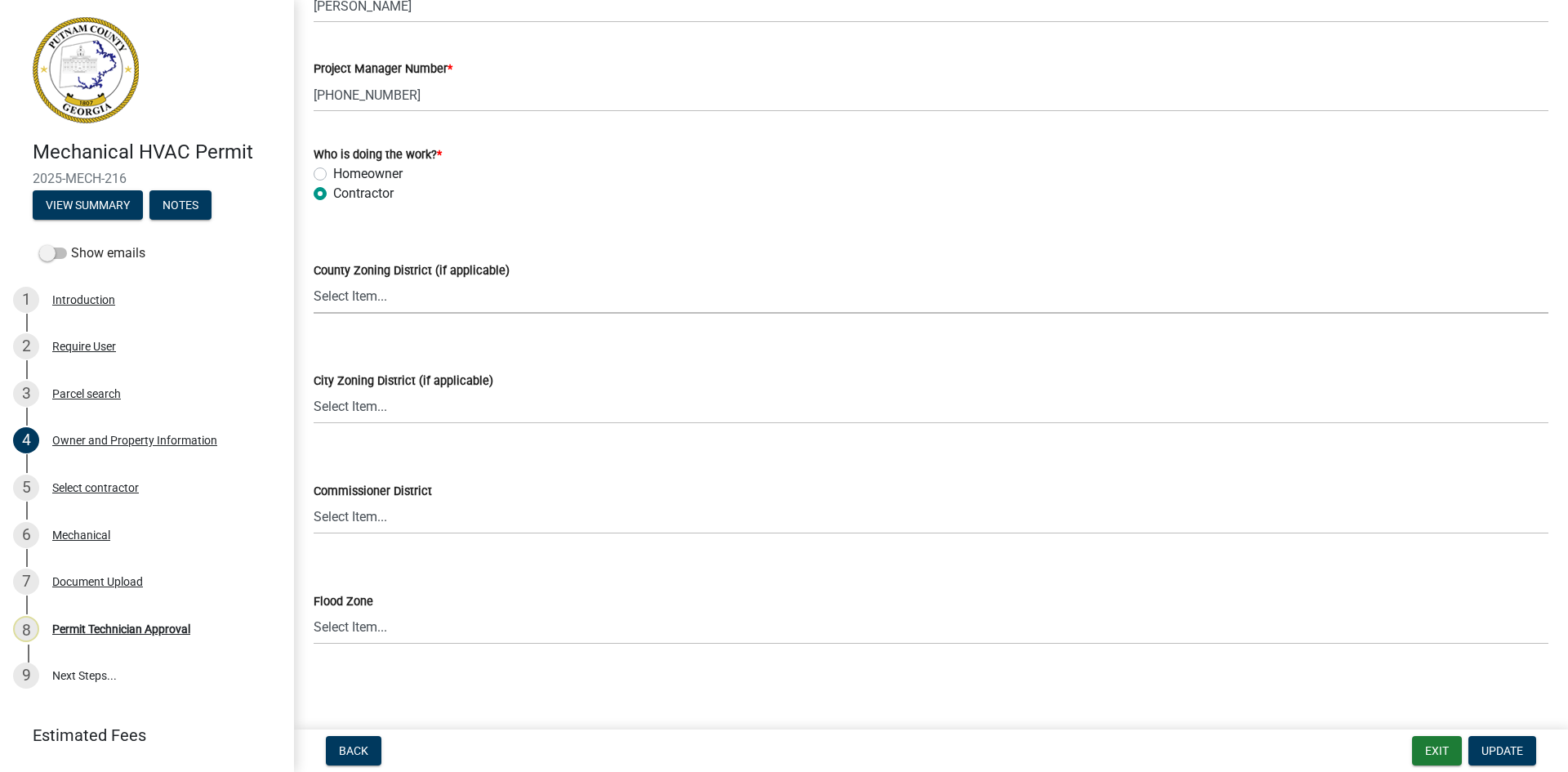
click at [424, 298] on select "Select Item... AG-1 R-1R R-1 R-2 MHP RM-1 RM-3 C-1 C-2 I-M PUD N/A" at bounding box center [931, 297] width 1235 height 34
click at [314, 280] on select "Select Item... AG-1 R-1R R-1 R-2 MHP RM-1 RM-3 C-1 C-2 I-M PUD N/A" at bounding box center [931, 297] width 1235 height 34
select select "af4fa47c-8bb5-4ba0-9393-e9f4e4358ca2"
click at [1518, 746] on span "Update" at bounding box center [1503, 750] width 42 height 13
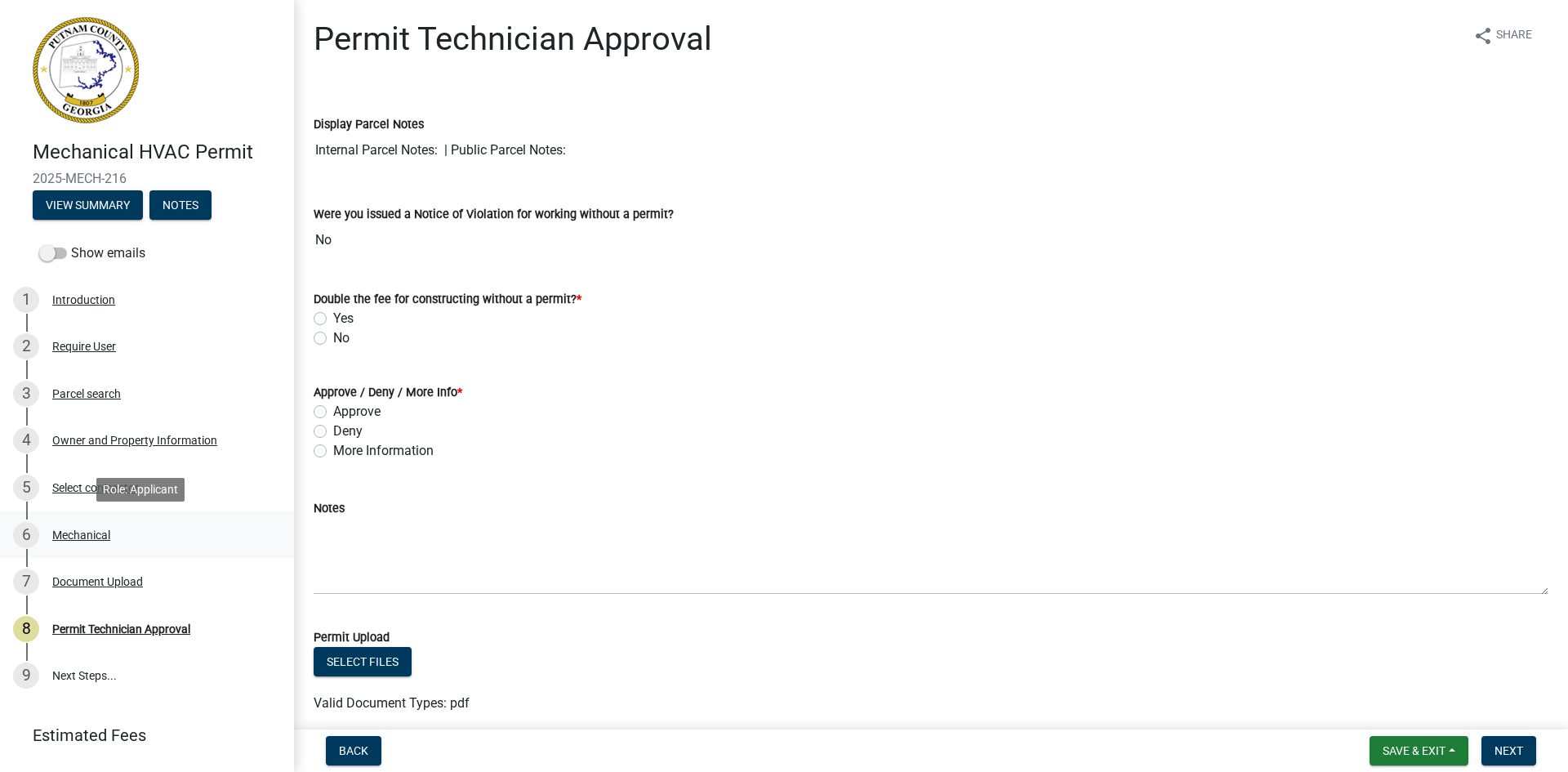
click at [101, 531] on div "Mechanical" at bounding box center [81, 535] width 58 height 12
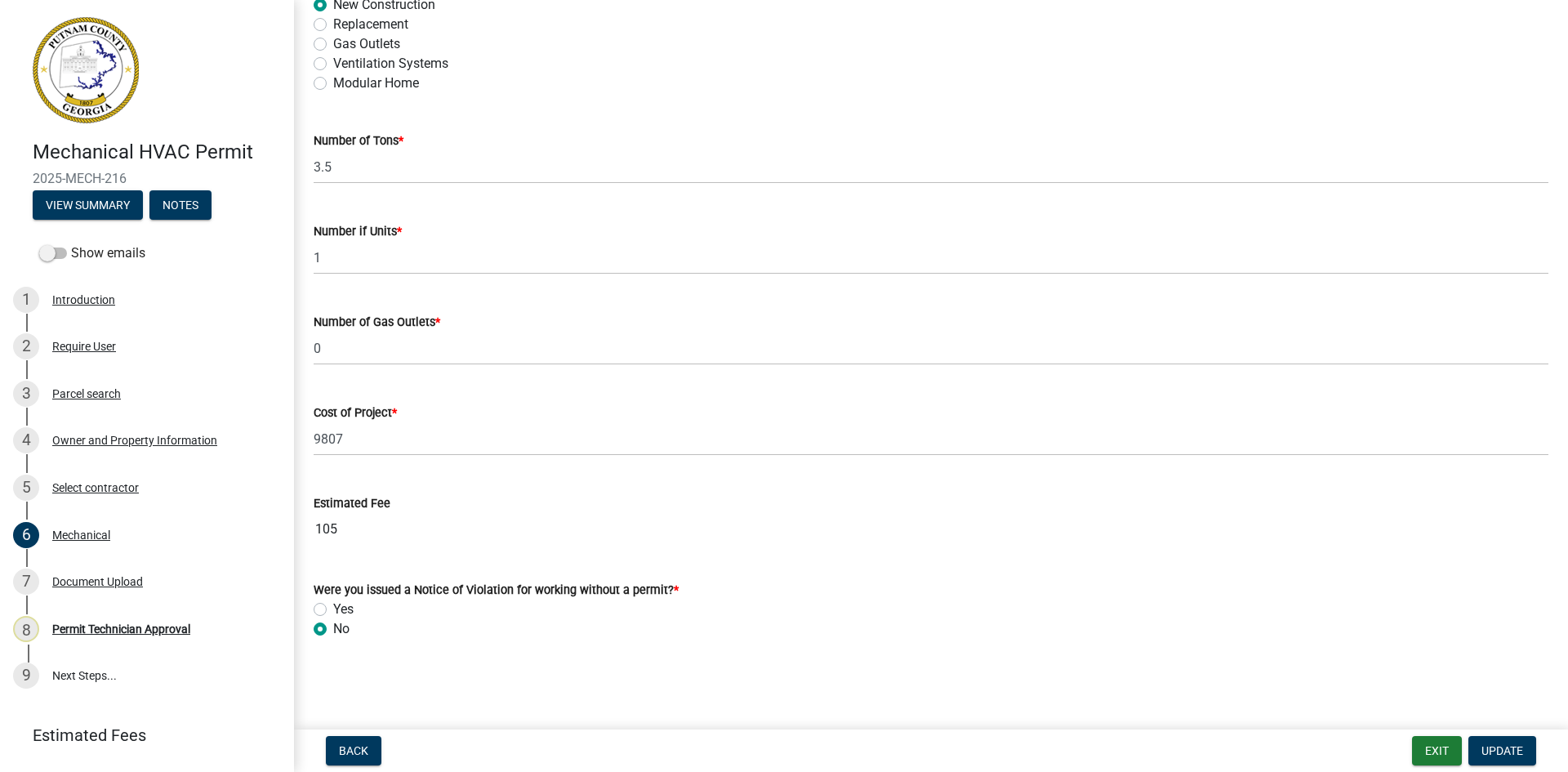
scroll to position [987, 0]
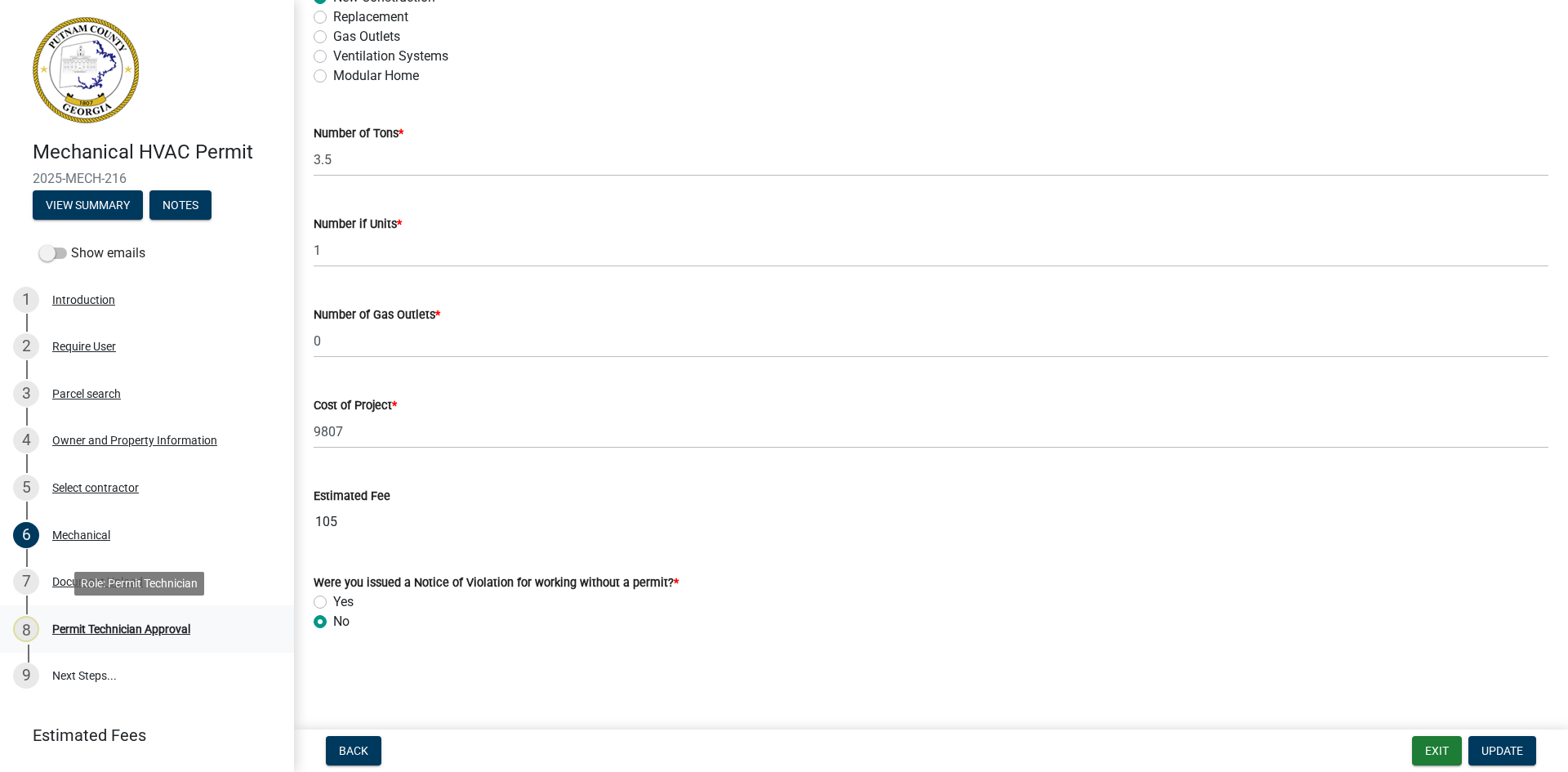
click at [119, 645] on link "8 Permit Technician Approval" at bounding box center [146, 629] width 294 height 48
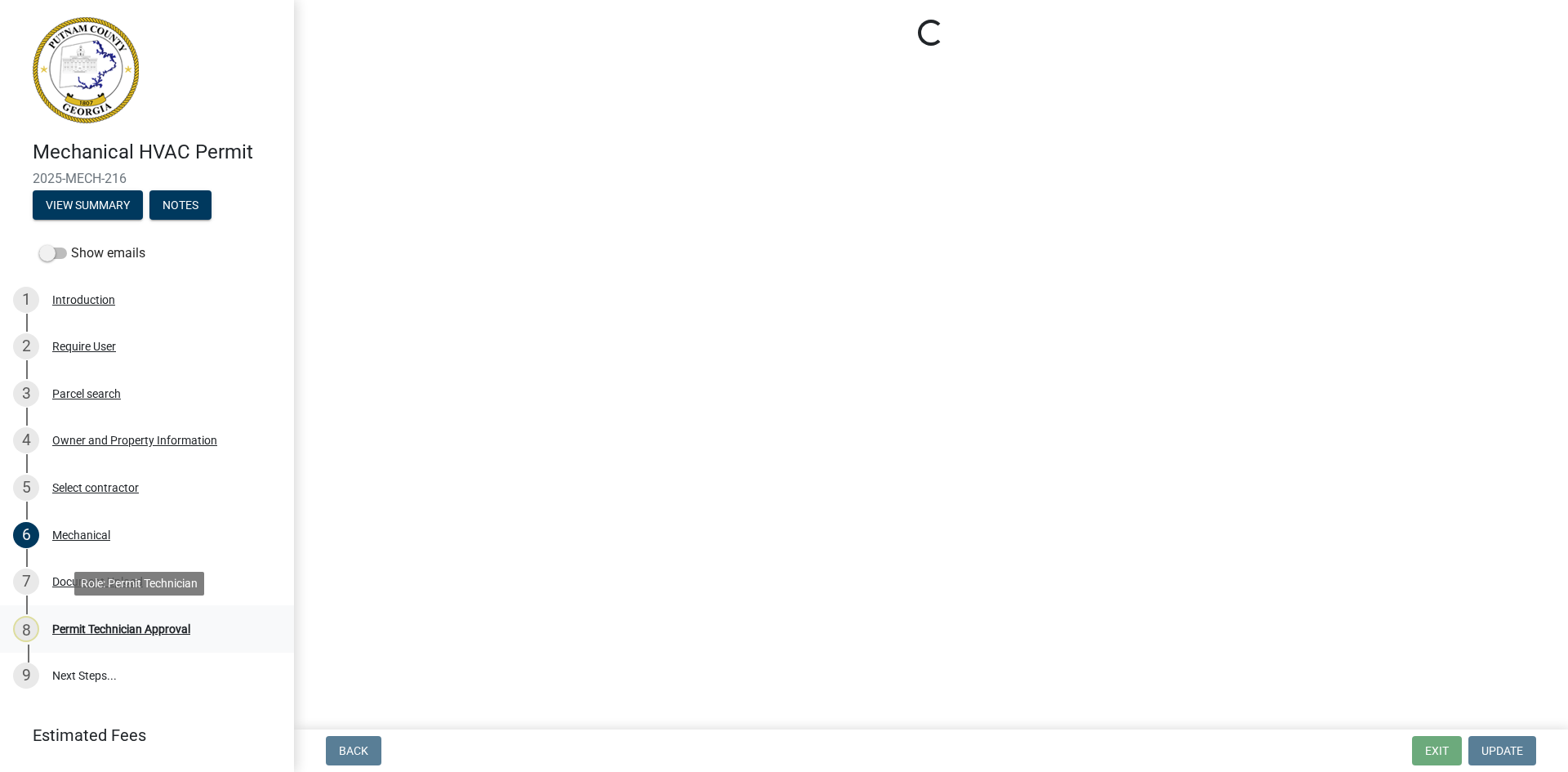
scroll to position [0, 0]
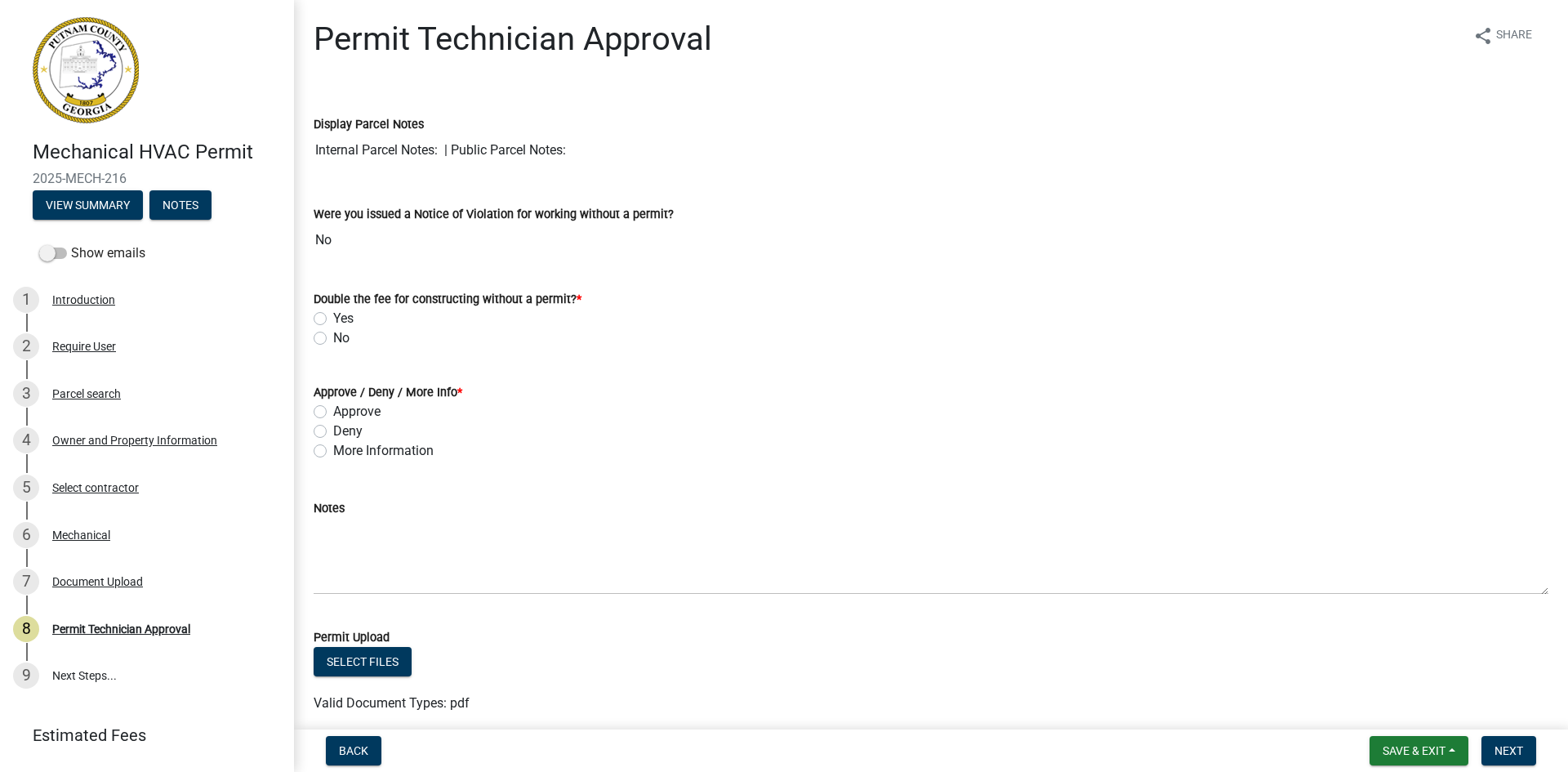
click at [333, 337] on label "No" at bounding box center [341, 338] width 17 height 20
click at [333, 337] on input "No" at bounding box center [338, 334] width 11 height 11
radio input "true"
click at [333, 406] on label "Approve" at bounding box center [357, 412] width 47 height 20
click at [333, 406] on input "Approve" at bounding box center [338, 407] width 11 height 11
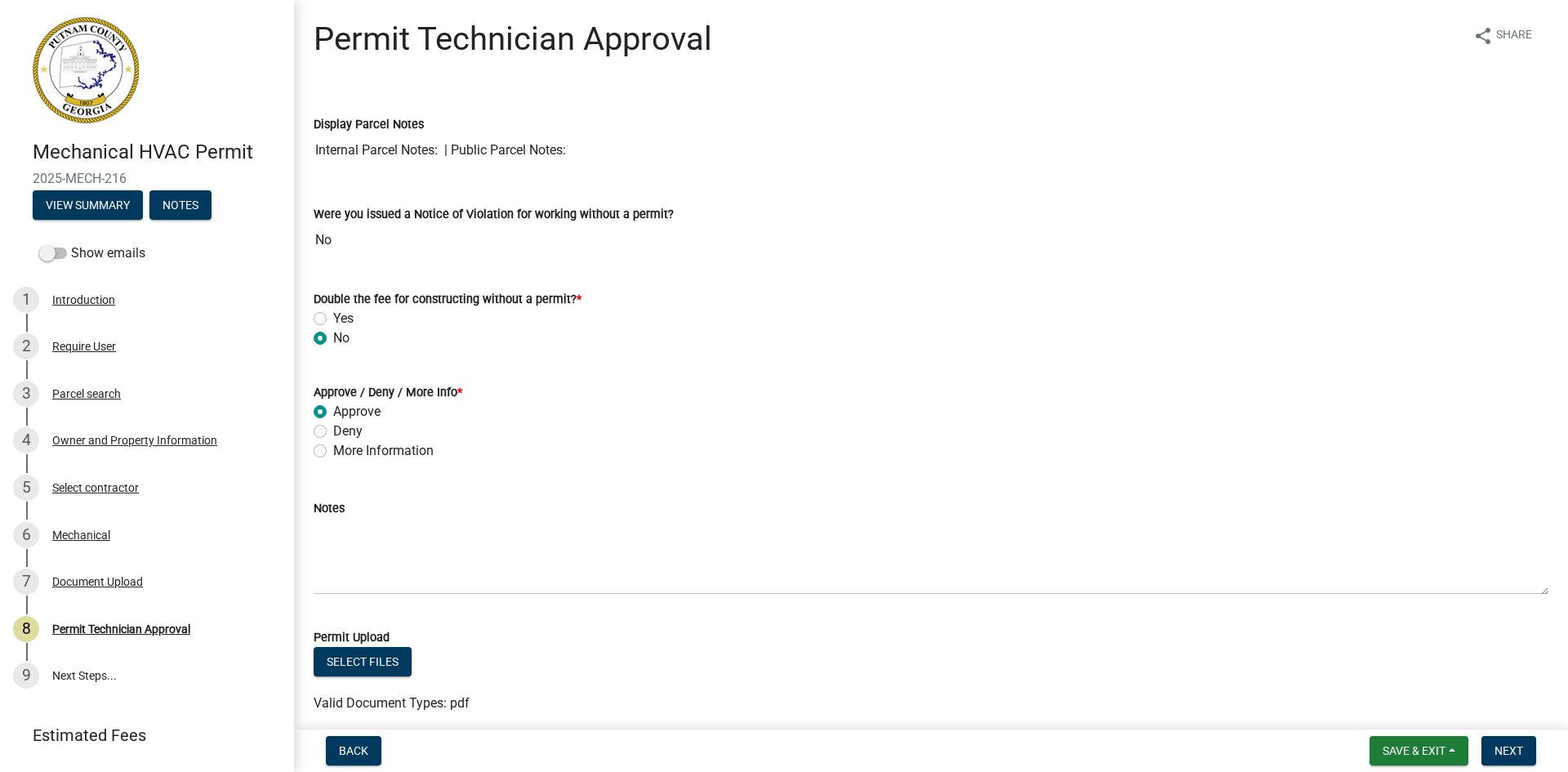
radio input "true"
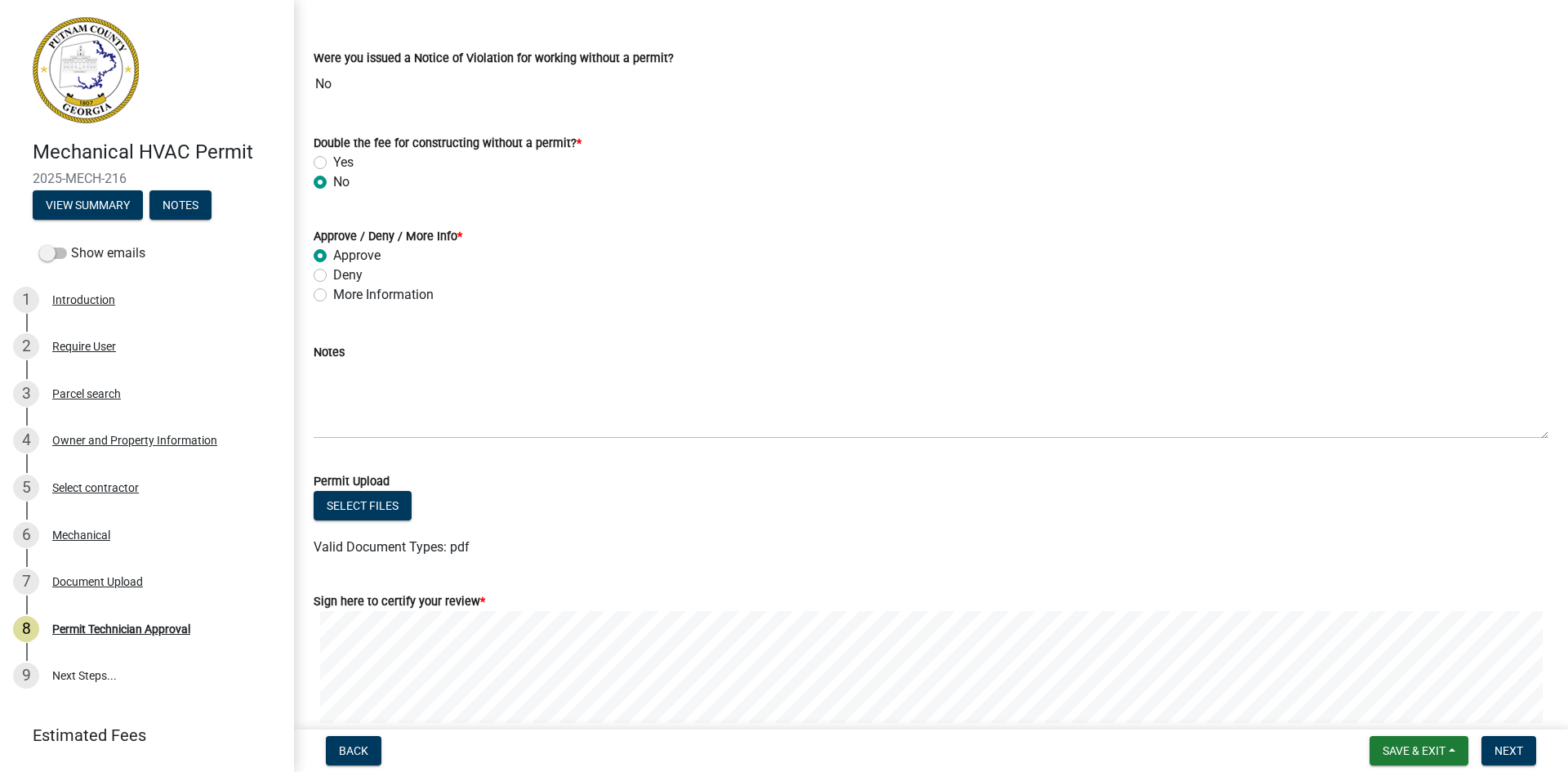
scroll to position [278, 0]
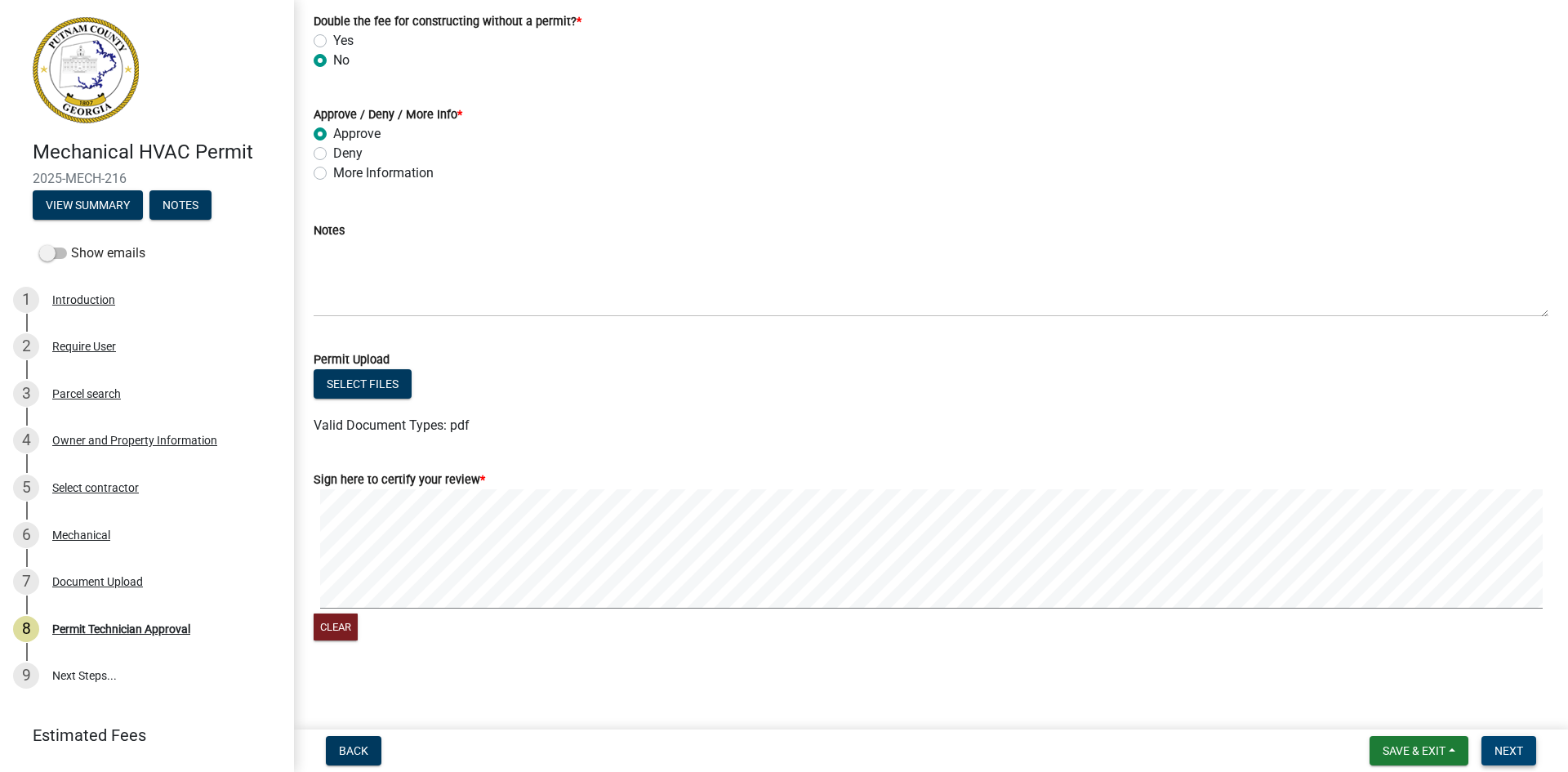
click at [1511, 756] on span "Next" at bounding box center [1509, 750] width 29 height 13
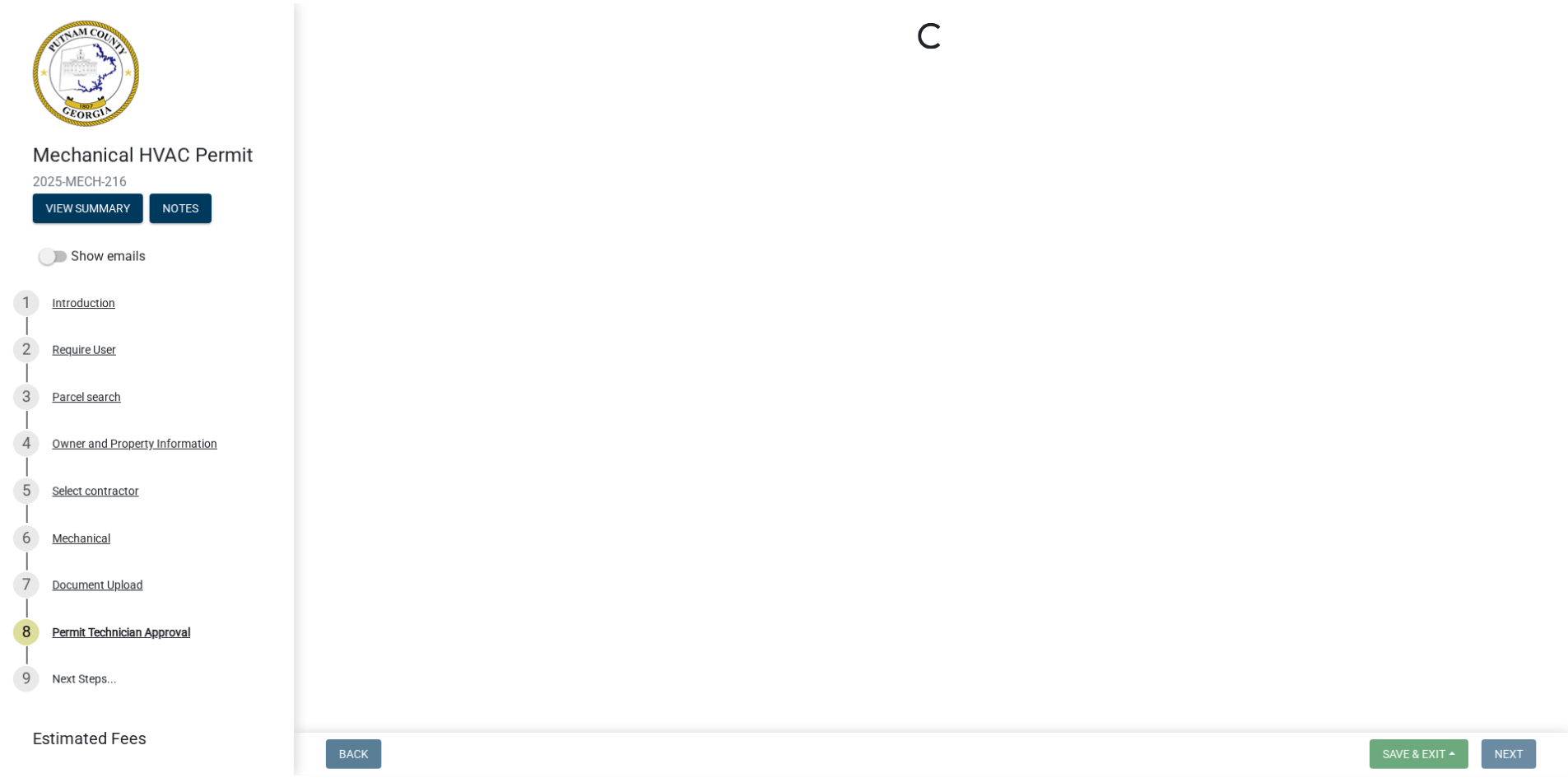
scroll to position [0, 0]
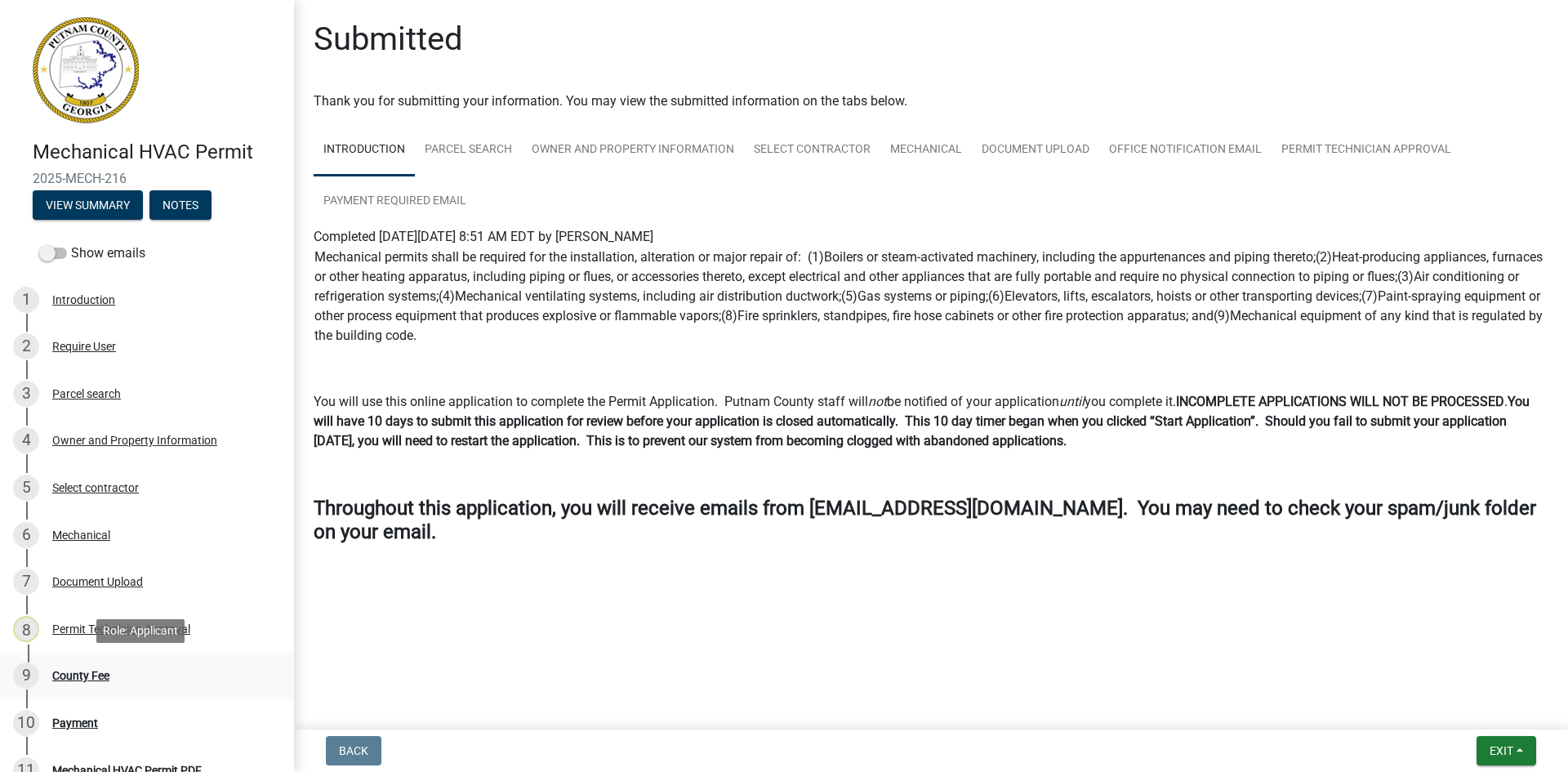
click at [78, 664] on div "9 County Fee" at bounding box center [140, 676] width 255 height 26
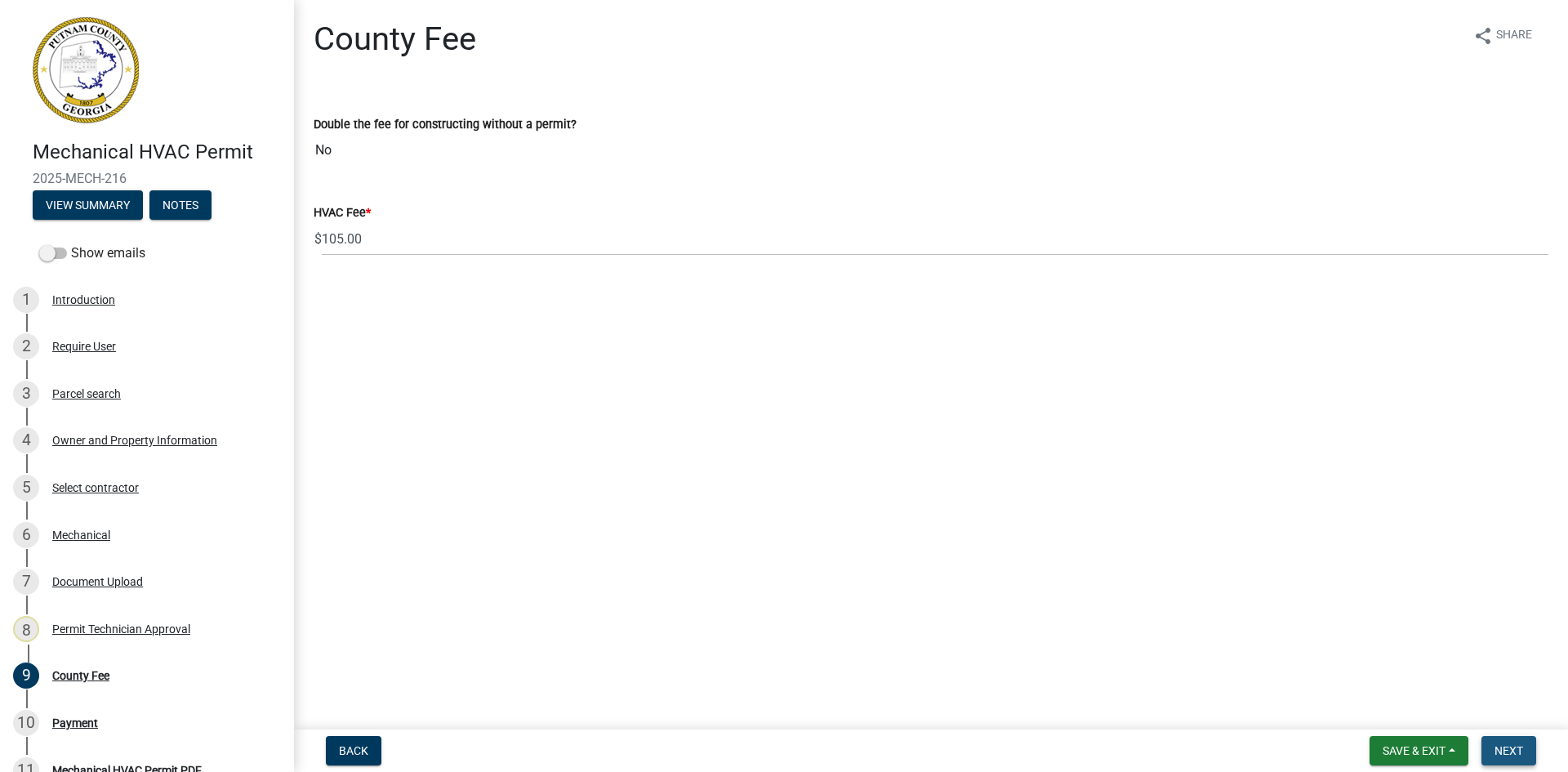
click at [1516, 747] on span "Next" at bounding box center [1509, 750] width 29 height 13
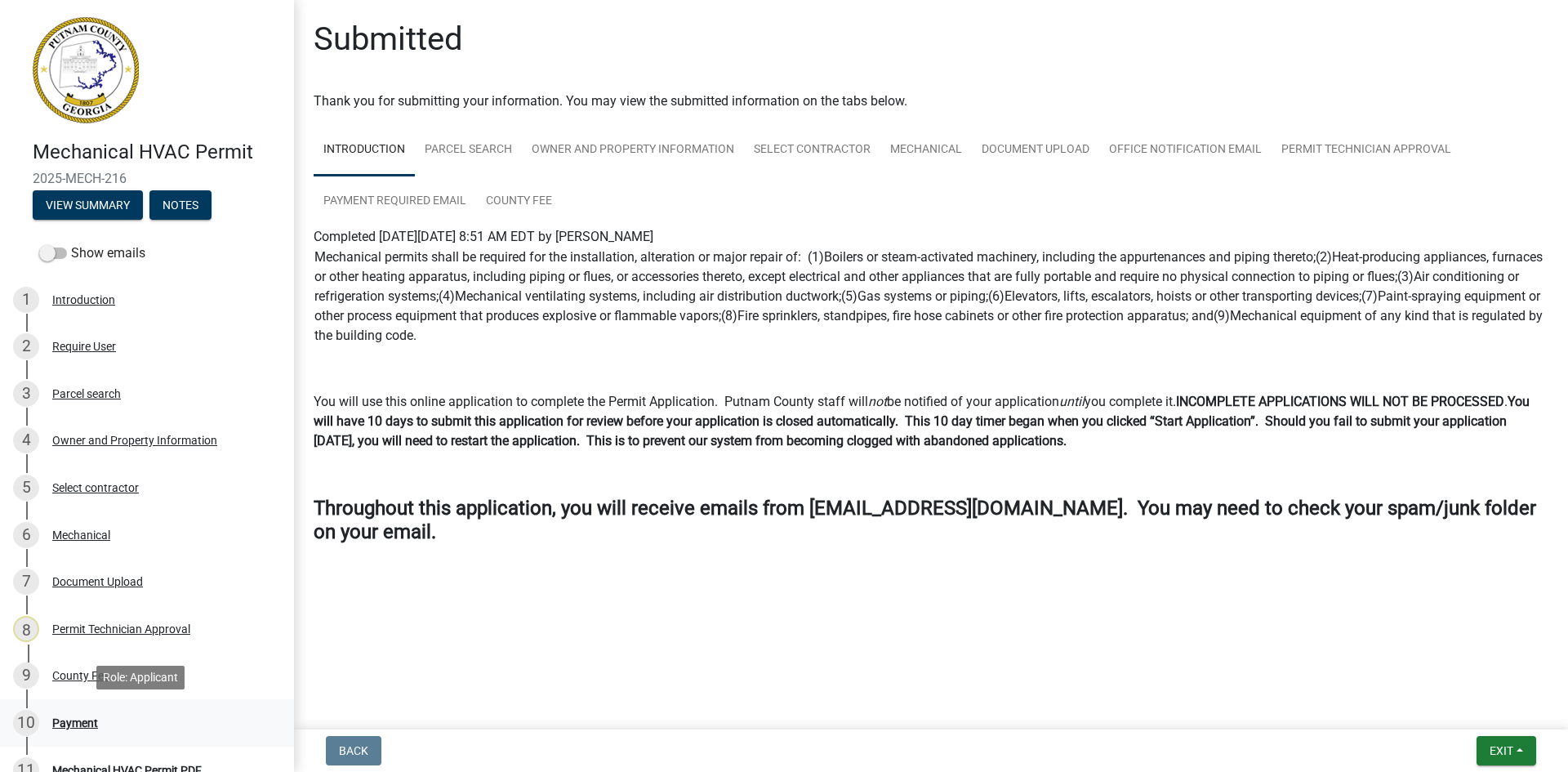
click at [72, 728] on div "Payment" at bounding box center [75, 724] width 46 height 12
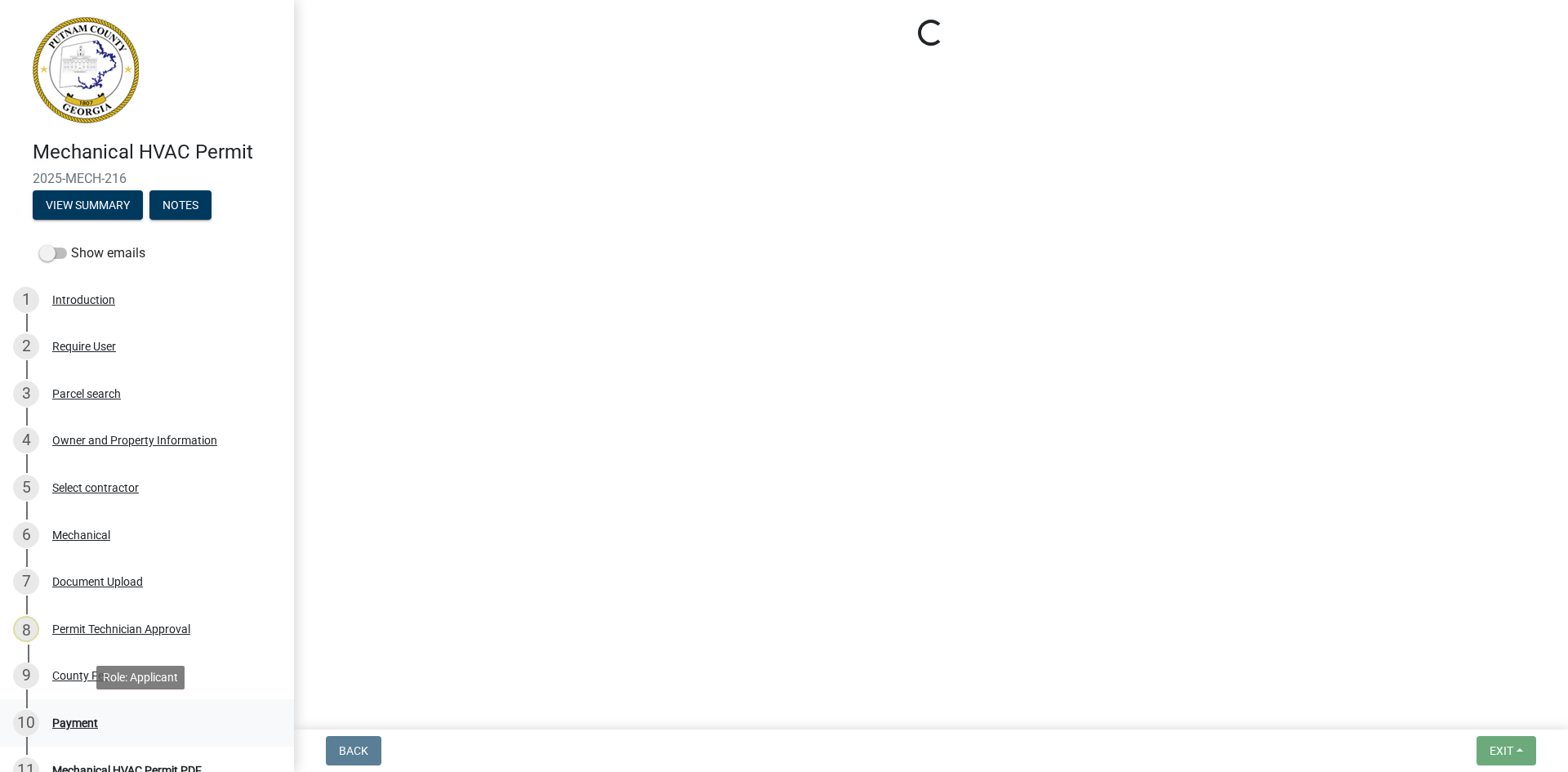
select select "3: 3"
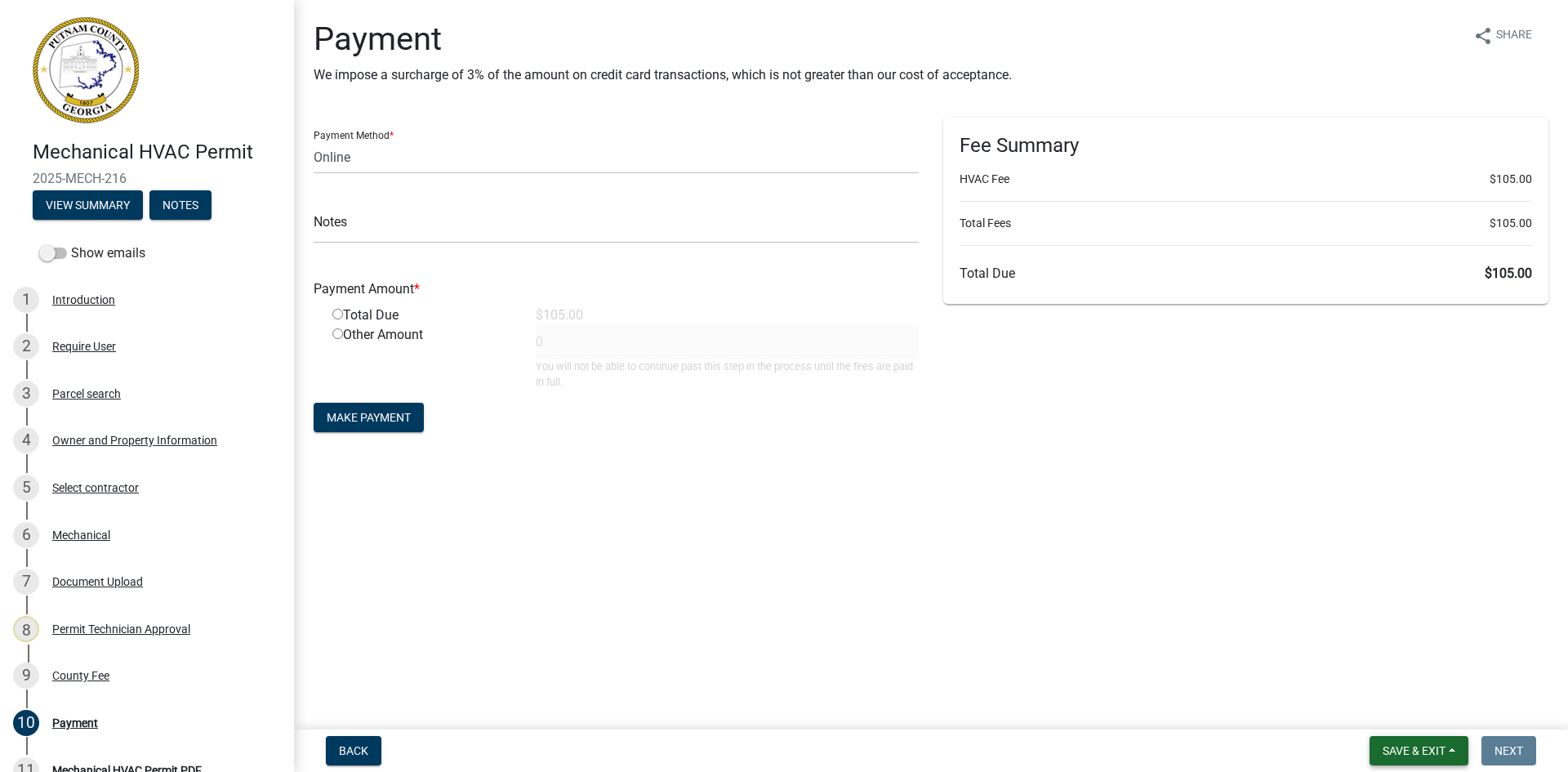
click at [1395, 744] on span "Save & Exit" at bounding box center [1415, 750] width 63 height 13
click at [1395, 720] on button "Save & Exit" at bounding box center [1403, 709] width 131 height 40
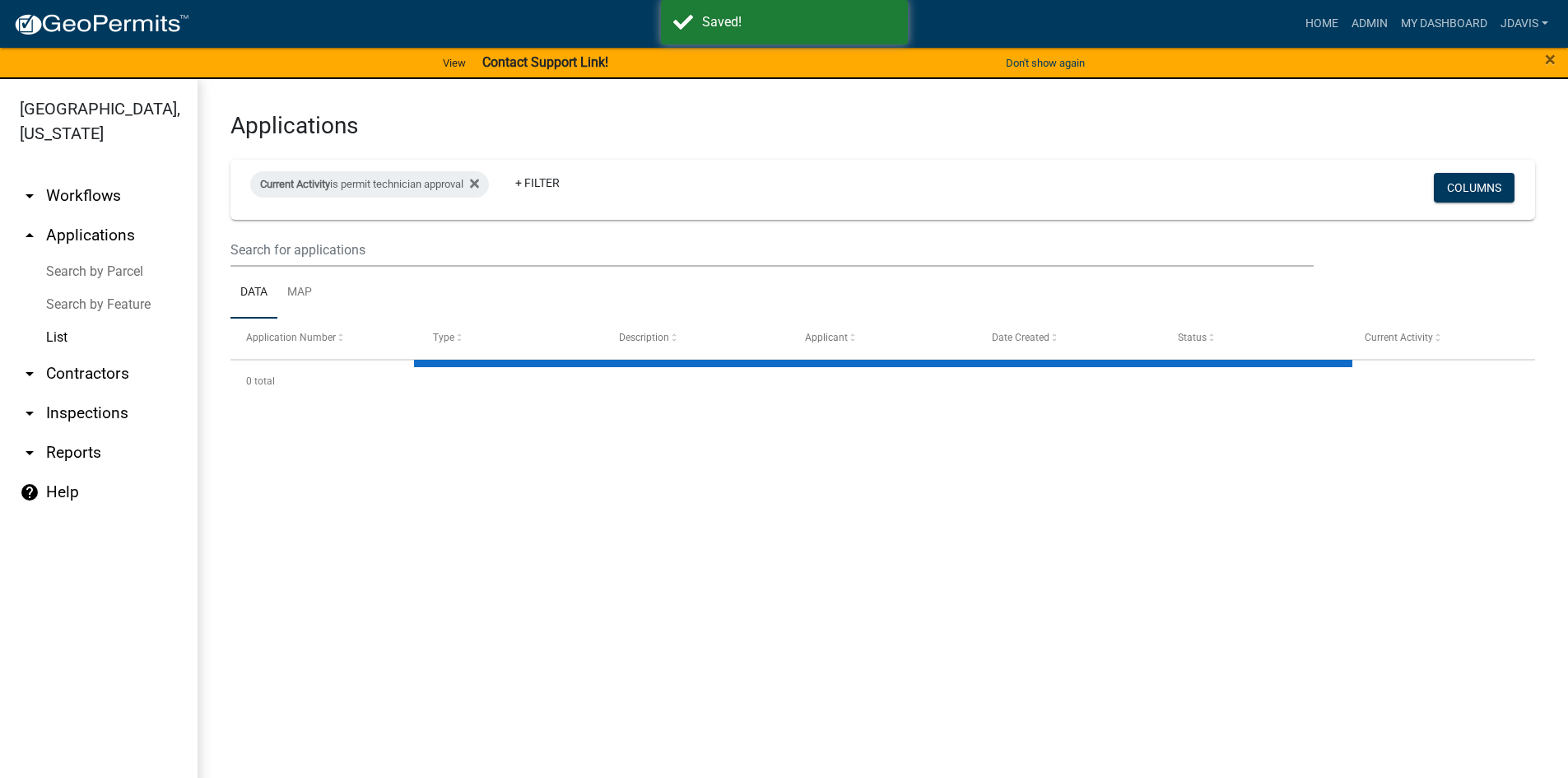
select select "2: 50"
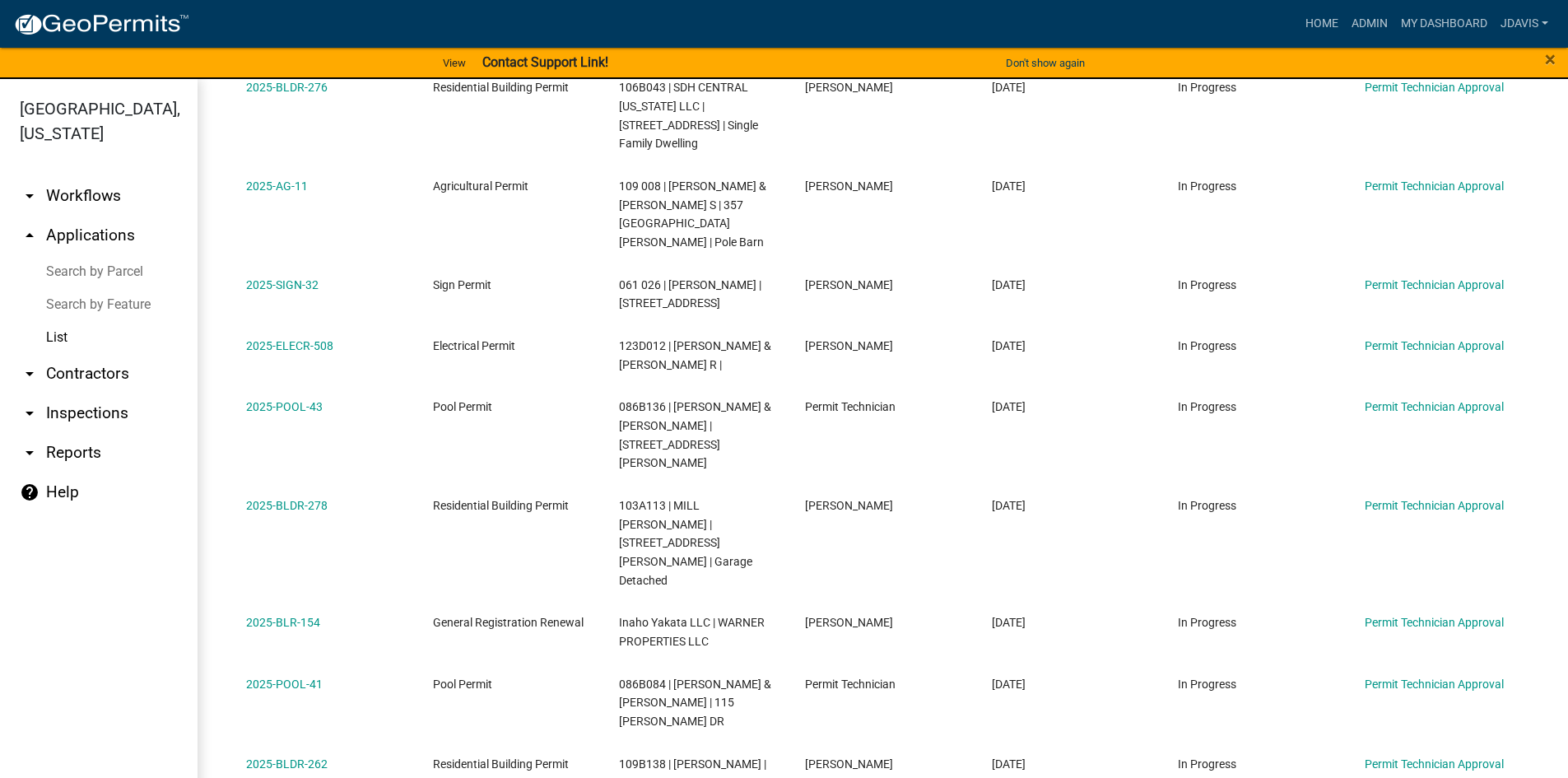
scroll to position [1471, 0]
